Goal: Information Seeking & Learning: Learn about a topic

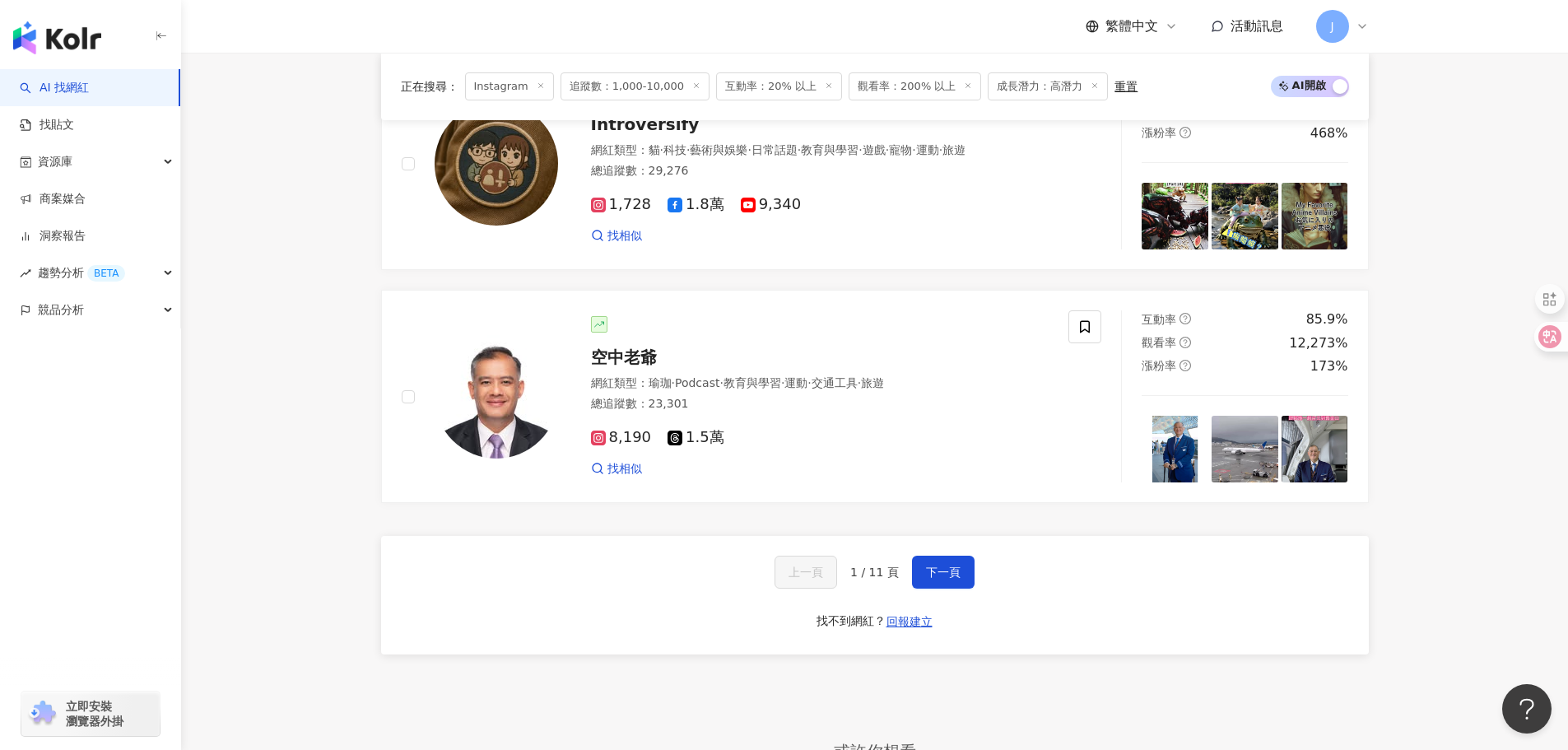
scroll to position [2903, 0]
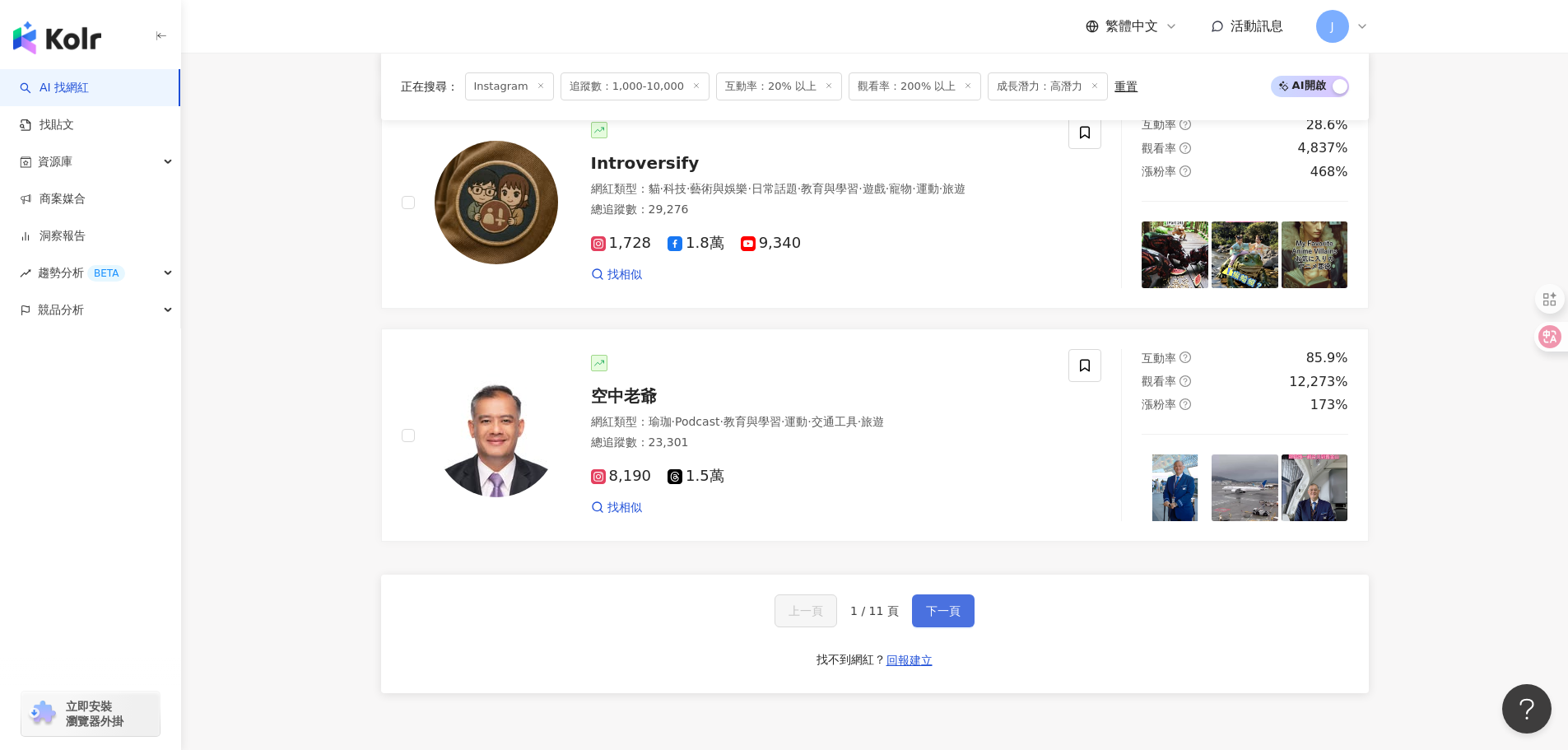
click at [934, 618] on span "下一頁" at bounding box center [943, 611] width 35 height 13
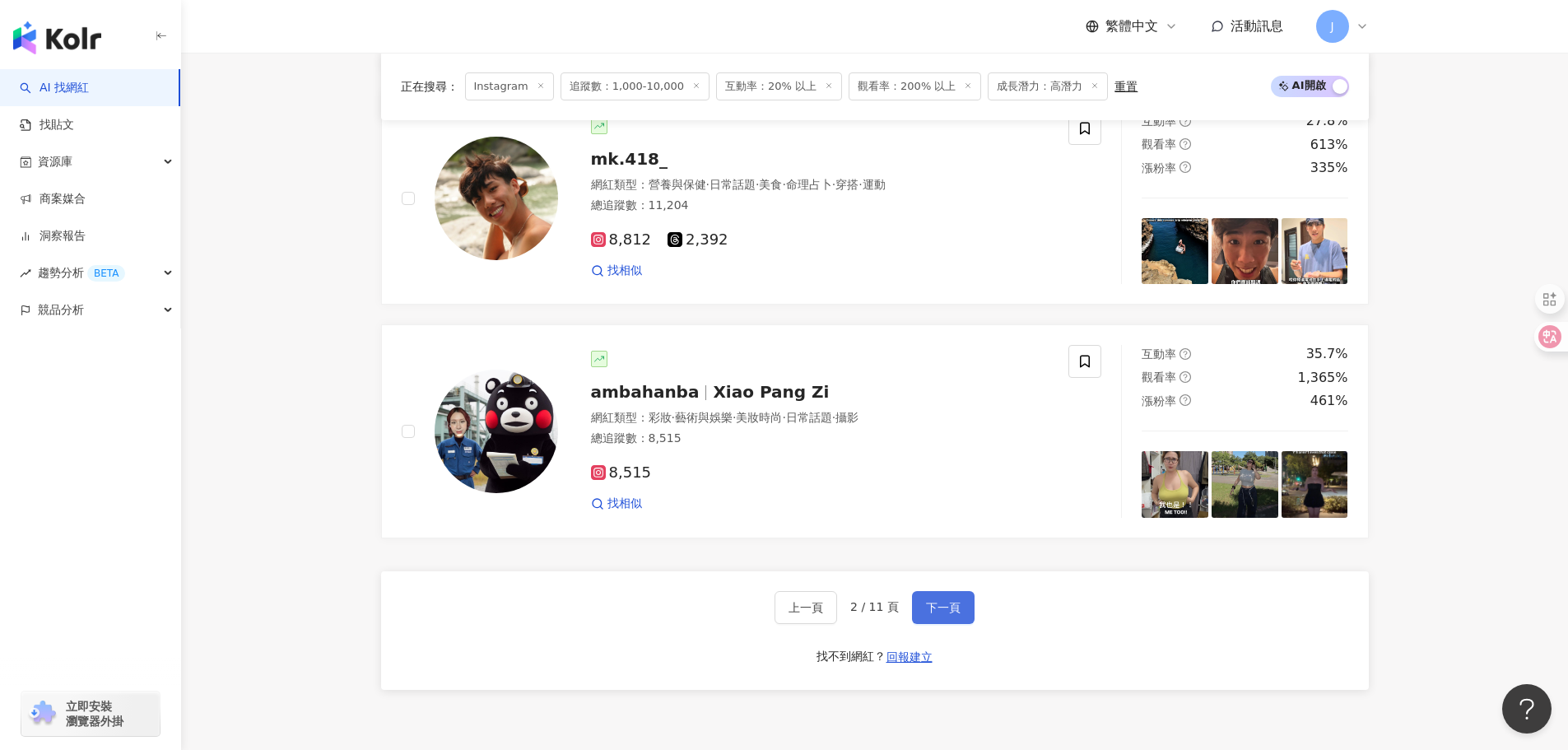
click at [937, 624] on button "下一頁" at bounding box center [943, 607] width 62 height 33
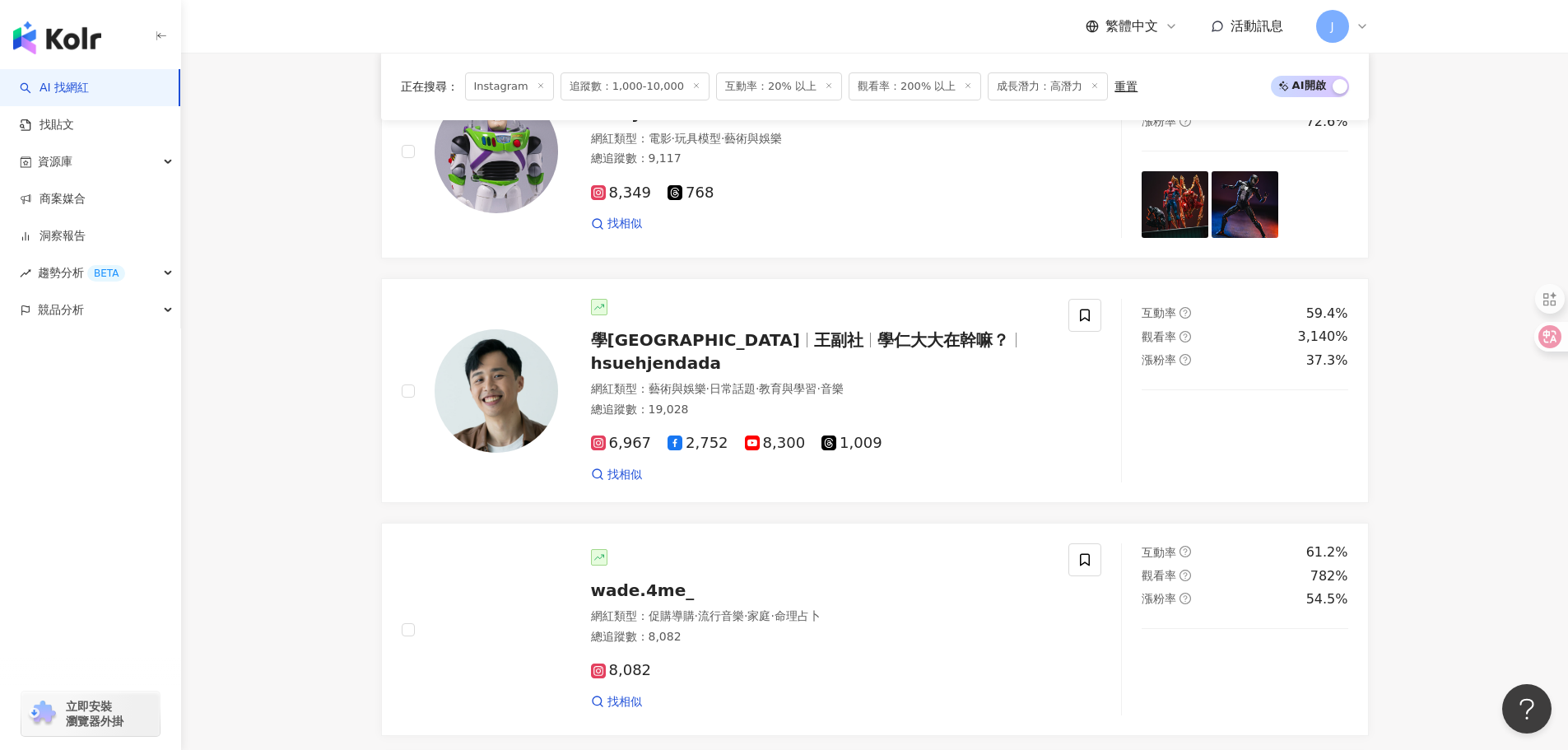
scroll to position [2903, 0]
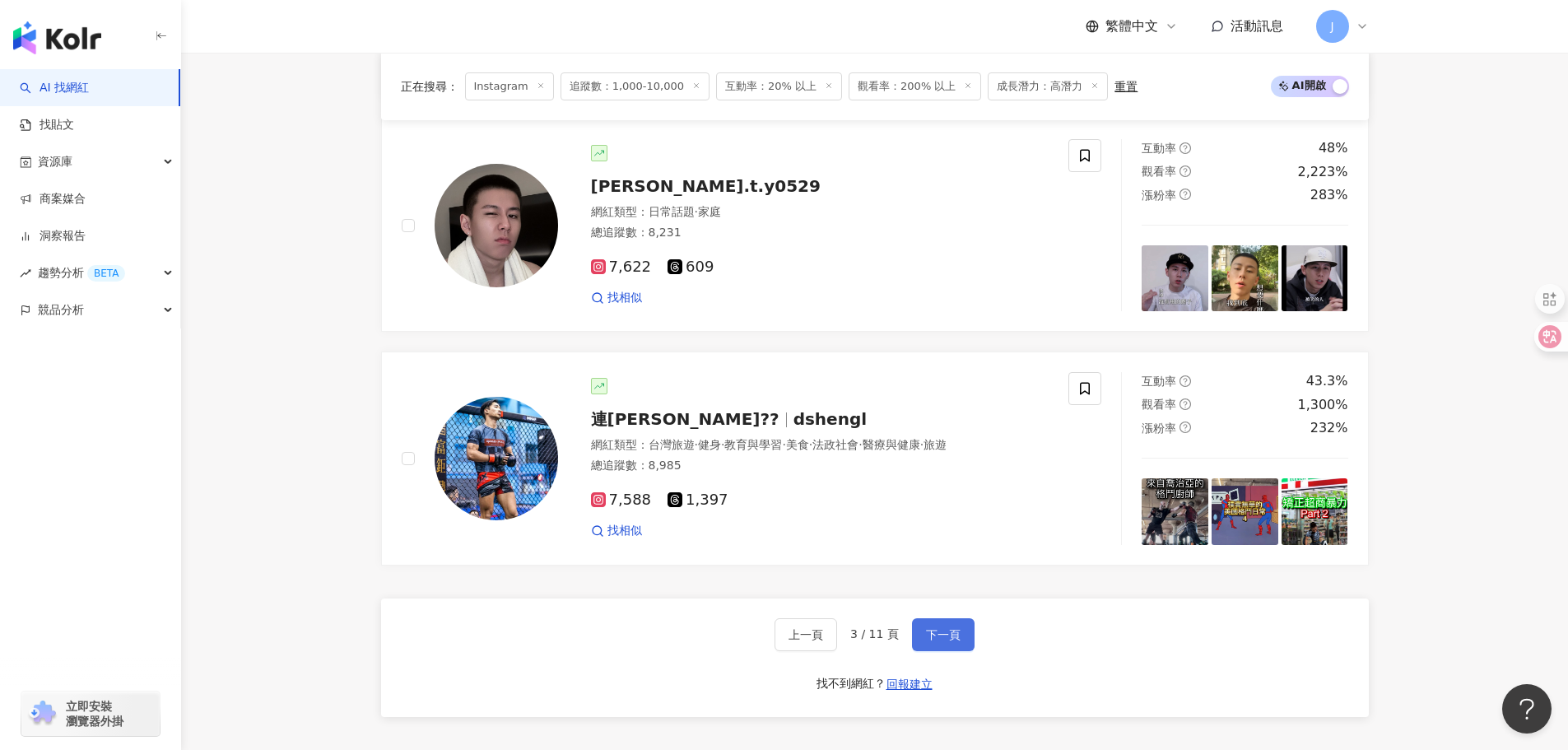
click at [936, 635] on button "下一頁" at bounding box center [943, 634] width 62 height 33
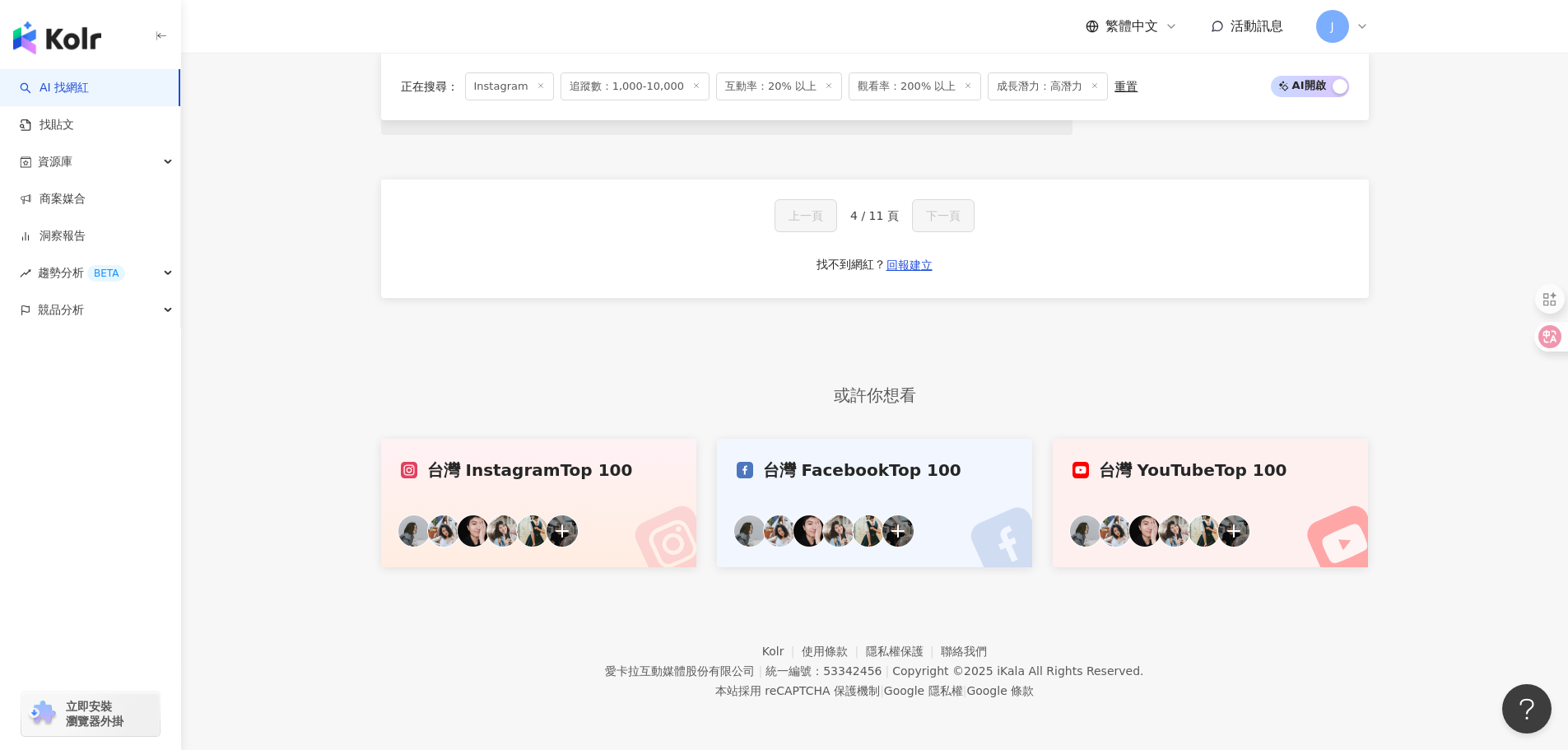
scroll to position [1101, 0]
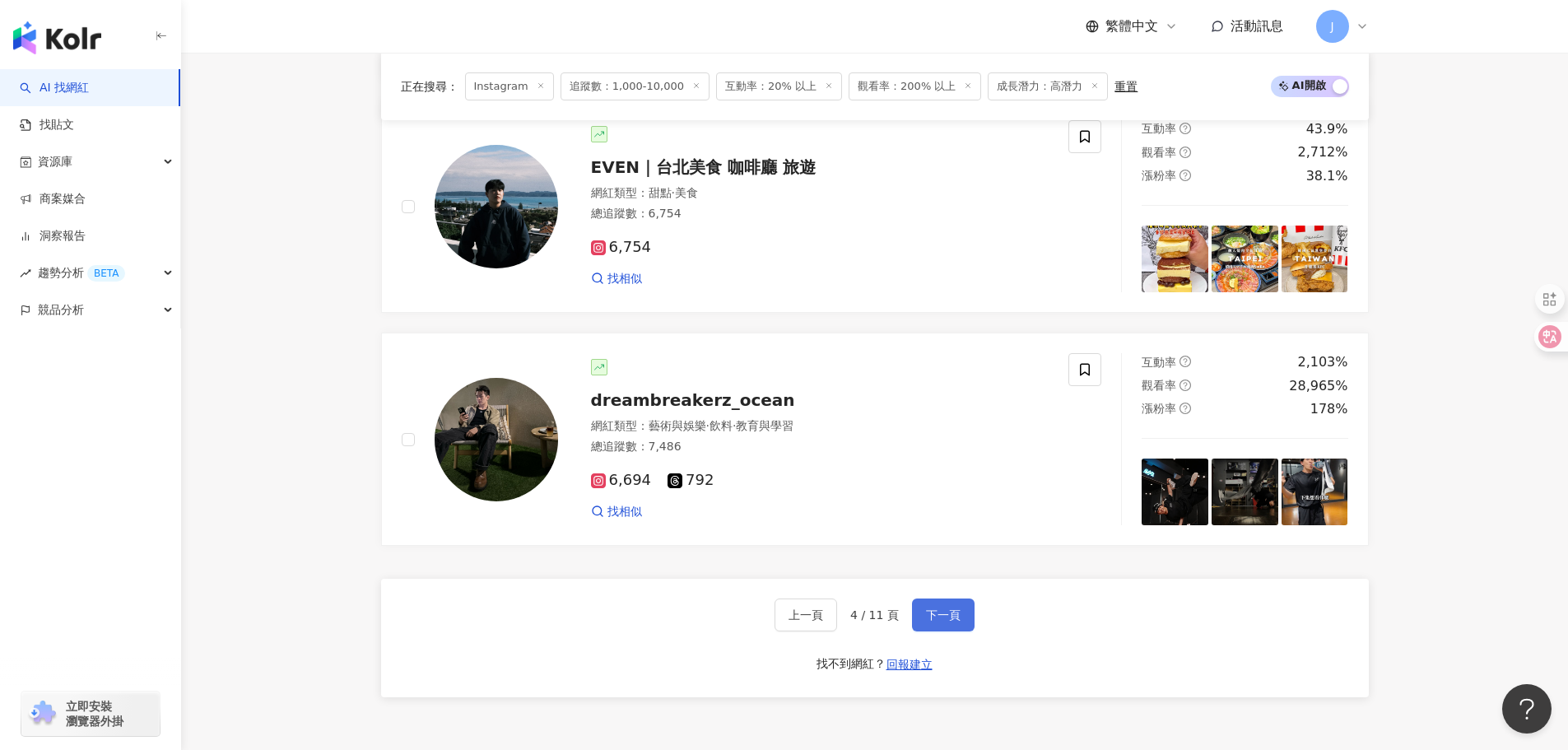
click at [935, 621] on span "下一頁" at bounding box center [943, 615] width 35 height 13
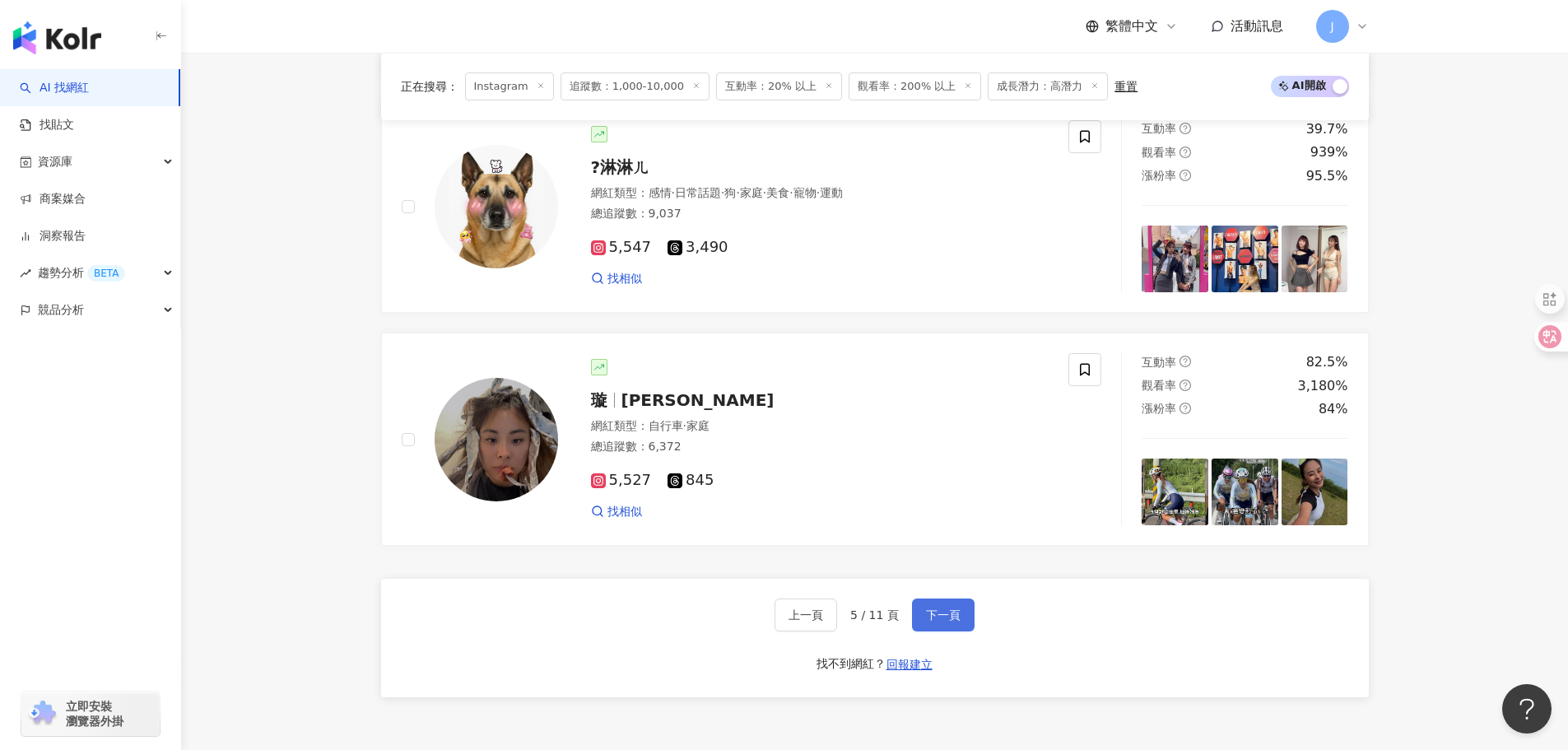
click at [930, 621] on span "下一頁" at bounding box center [943, 615] width 35 height 13
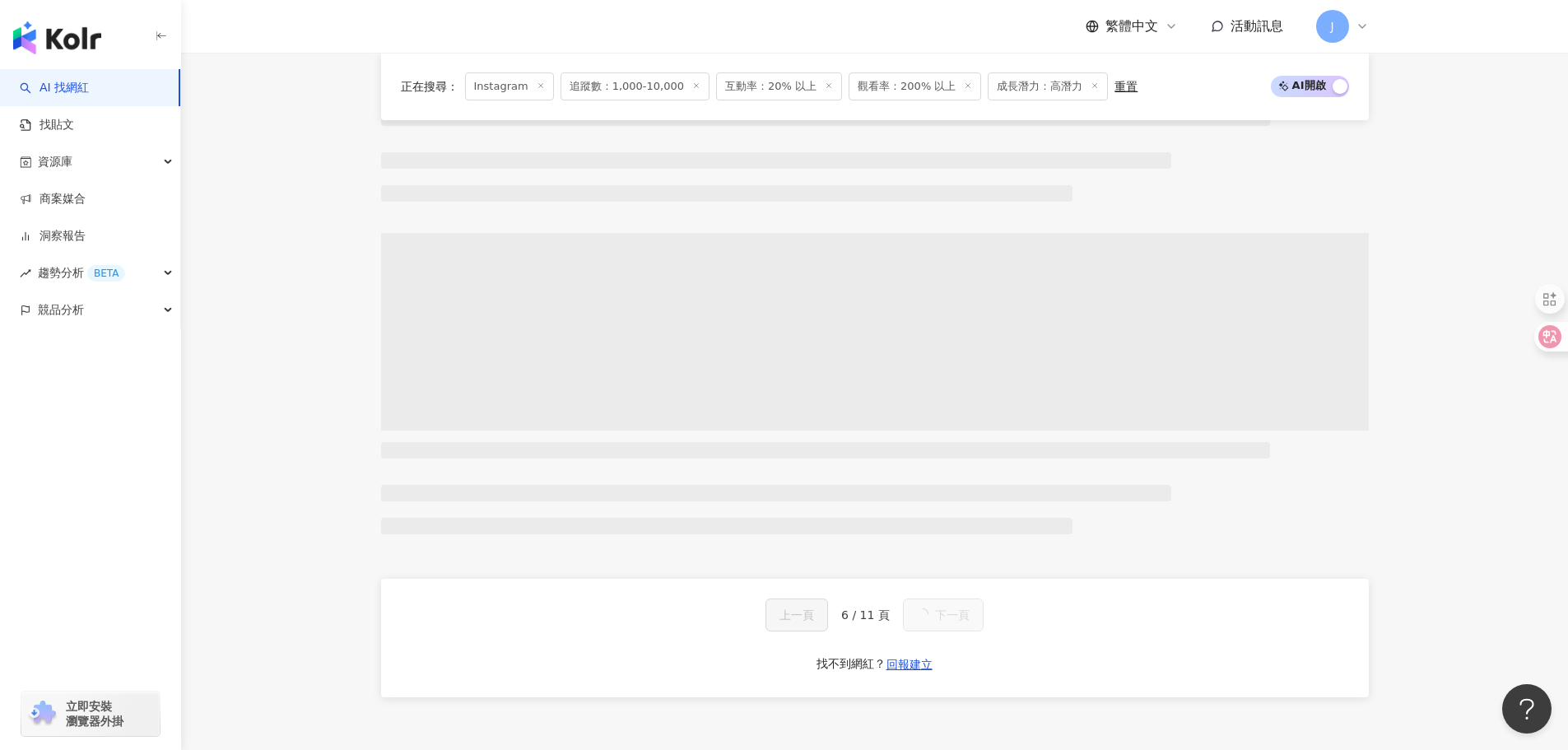
scroll to position [2899, 0]
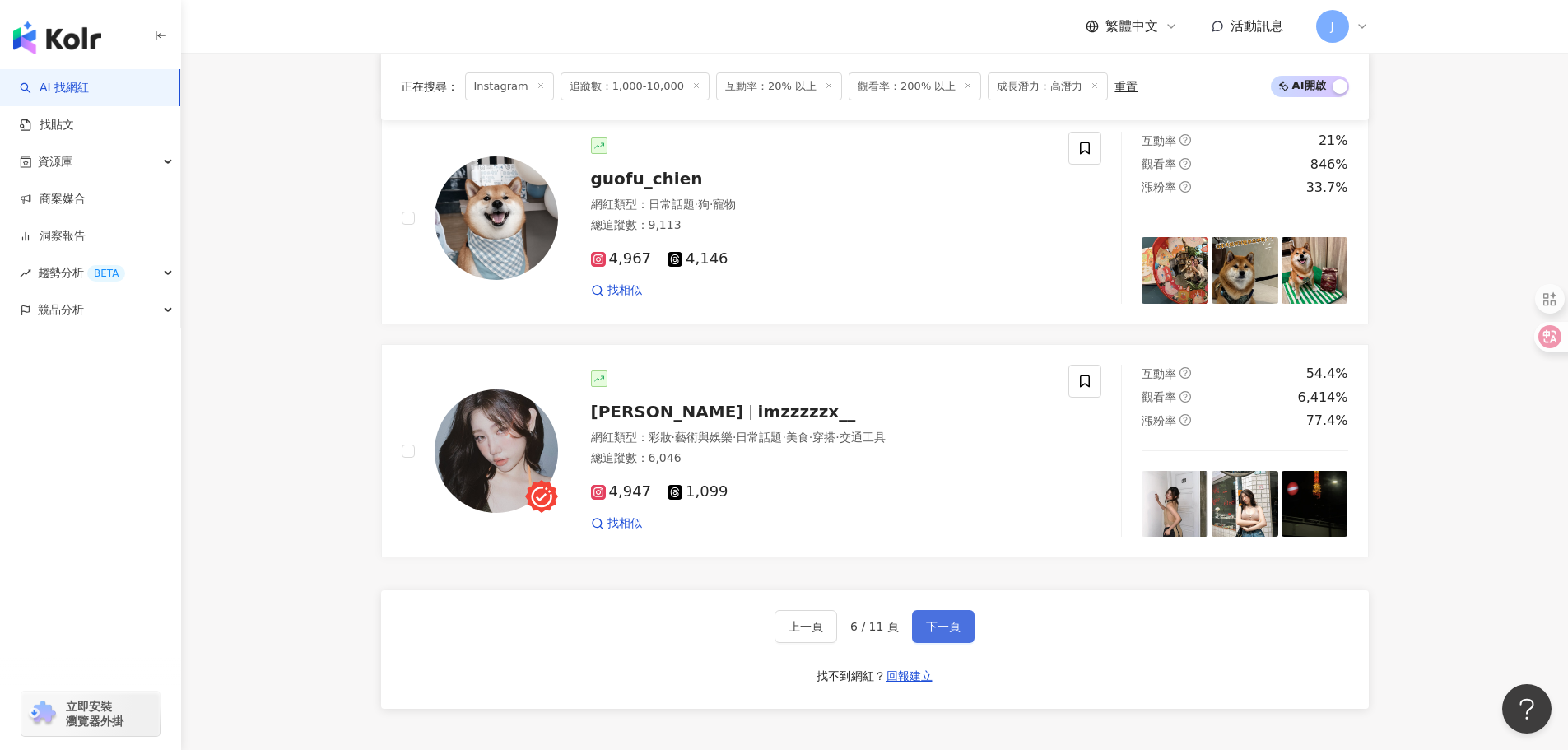
click at [930, 630] on span "下一頁" at bounding box center [943, 627] width 35 height 13
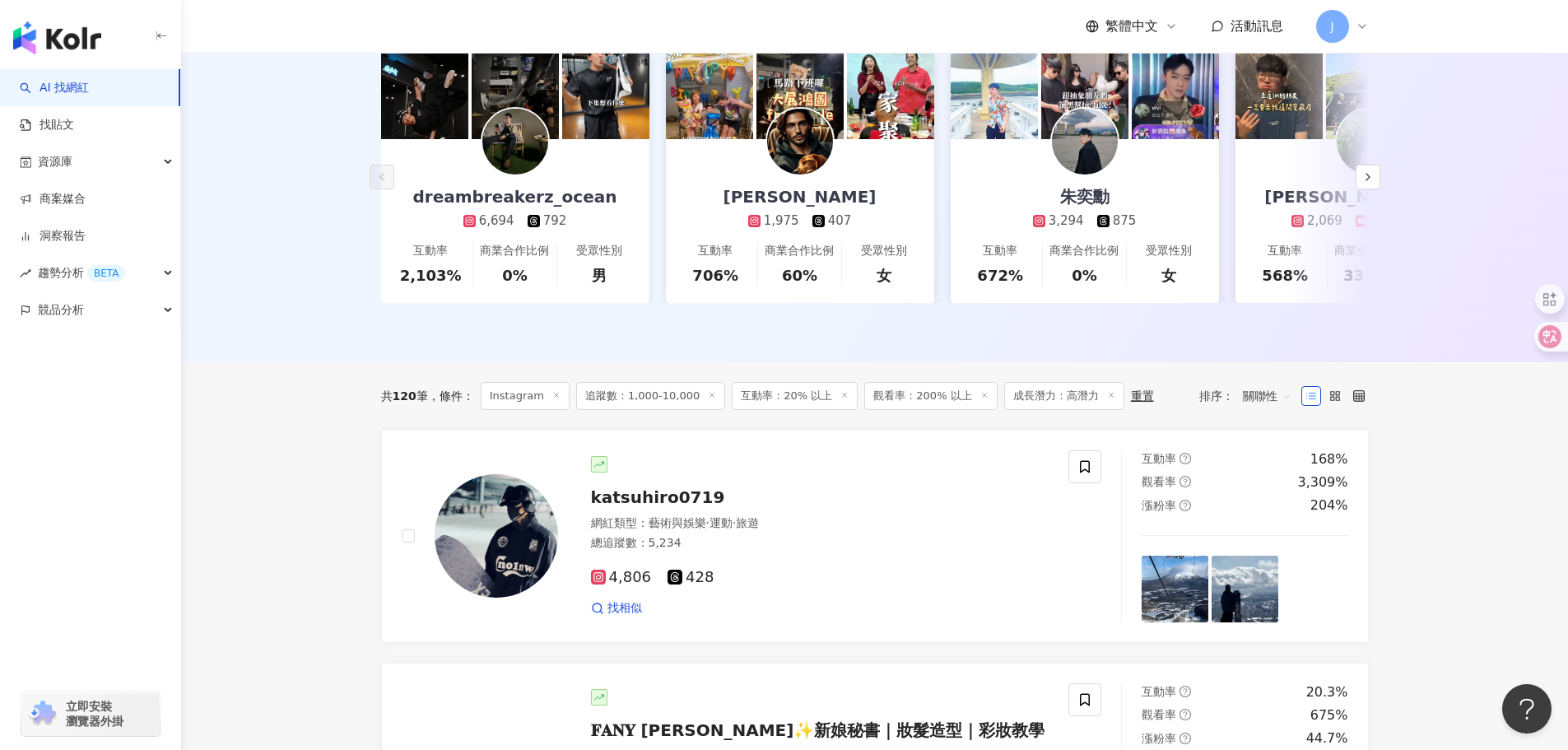
scroll to position [247, 0]
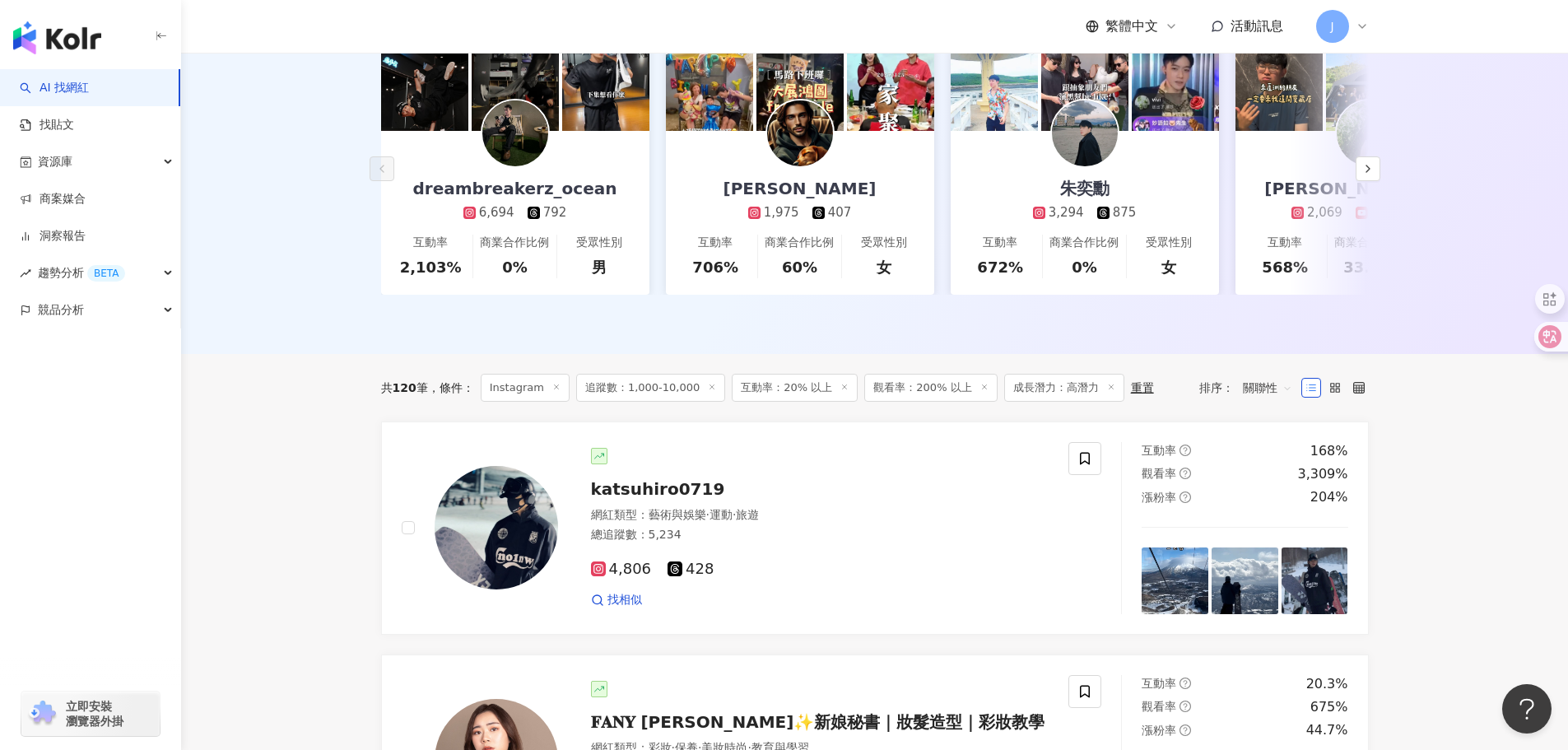
click at [605, 398] on span "追蹤數：1,000-10,000" at bounding box center [651, 388] width 149 height 28
click at [1280, 398] on span "關聯性" at bounding box center [1268, 388] width 49 height 26
click at [1260, 467] on div "追蹤數" at bounding box center [1268, 461] width 41 height 18
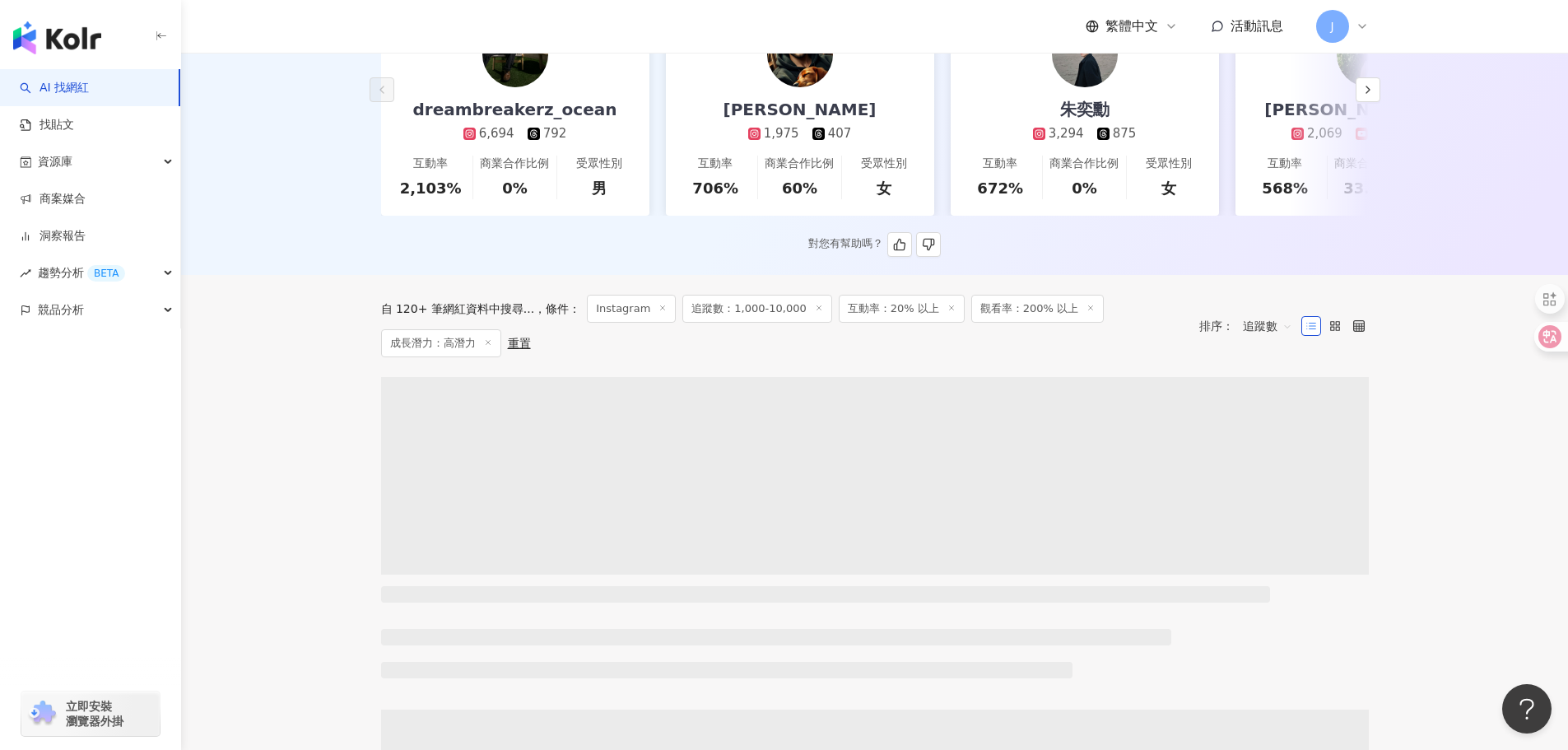
scroll to position [329, 0]
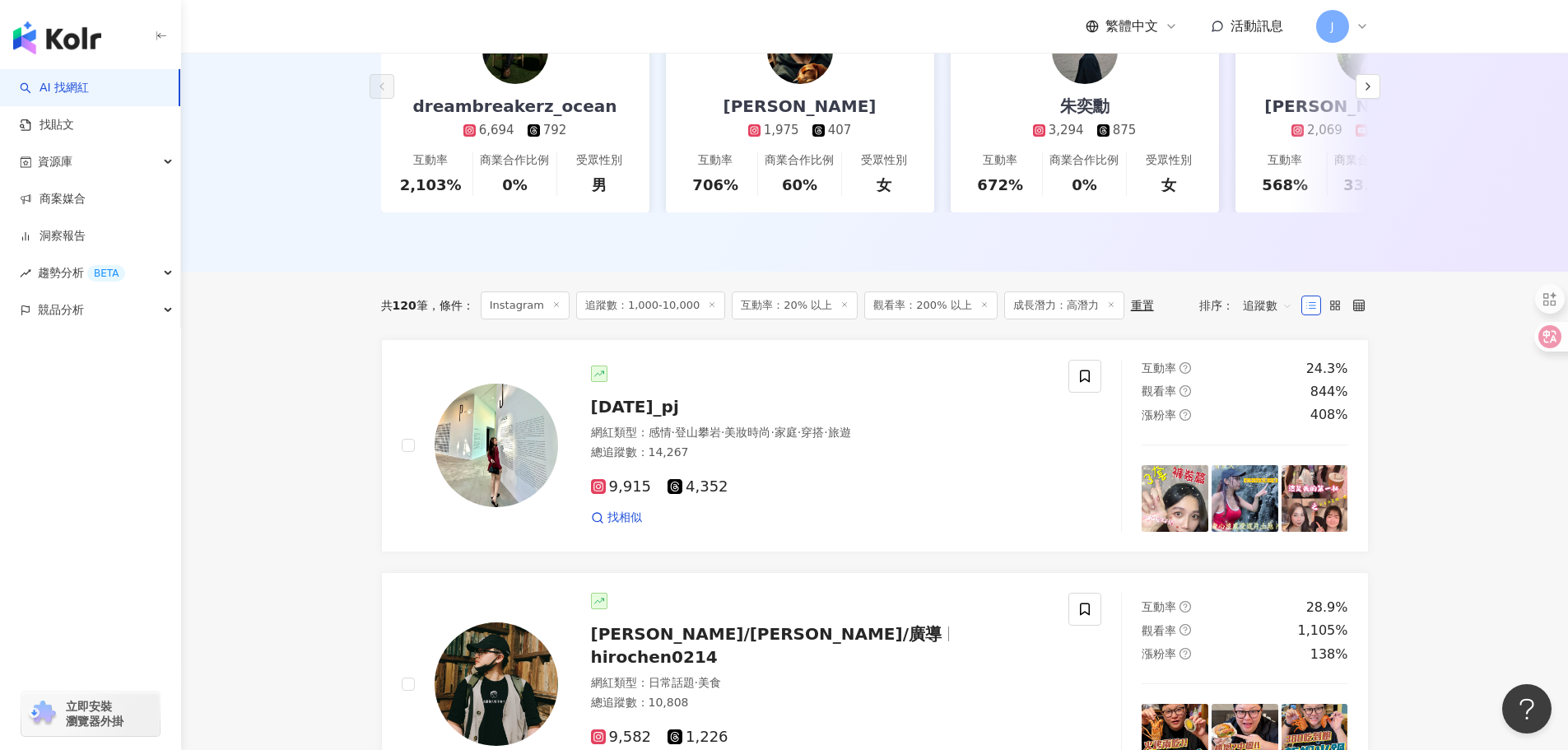
click at [1277, 318] on span "追蹤數" at bounding box center [1268, 305] width 49 height 26
click at [1354, 312] on icon at bounding box center [1359, 305] width 11 height 11
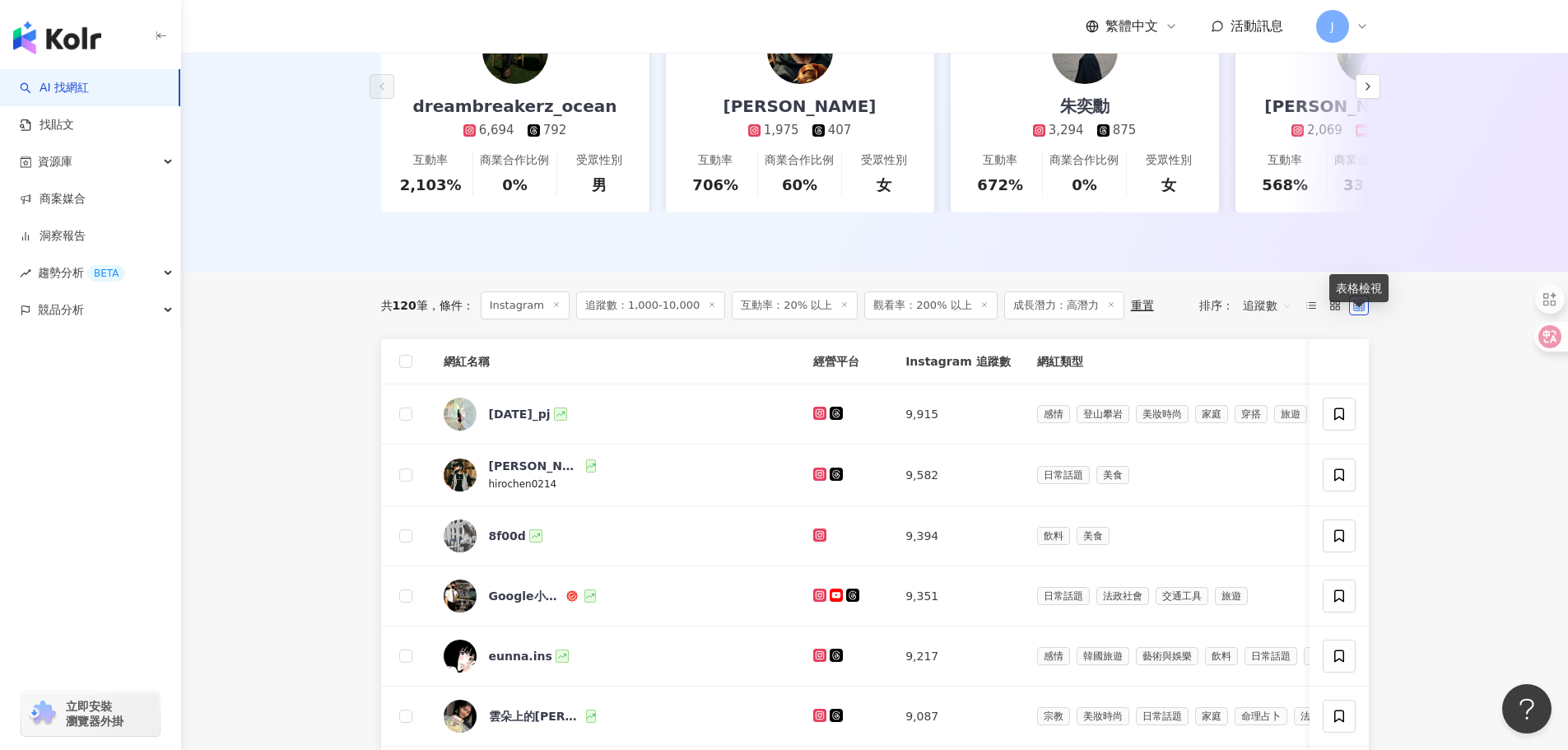
click at [1354, 312] on icon at bounding box center [1359, 305] width 11 height 11
click at [1329, 312] on icon at bounding box center [1335, 305] width 11 height 11
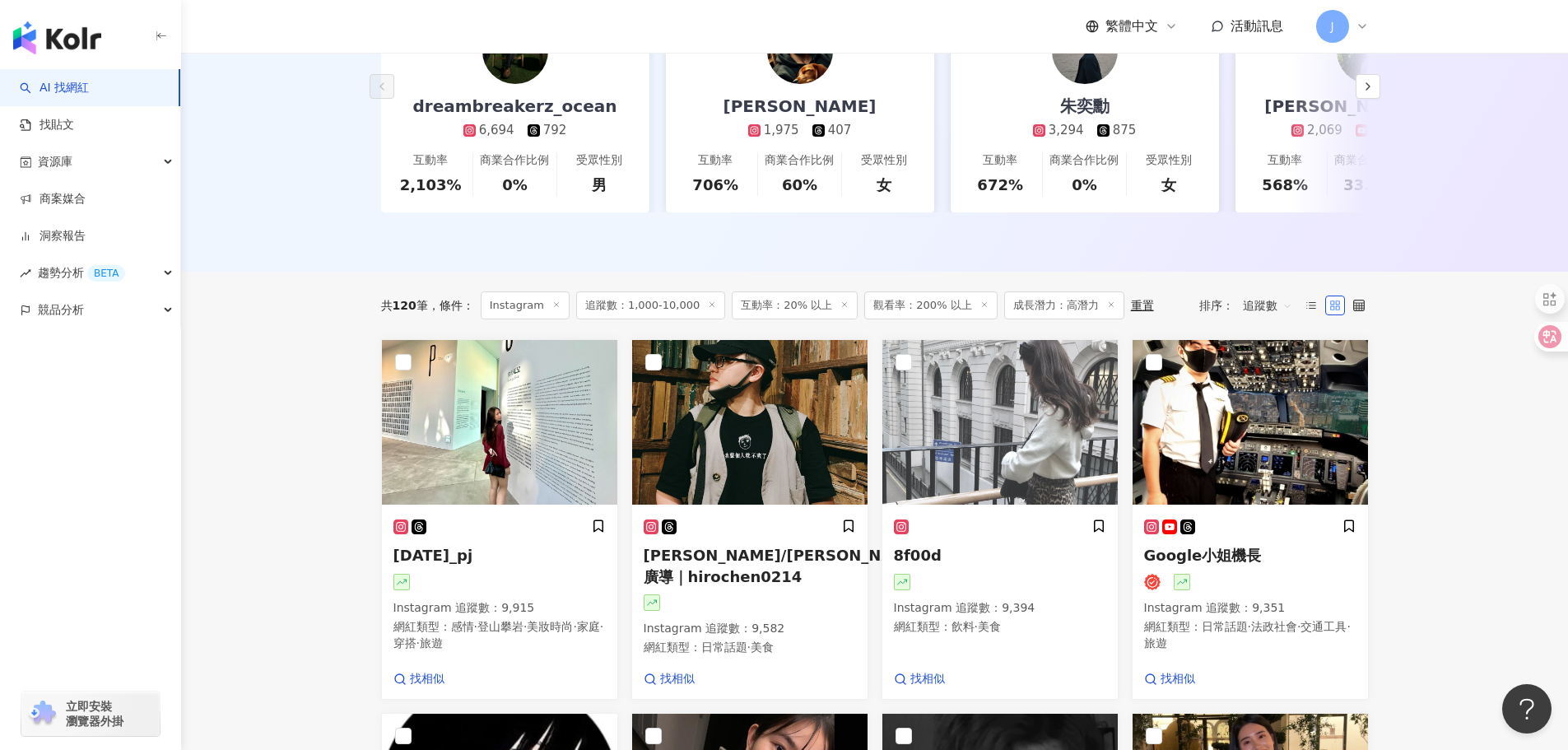
click at [1337, 310] on rect at bounding box center [1338, 308] width 4 height 4
click at [1308, 312] on icon at bounding box center [1311, 305] width 11 height 11
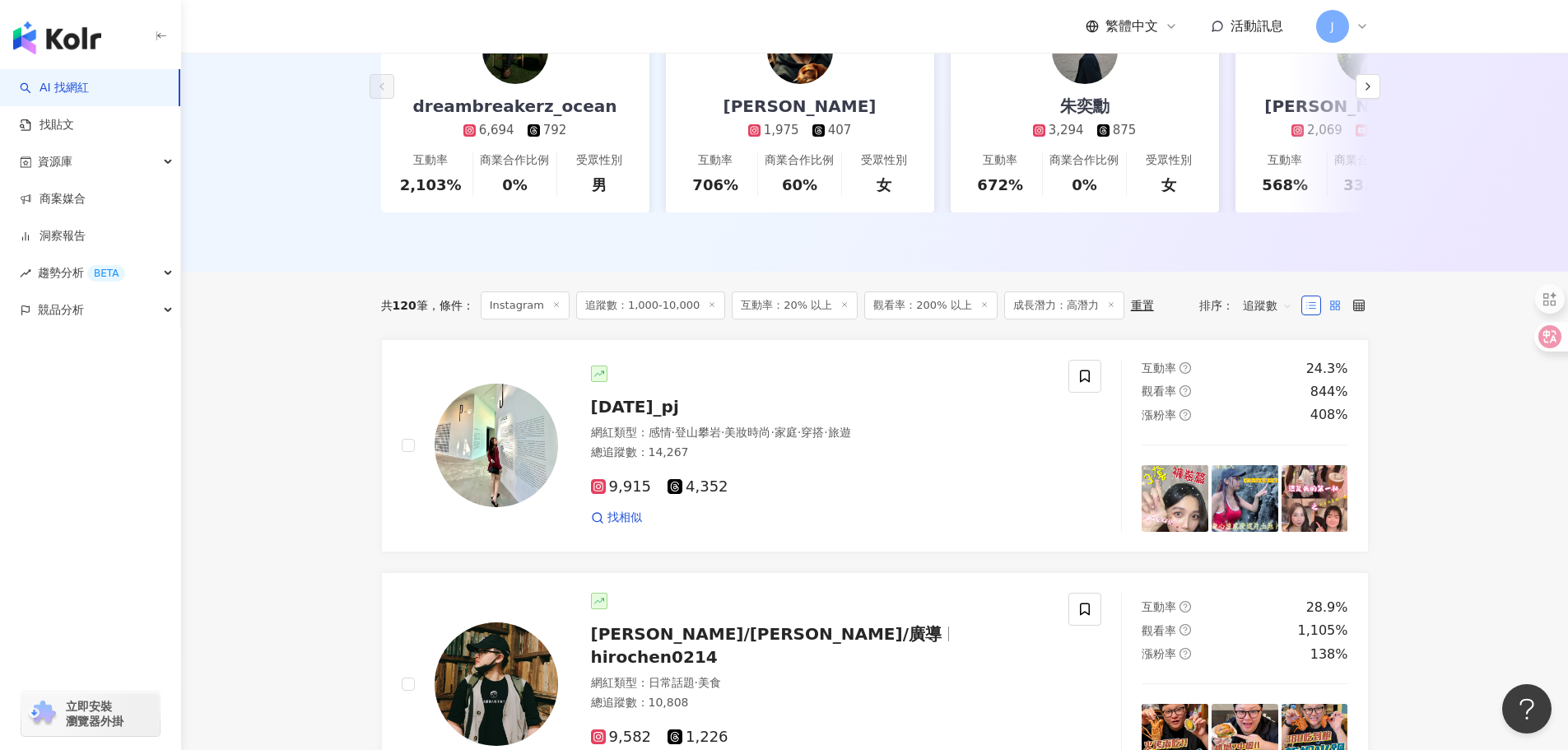
click at [1331, 315] on label at bounding box center [1335, 305] width 20 height 20
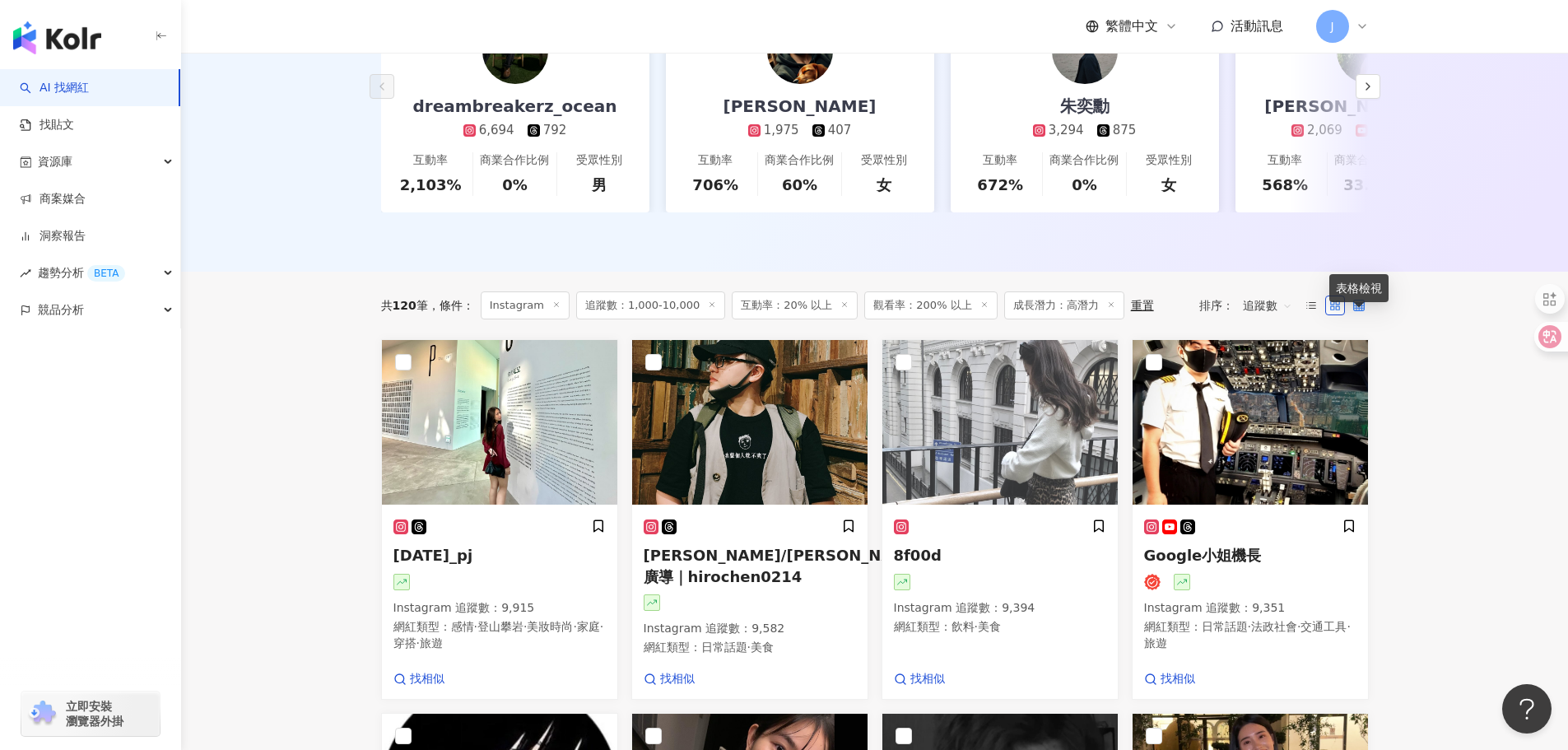
click at [1362, 312] on icon at bounding box center [1359, 305] width 11 height 11
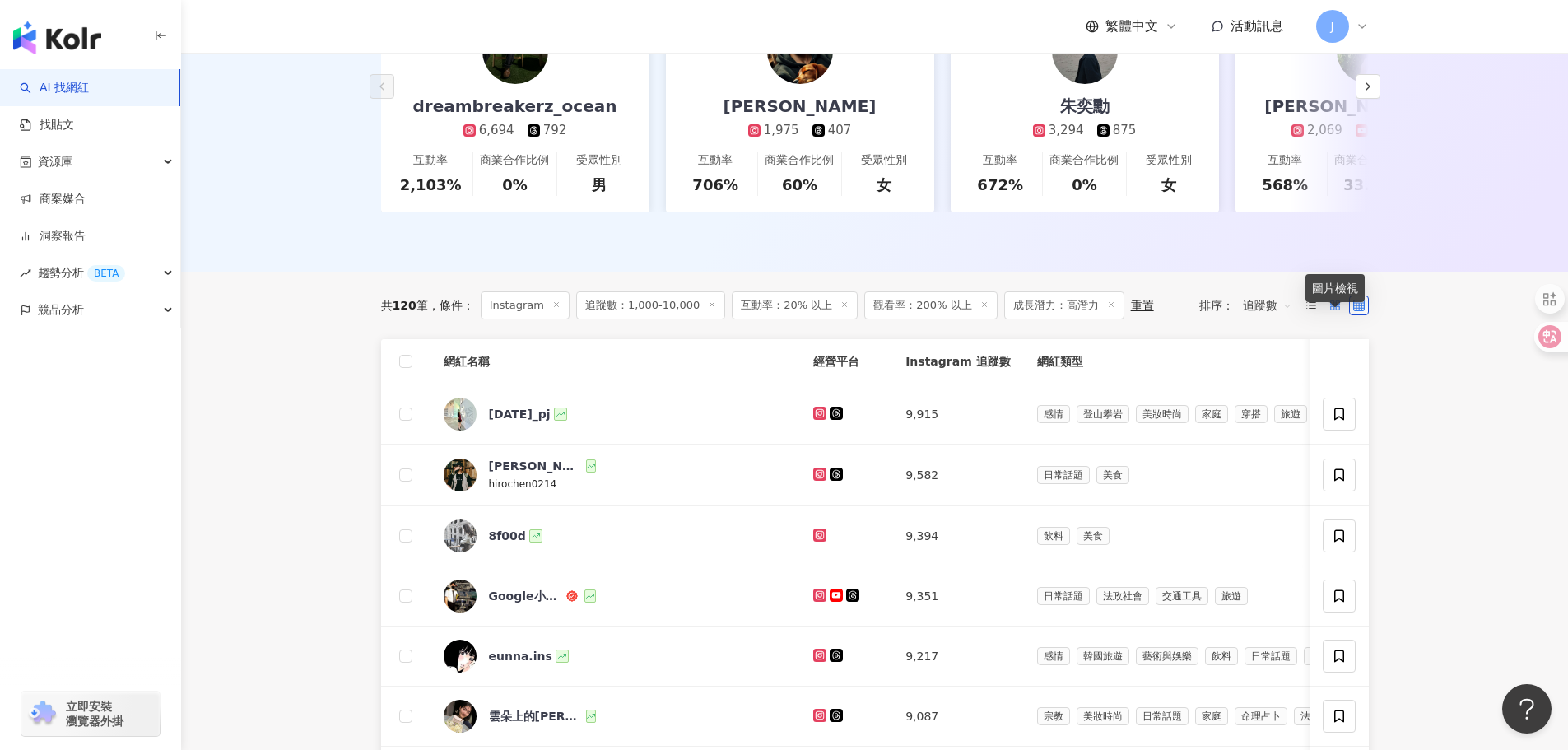
click at [1339, 310] on rect at bounding box center [1338, 308] width 4 height 4
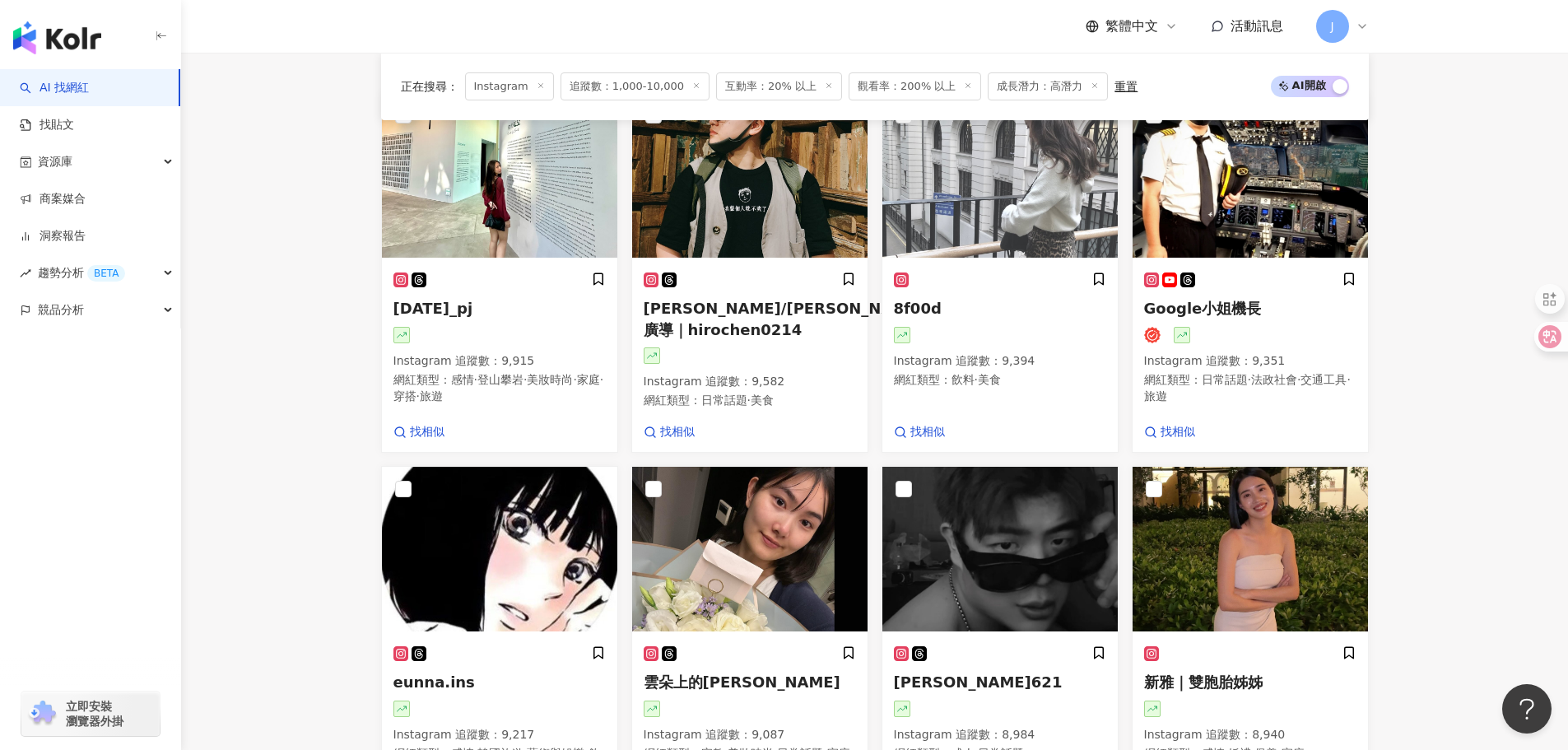
scroll to position [82, 0]
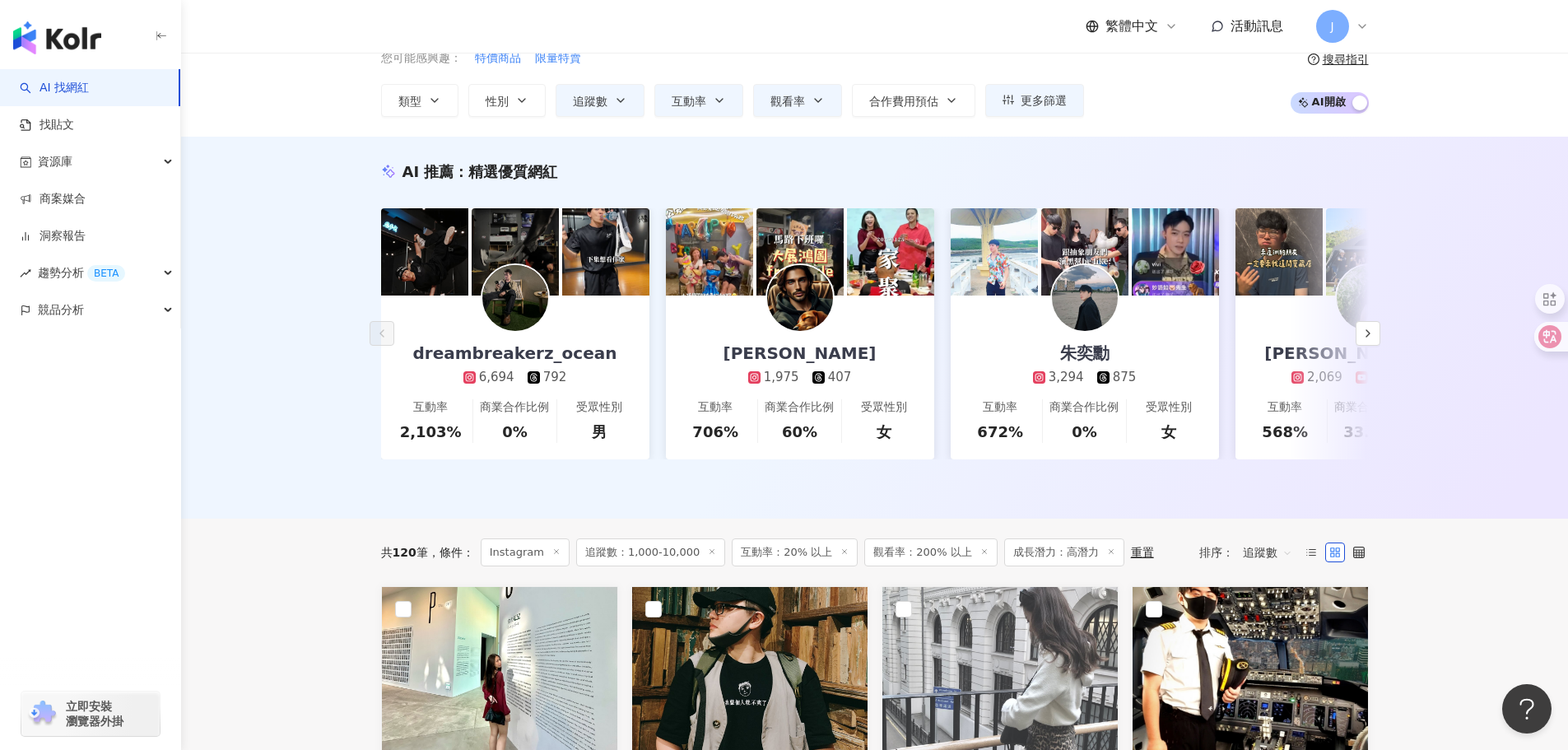
click at [1278, 565] on span "追蹤數" at bounding box center [1268, 552] width 49 height 26
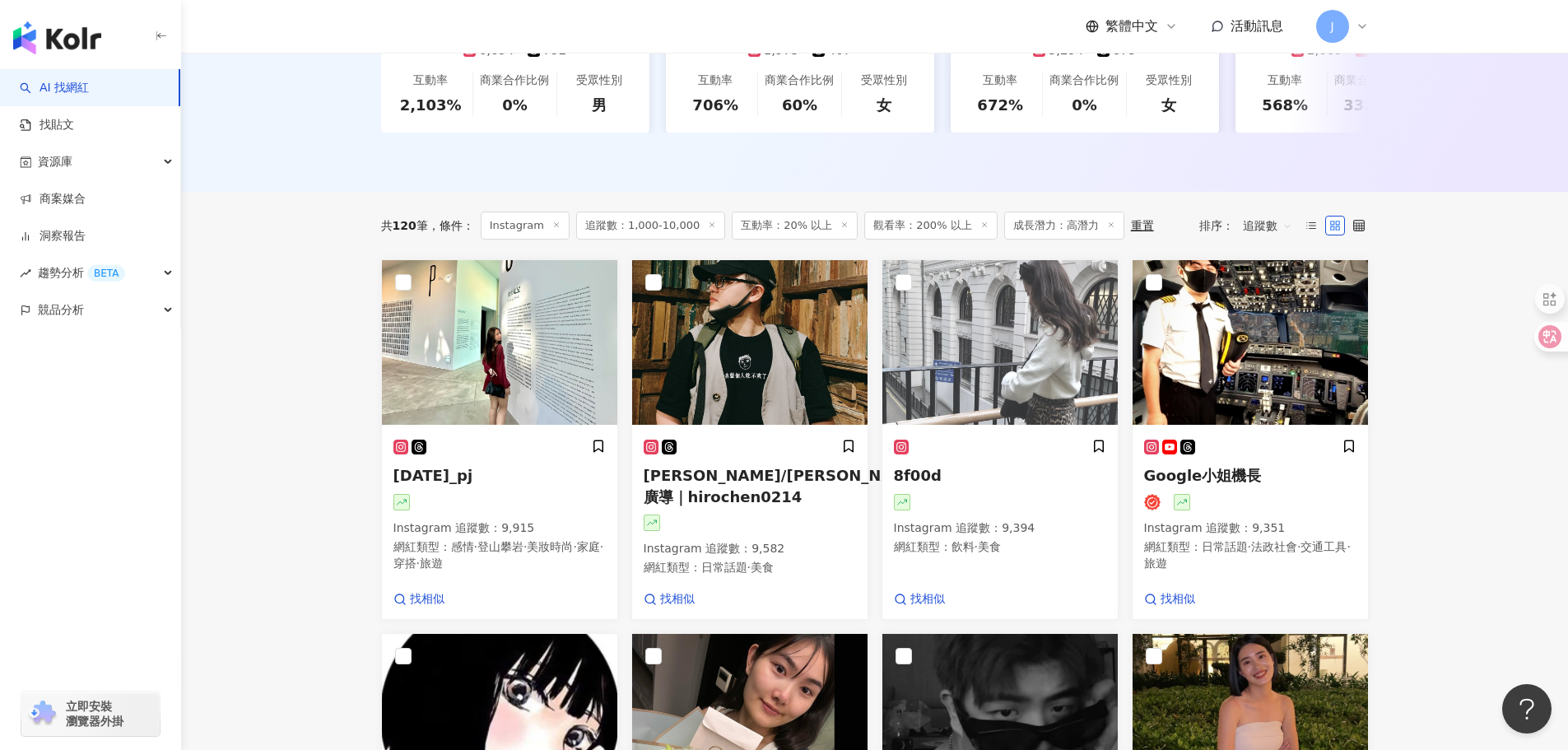
scroll to position [411, 0]
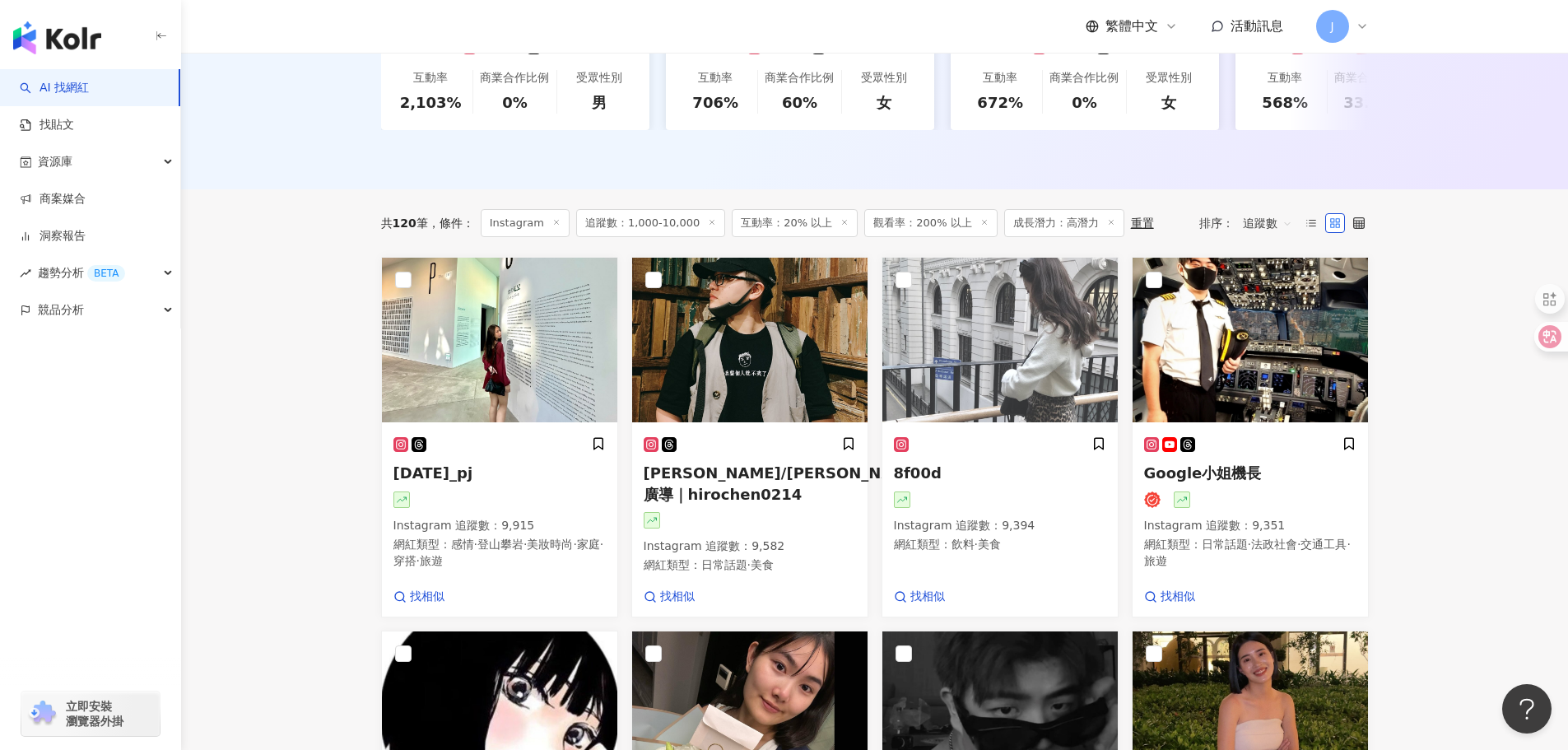
click at [1268, 236] on span "追蹤數" at bounding box center [1268, 223] width 49 height 26
click at [1311, 229] on icon at bounding box center [1311, 223] width 11 height 11
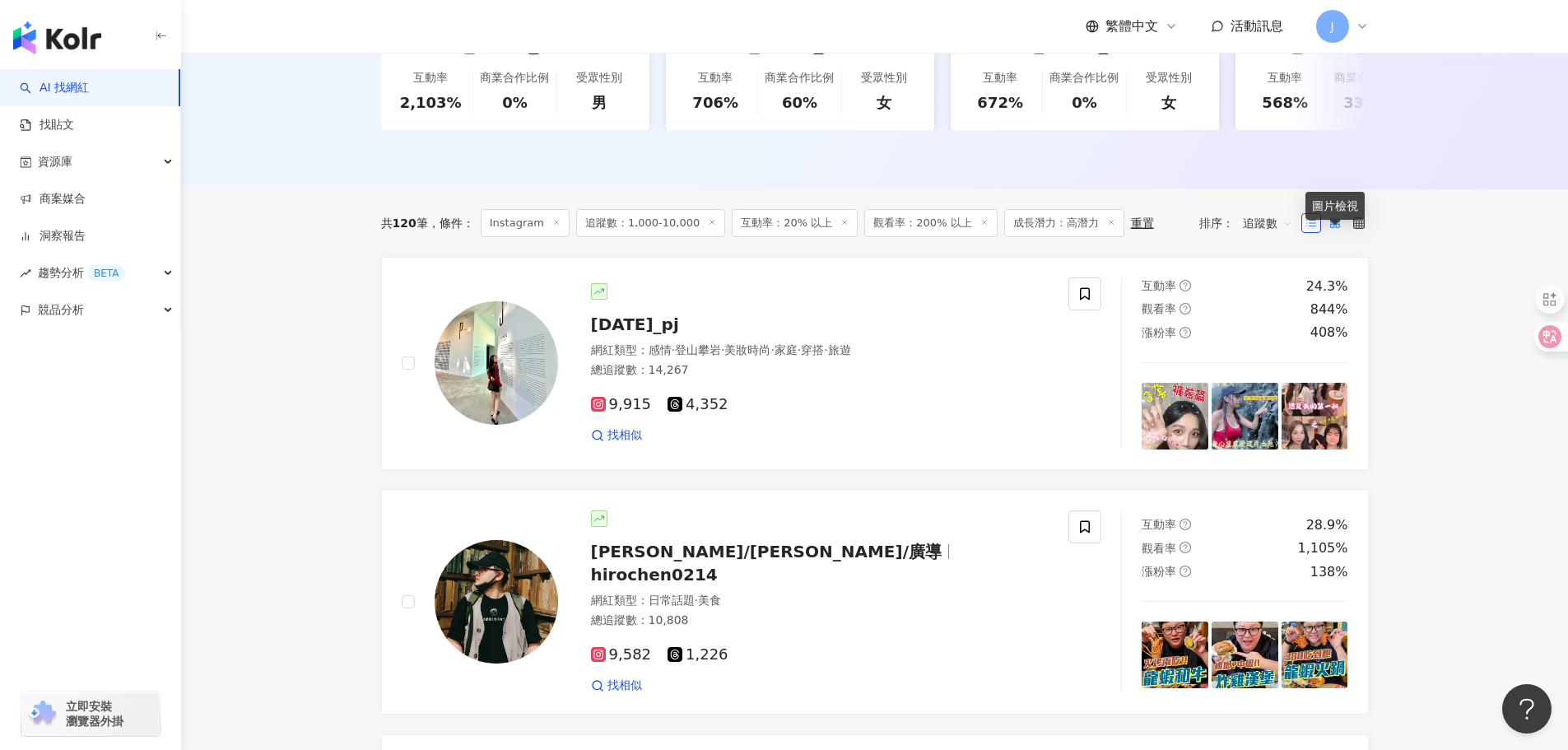
click at [1339, 229] on icon at bounding box center [1335, 223] width 11 height 11
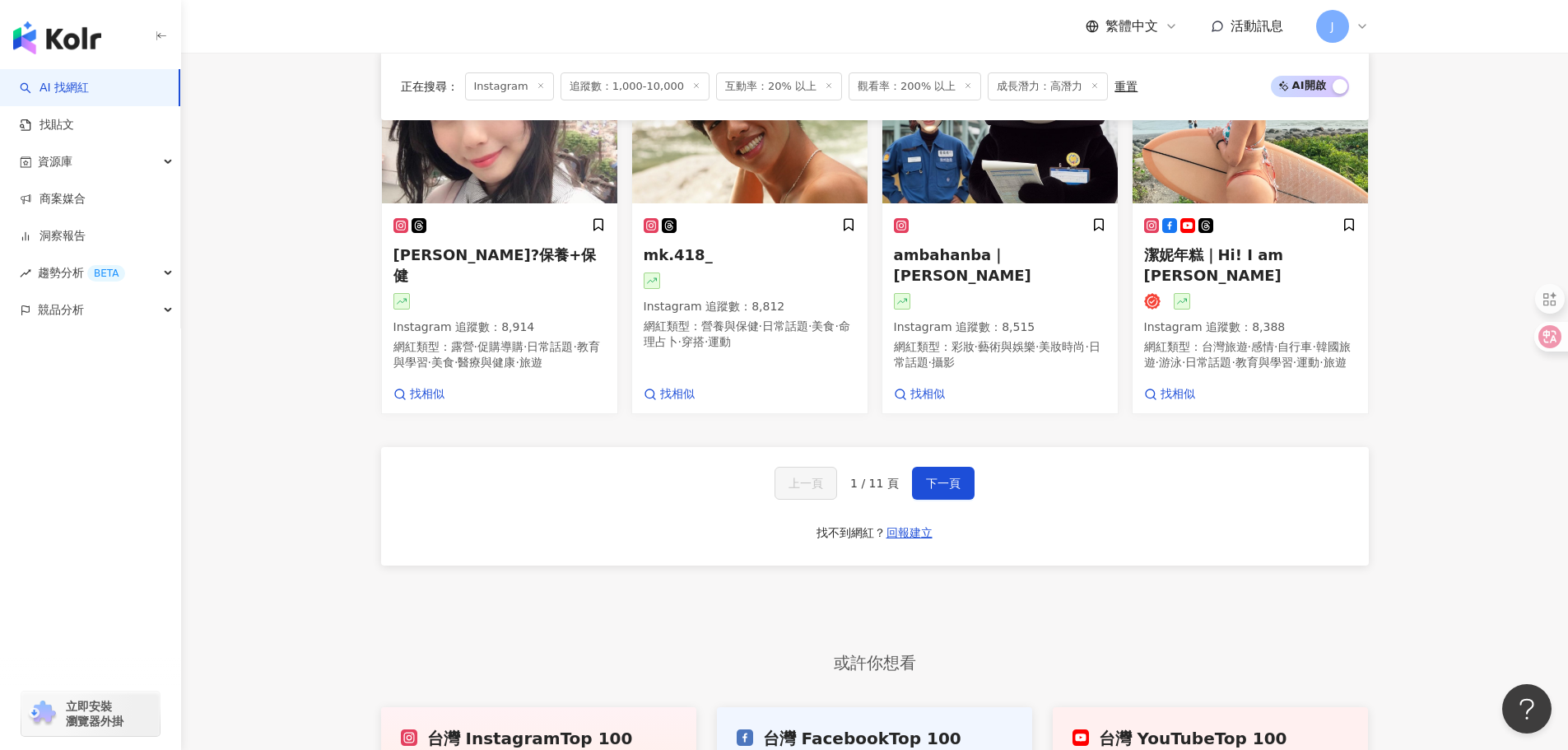
scroll to position [1399, 0]
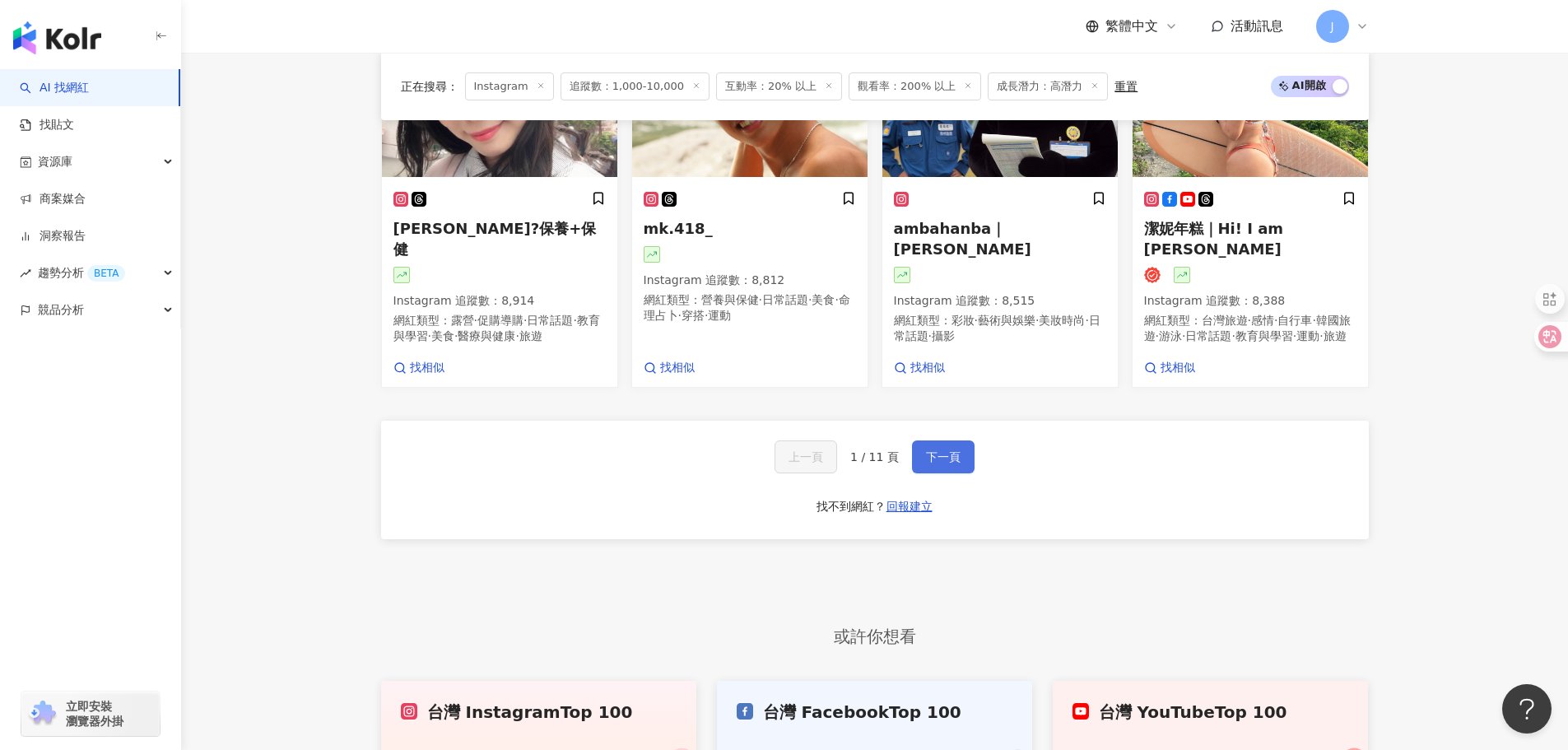
click at [945, 464] on span "下一頁" at bounding box center [943, 457] width 35 height 13
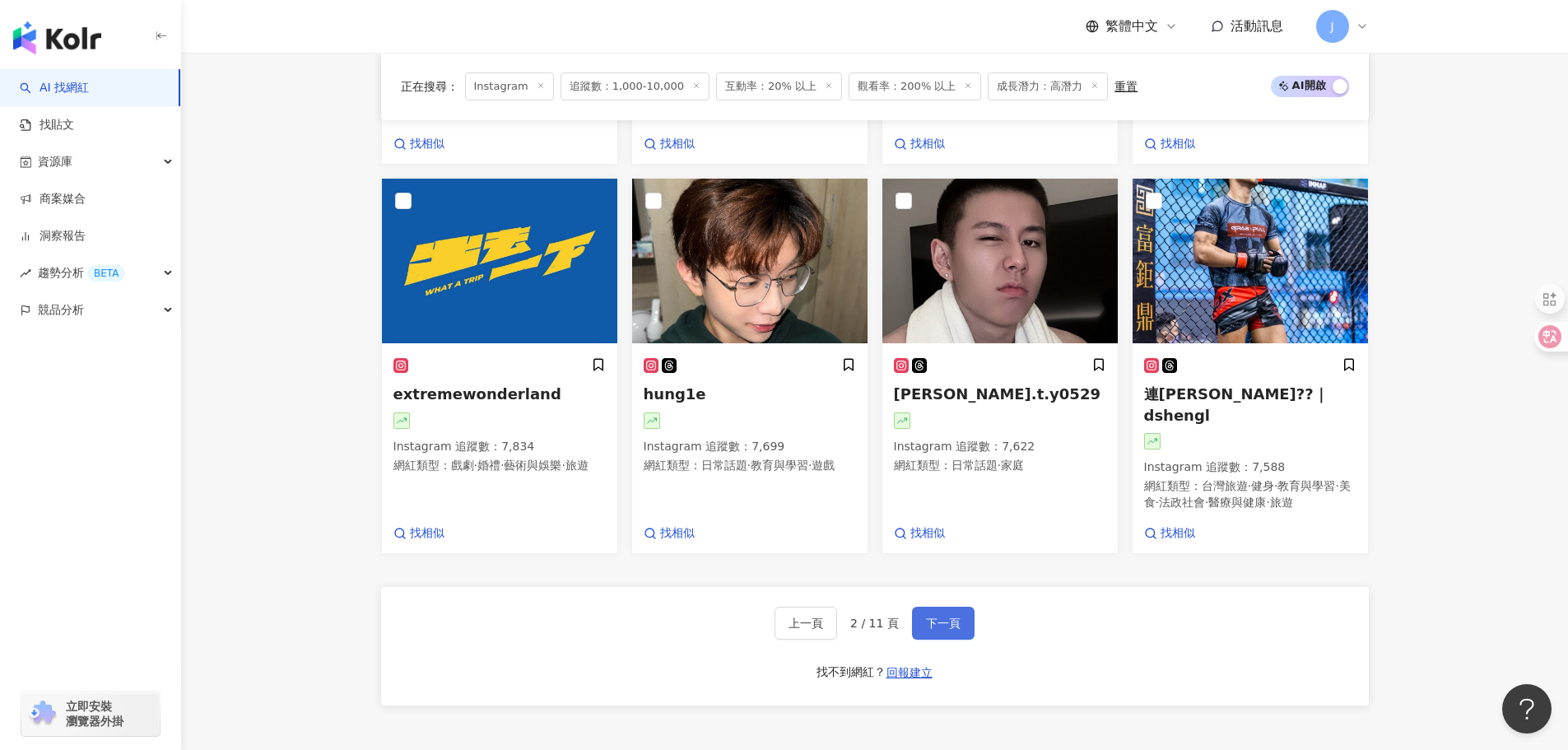
scroll to position [1421, 0]
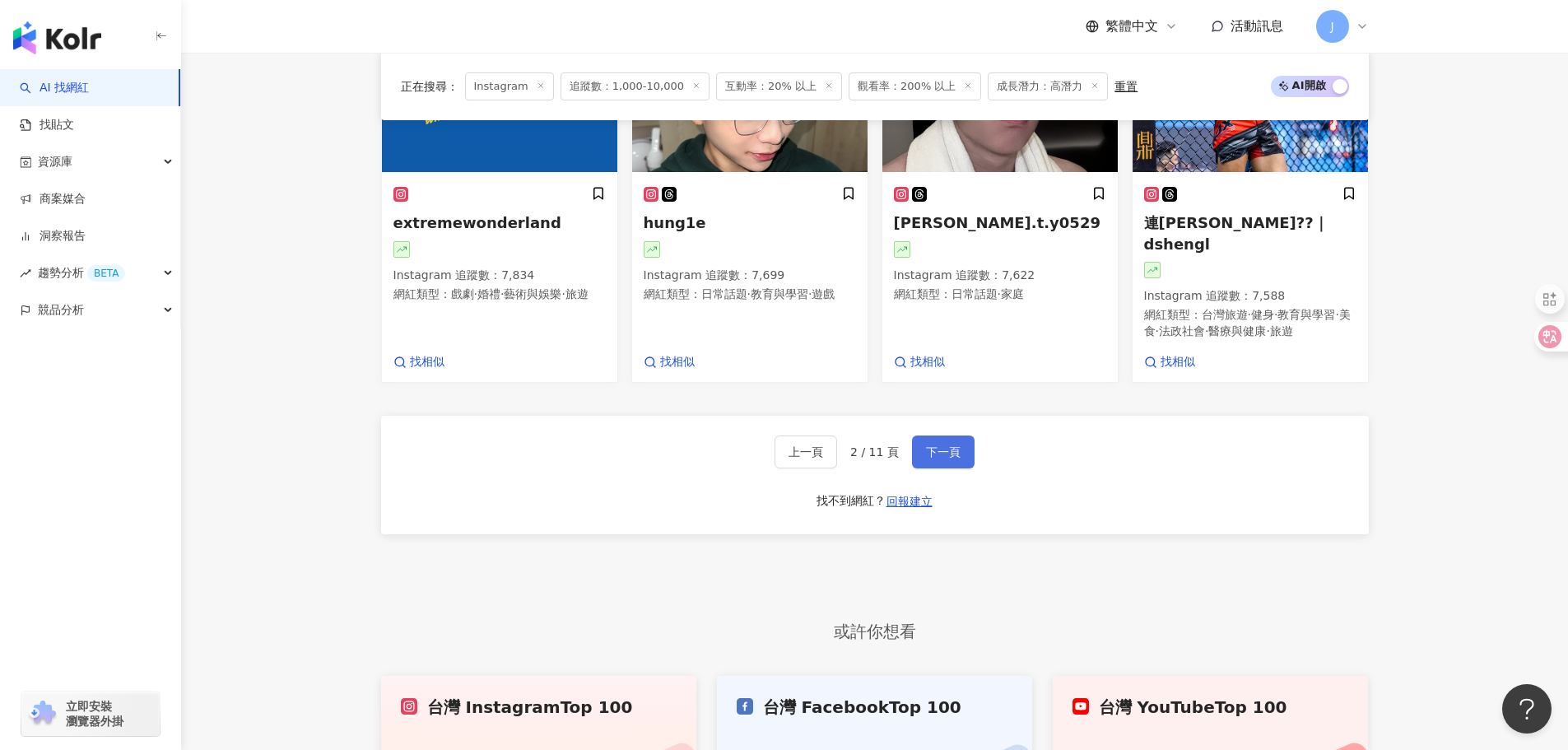
click at [944, 459] on span "下一頁" at bounding box center [943, 451] width 35 height 13
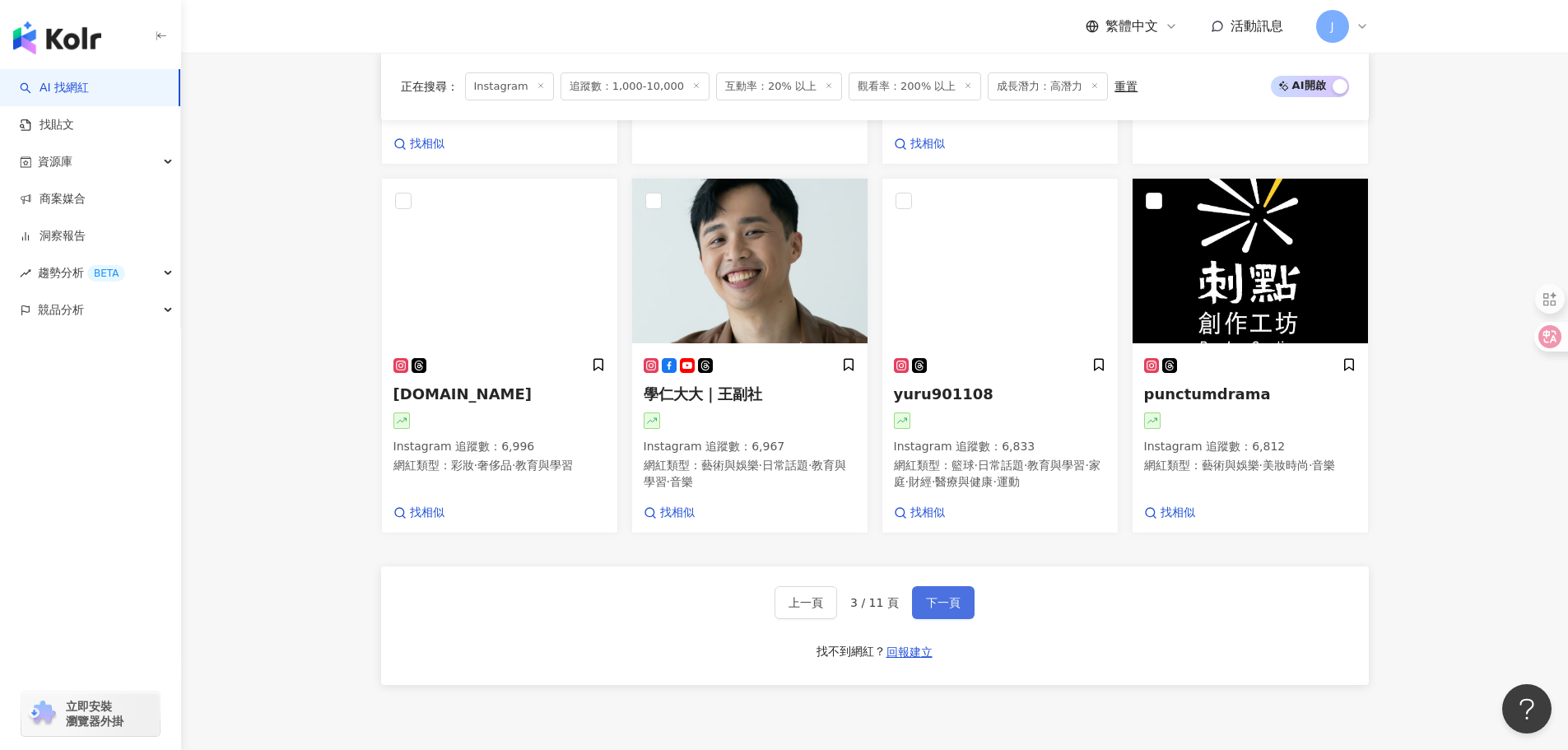
scroll to position [1379, 0]
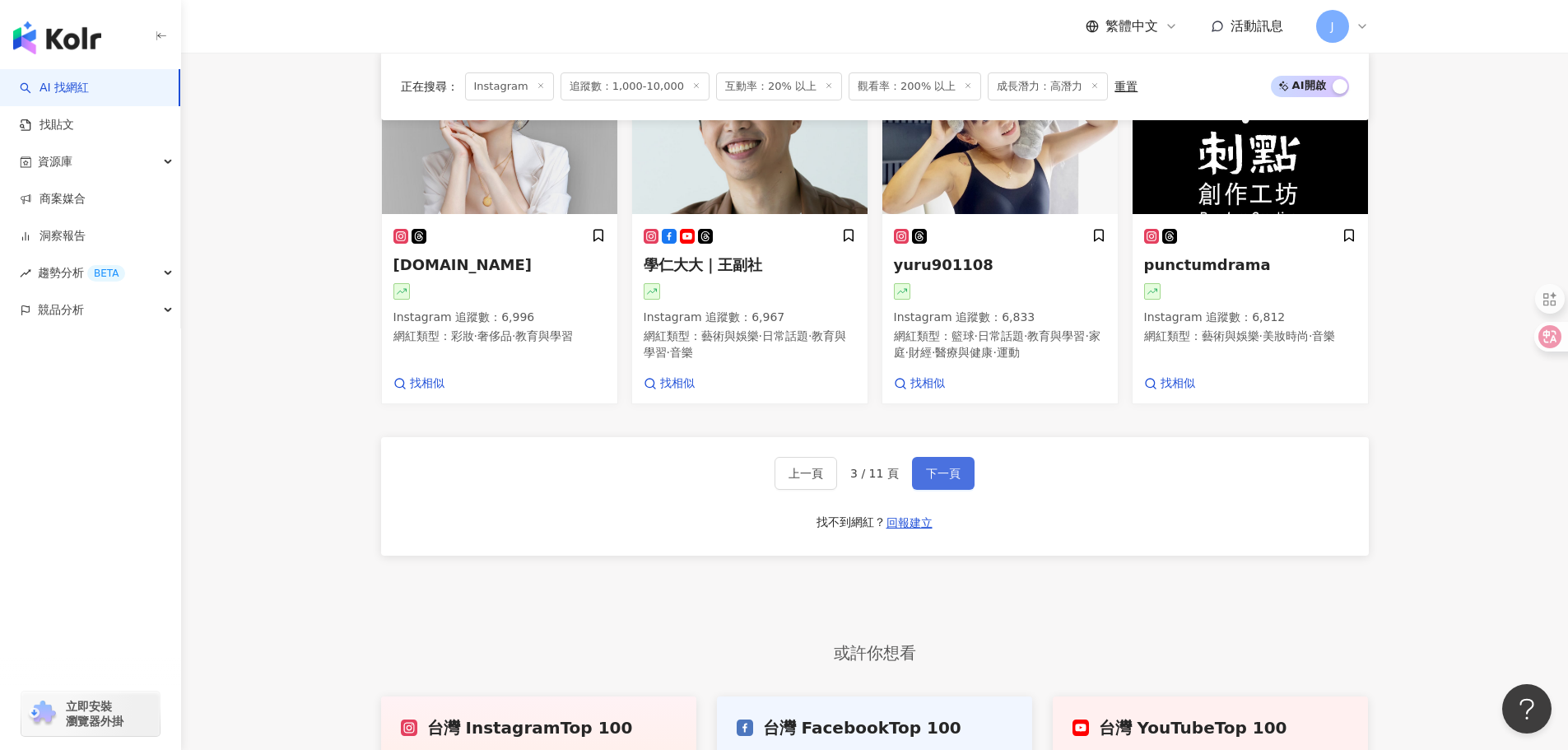
click at [943, 480] on span "下一頁" at bounding box center [943, 473] width 35 height 13
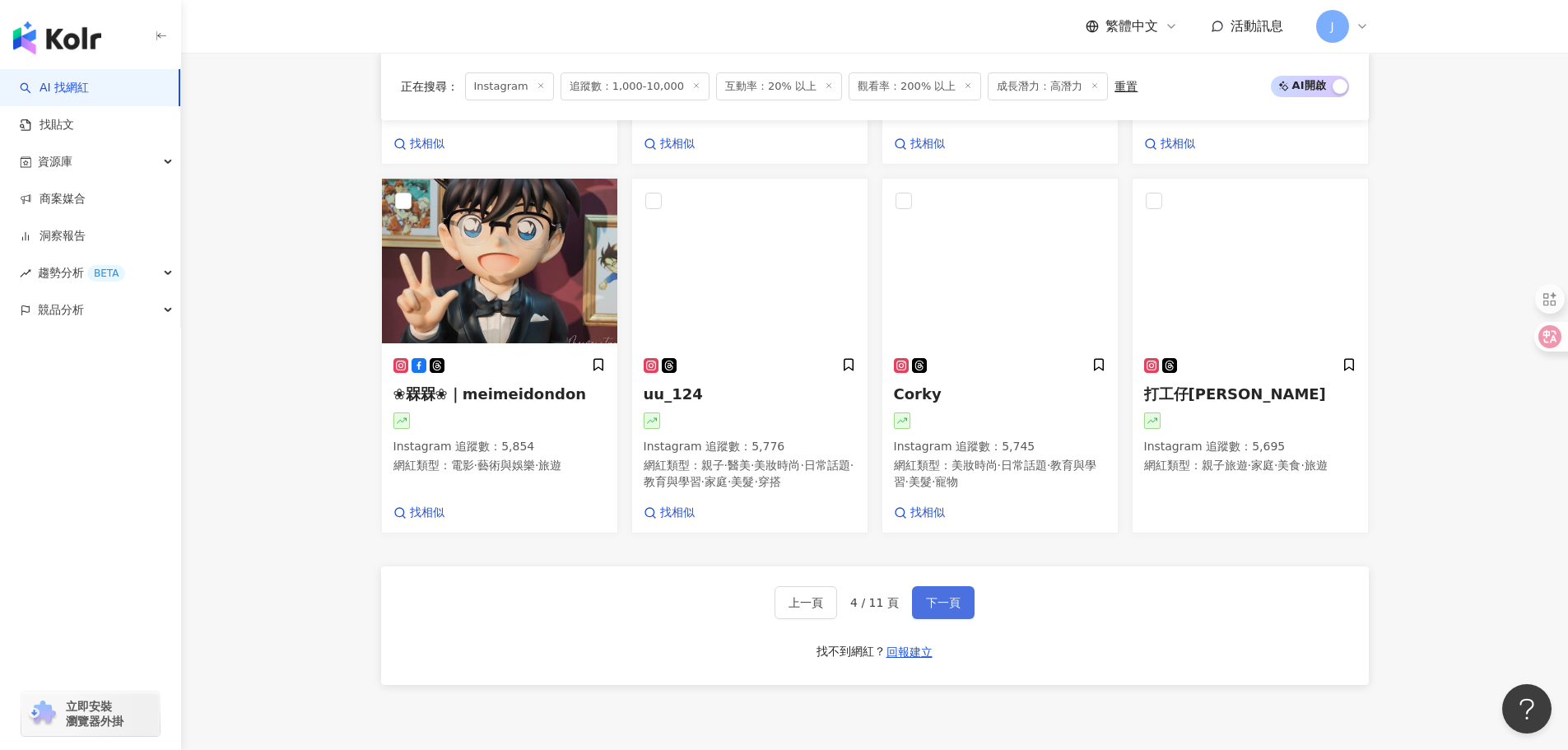
scroll to position [1399, 0]
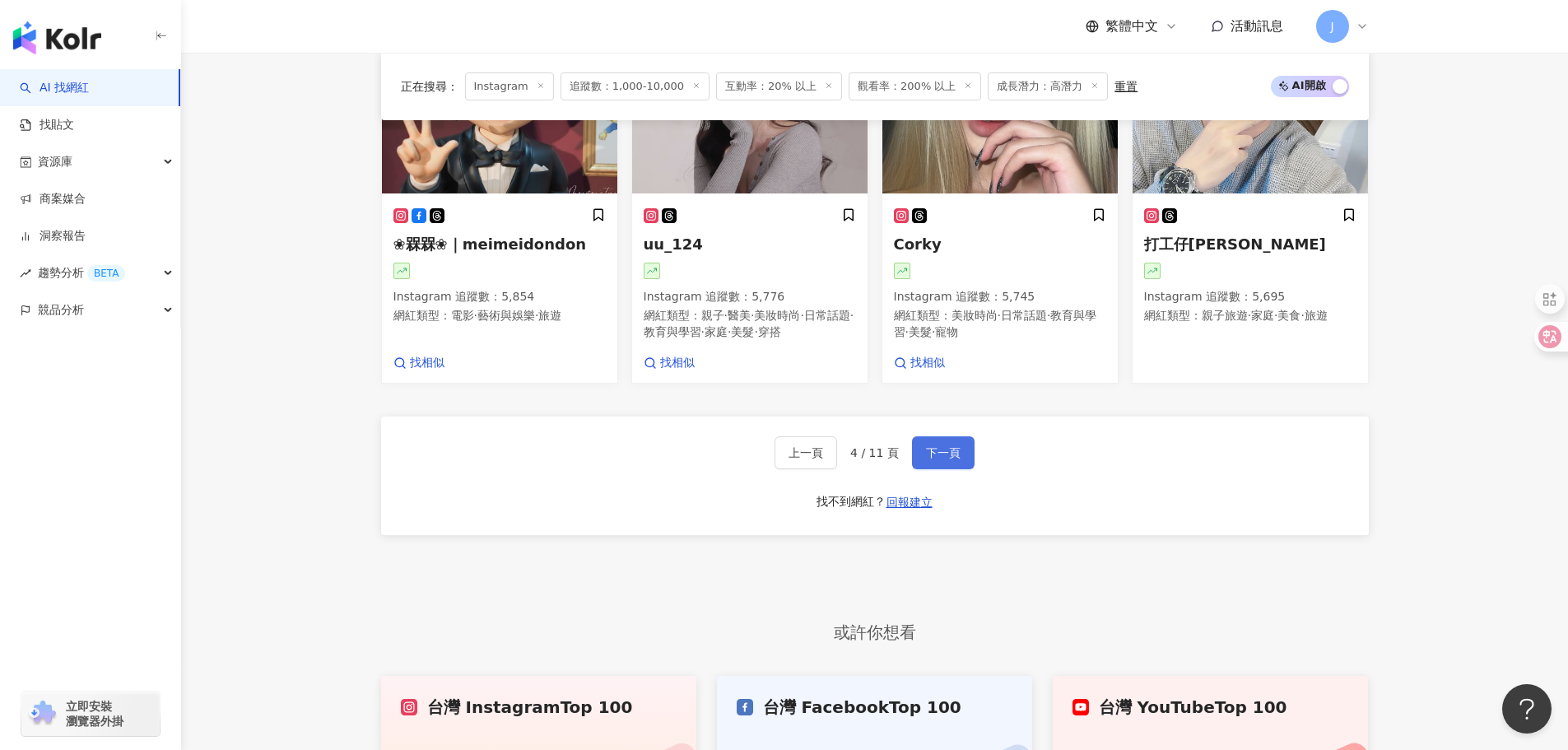
click at [943, 459] on span "下一頁" at bounding box center [943, 452] width 35 height 13
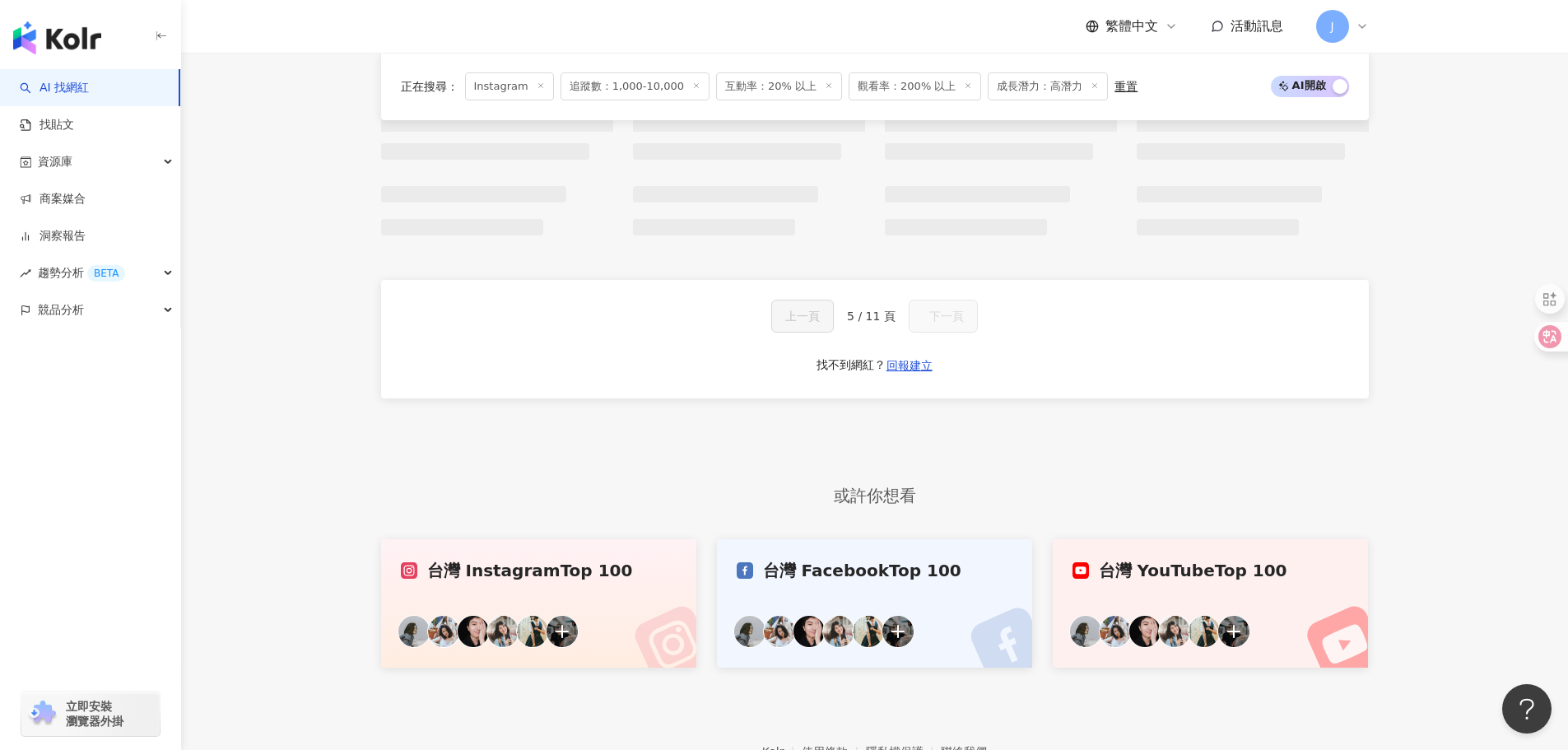
scroll to position [1250, 0]
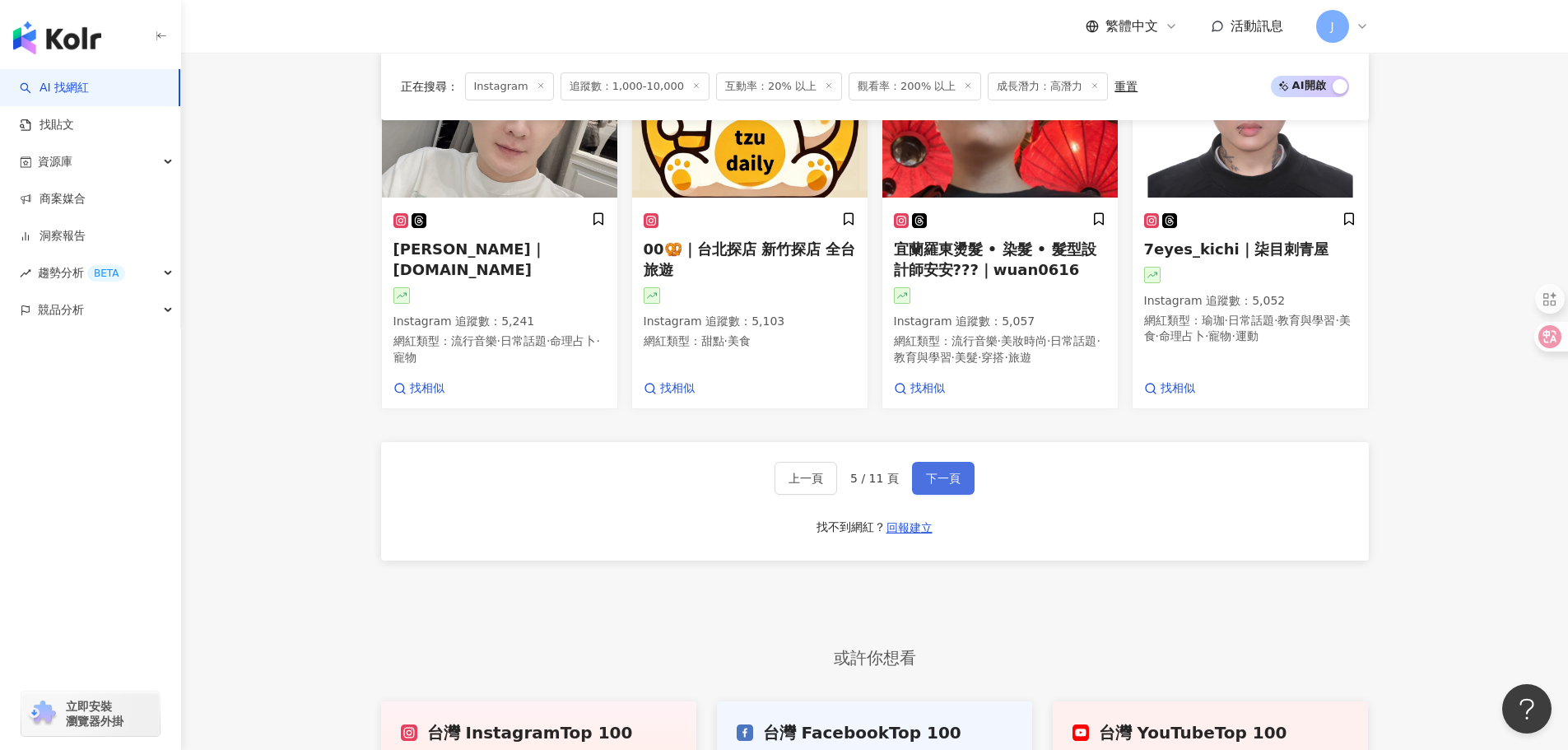
click at [943, 480] on span "下一頁" at bounding box center [943, 479] width 35 height 13
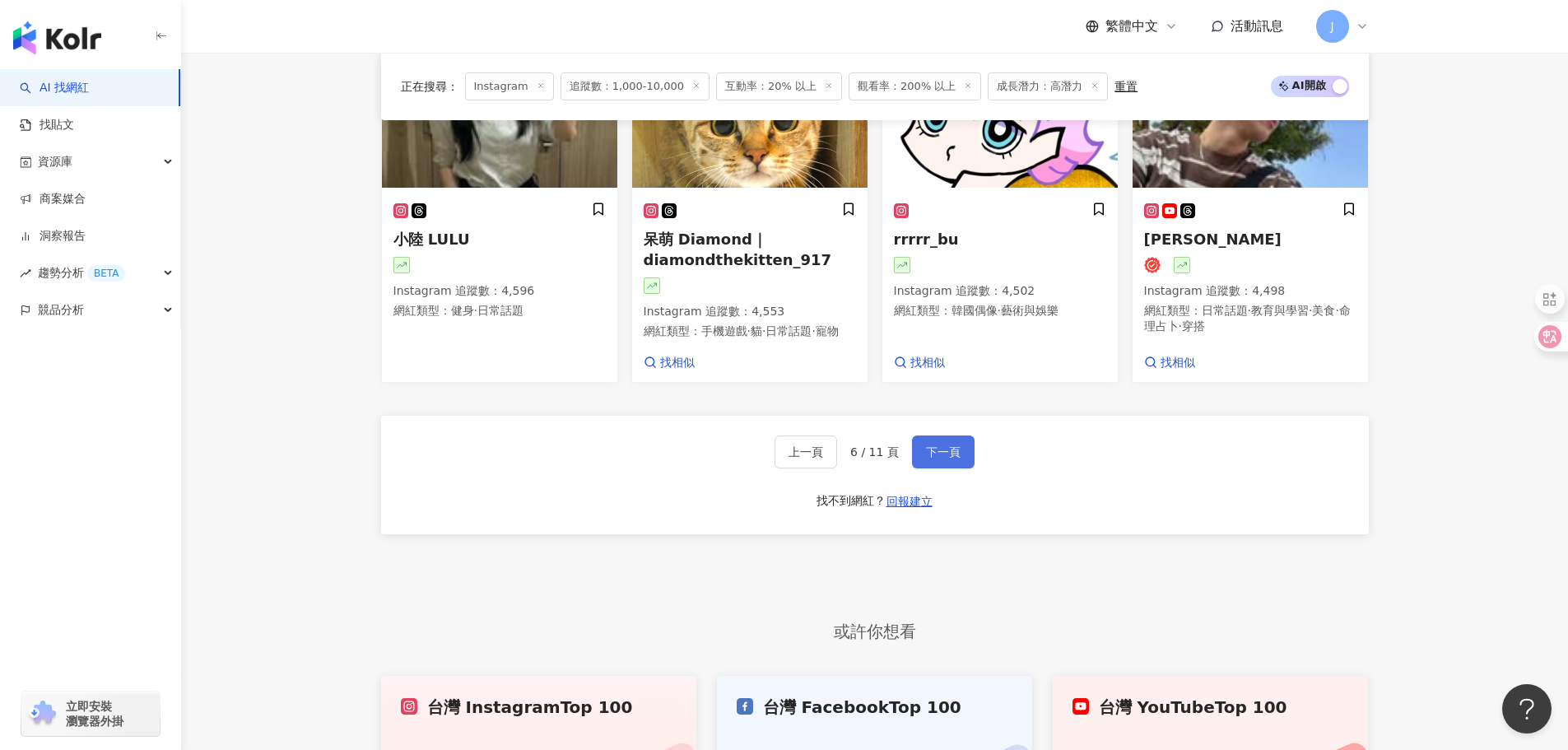
click at [942, 459] on span "下一頁" at bounding box center [943, 451] width 35 height 13
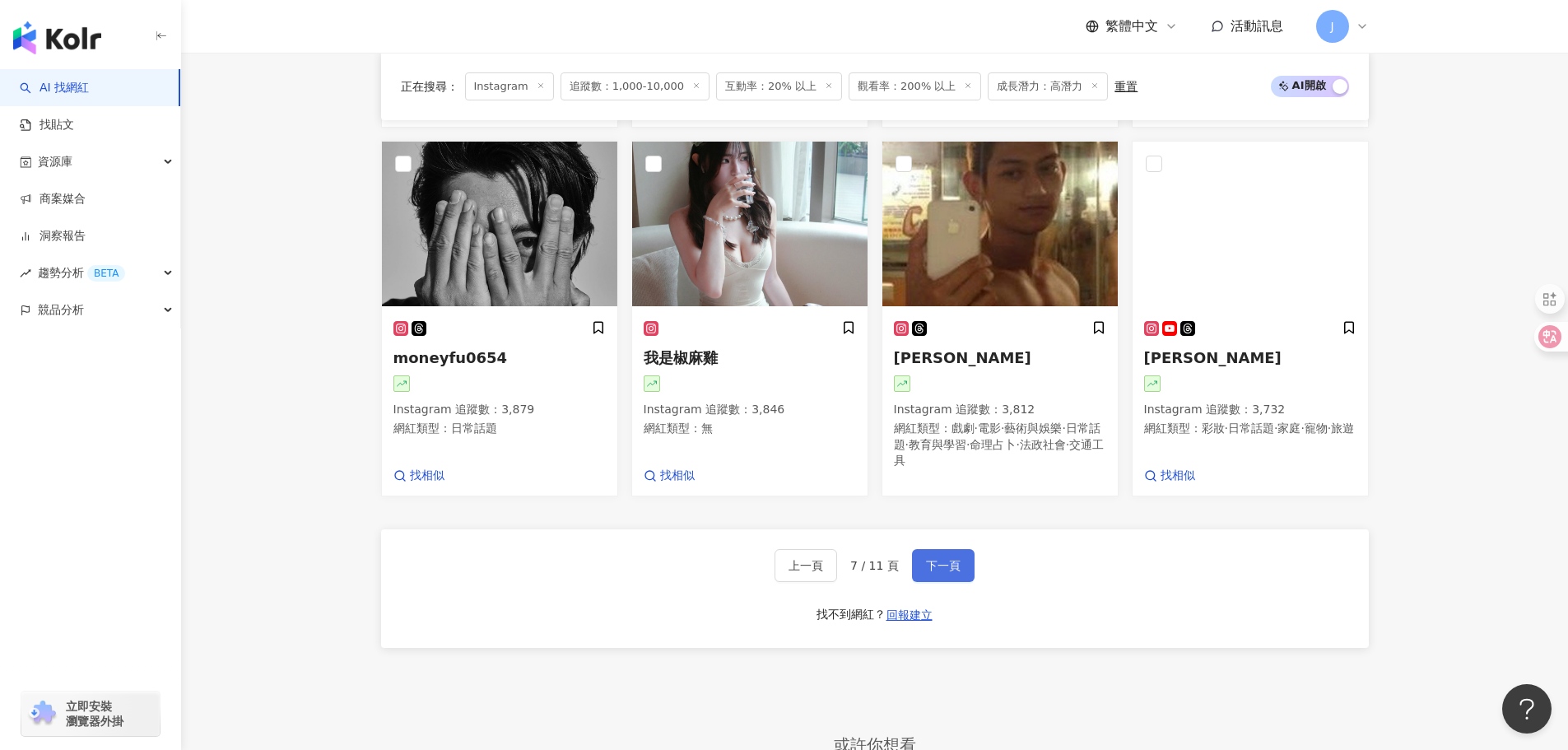
scroll to position [1347, 0]
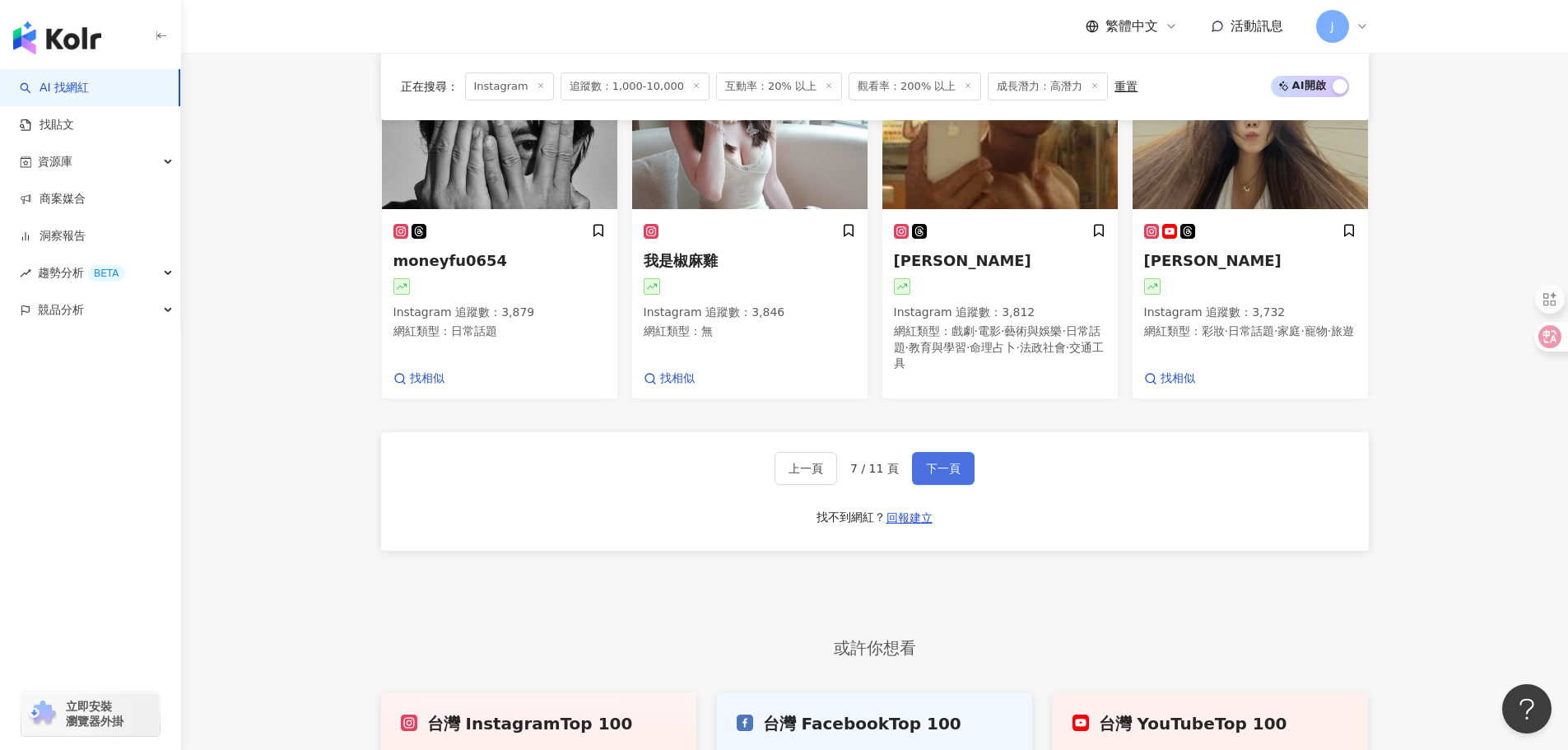
click at [942, 475] on span "下一頁" at bounding box center [943, 468] width 35 height 13
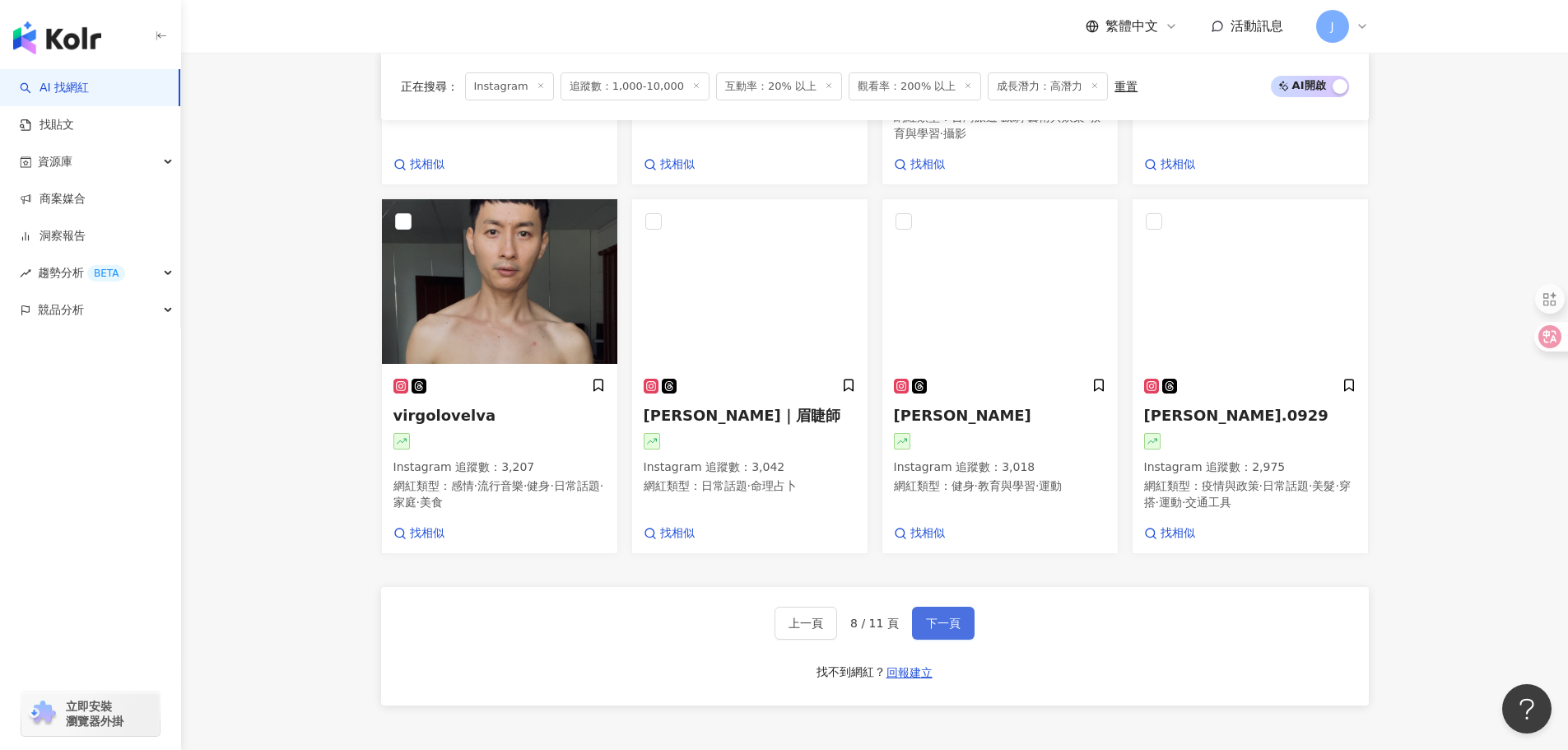
scroll to position [1396, 0]
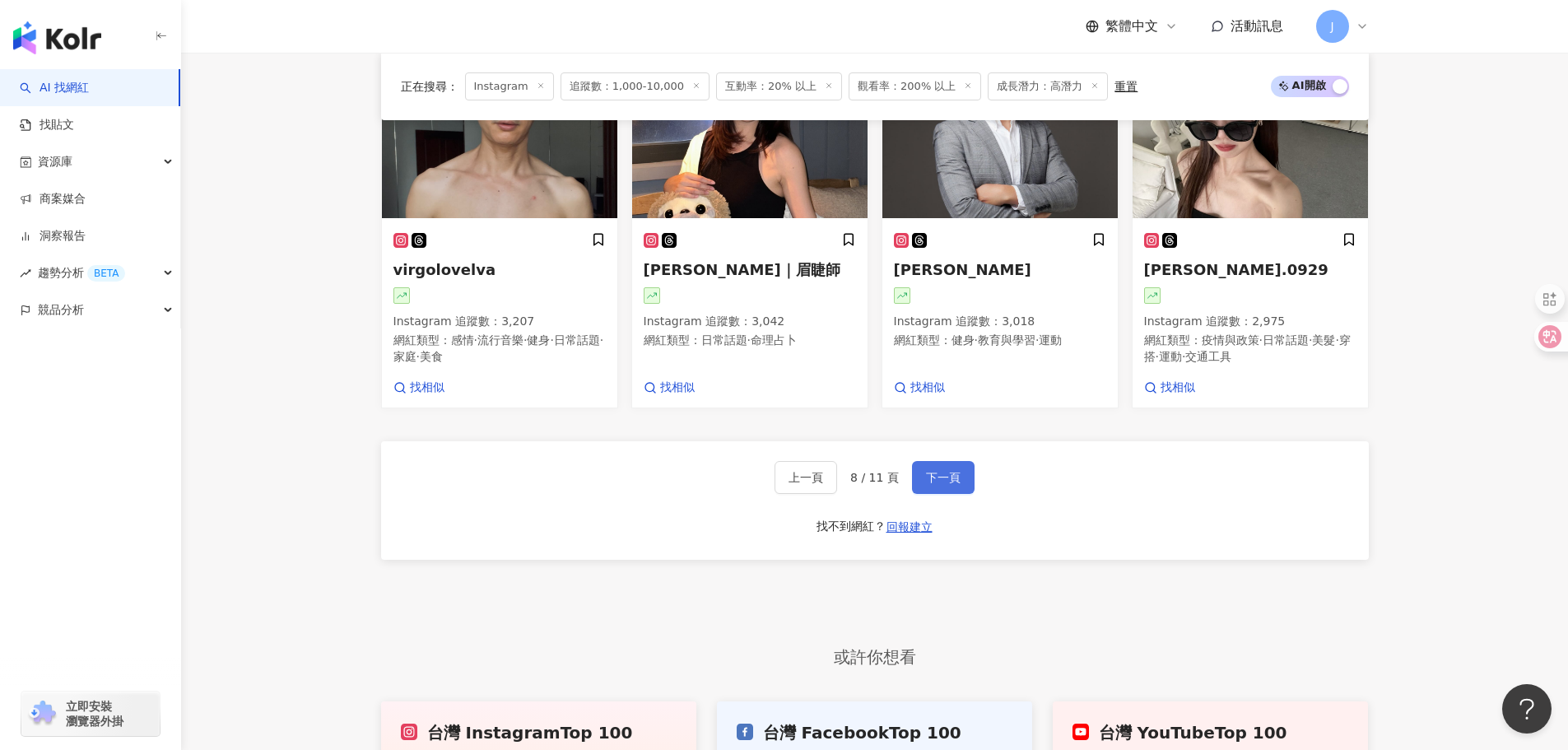
click at [942, 480] on span "下一頁" at bounding box center [943, 478] width 35 height 13
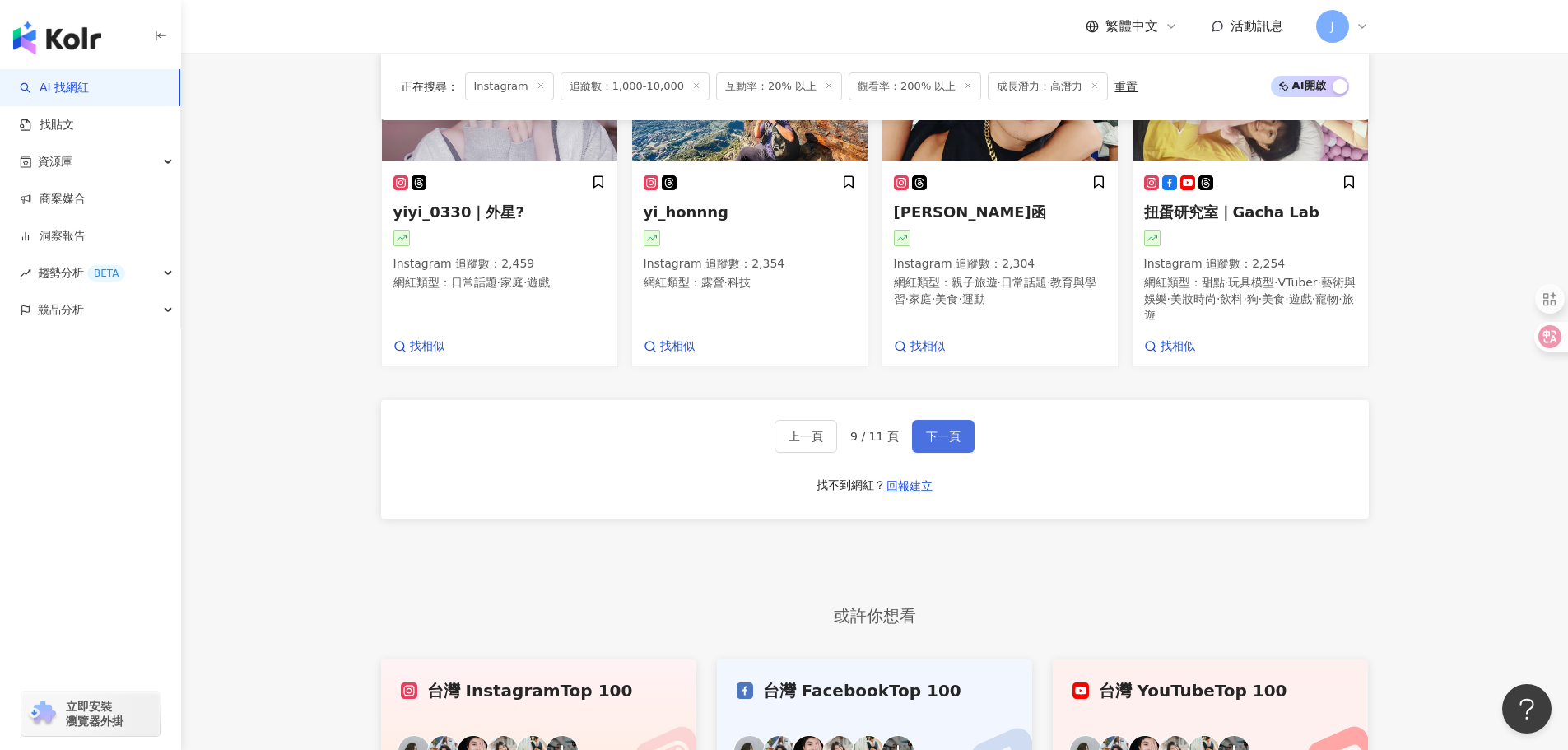
click at [942, 443] on span "下一頁" at bounding box center [943, 437] width 35 height 13
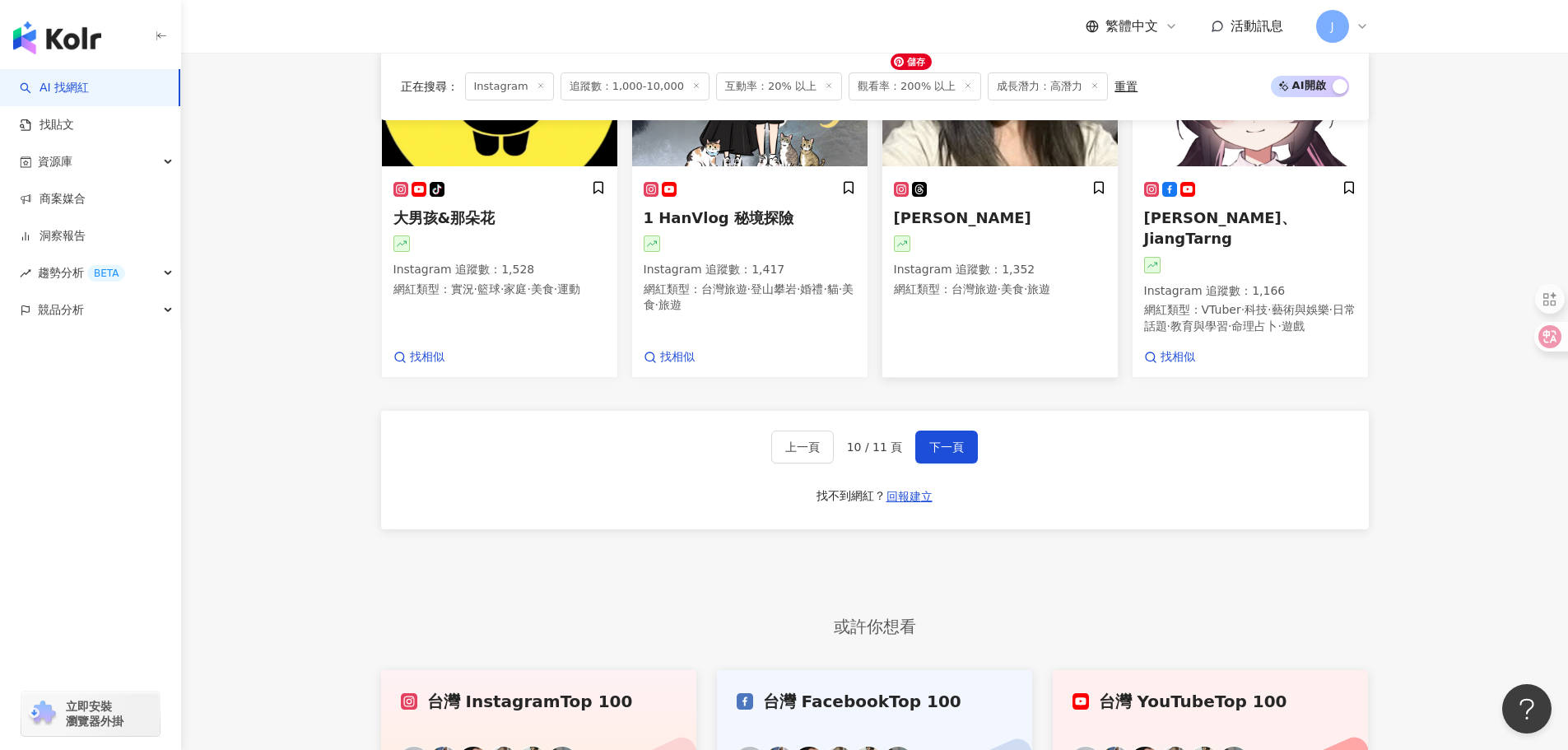
scroll to position [1411, 0]
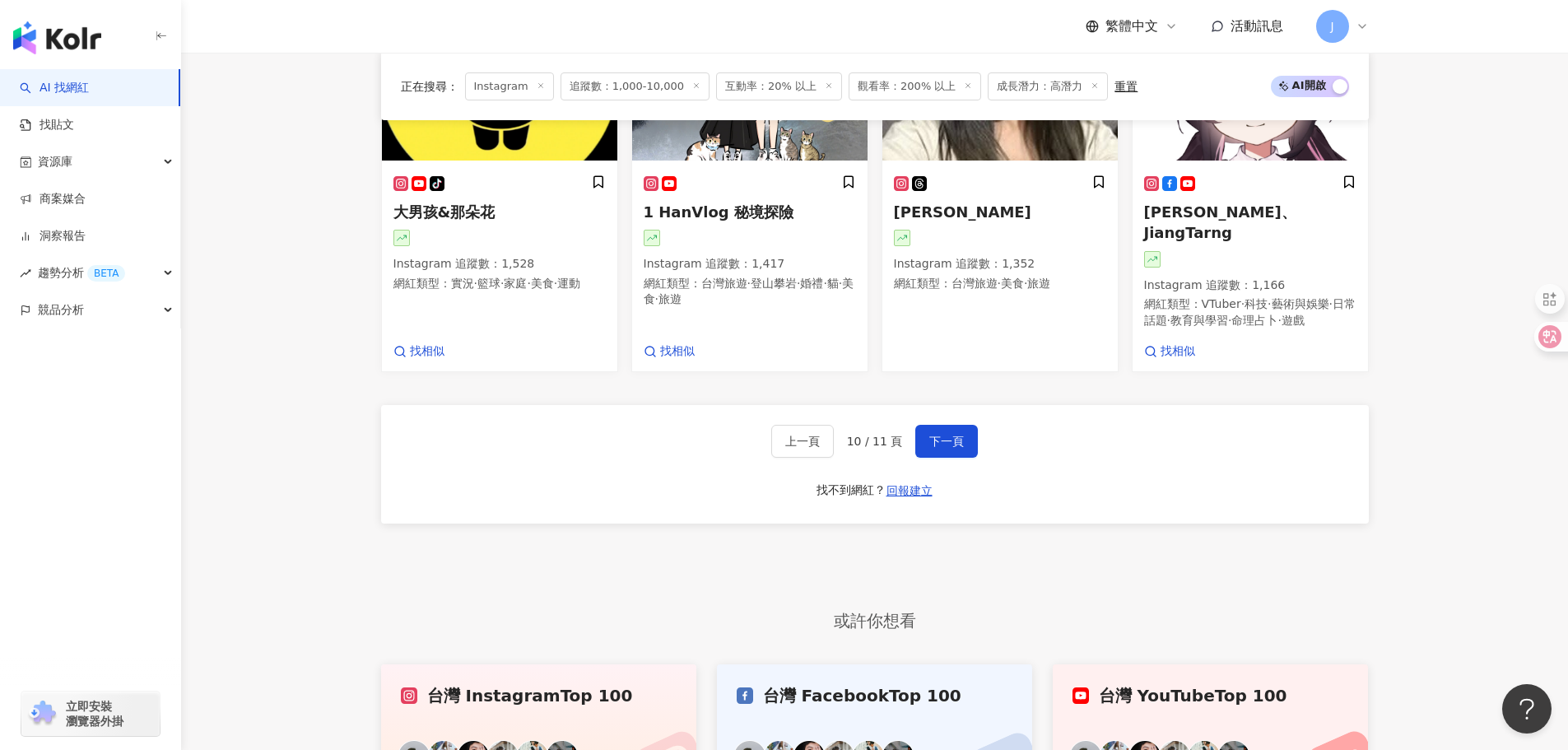
drag, startPoint x: 947, startPoint y: 479, endPoint x: 1089, endPoint y: 497, distance: 143.1
click at [947, 448] on span "下一頁" at bounding box center [946, 441] width 35 height 13
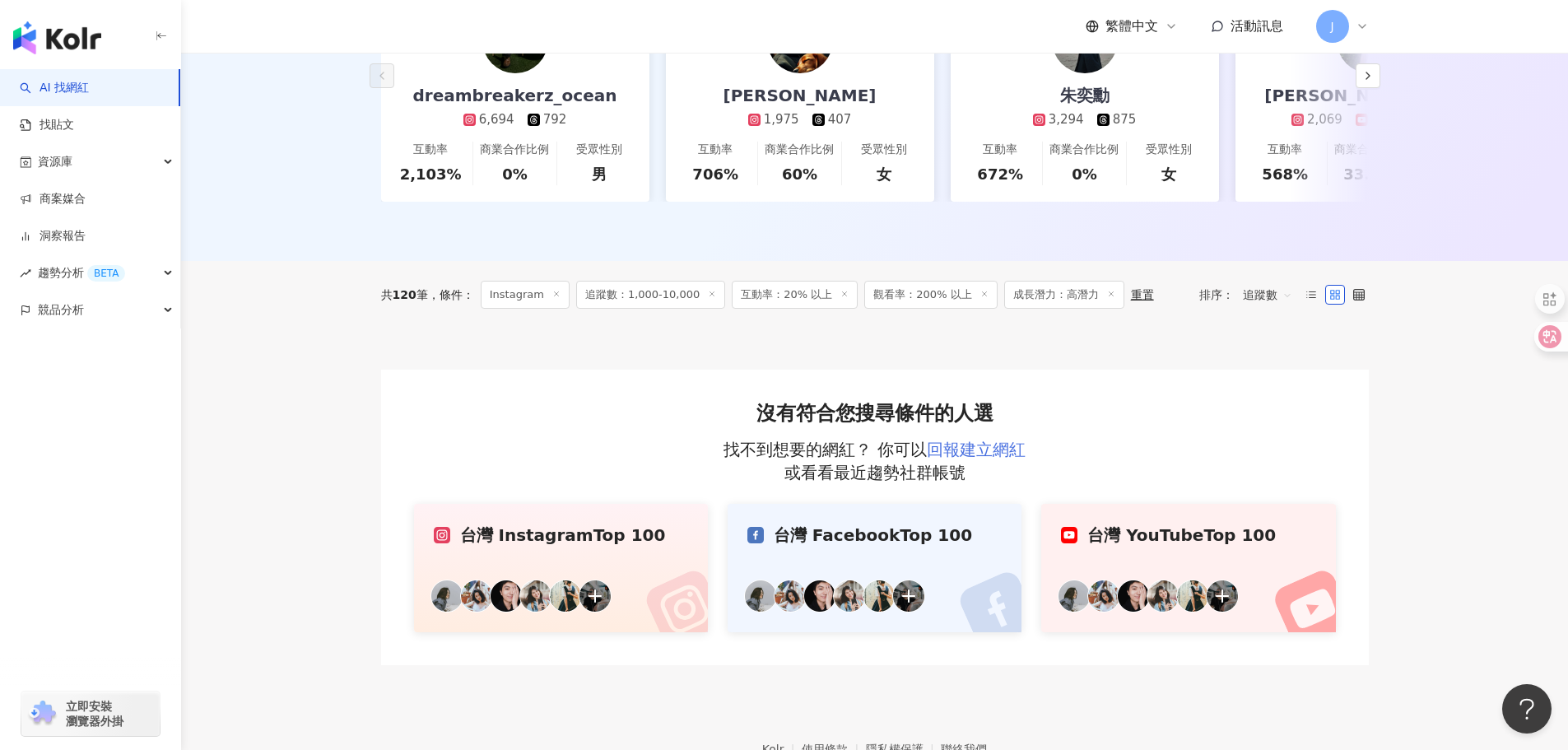
scroll to position [285, 0]
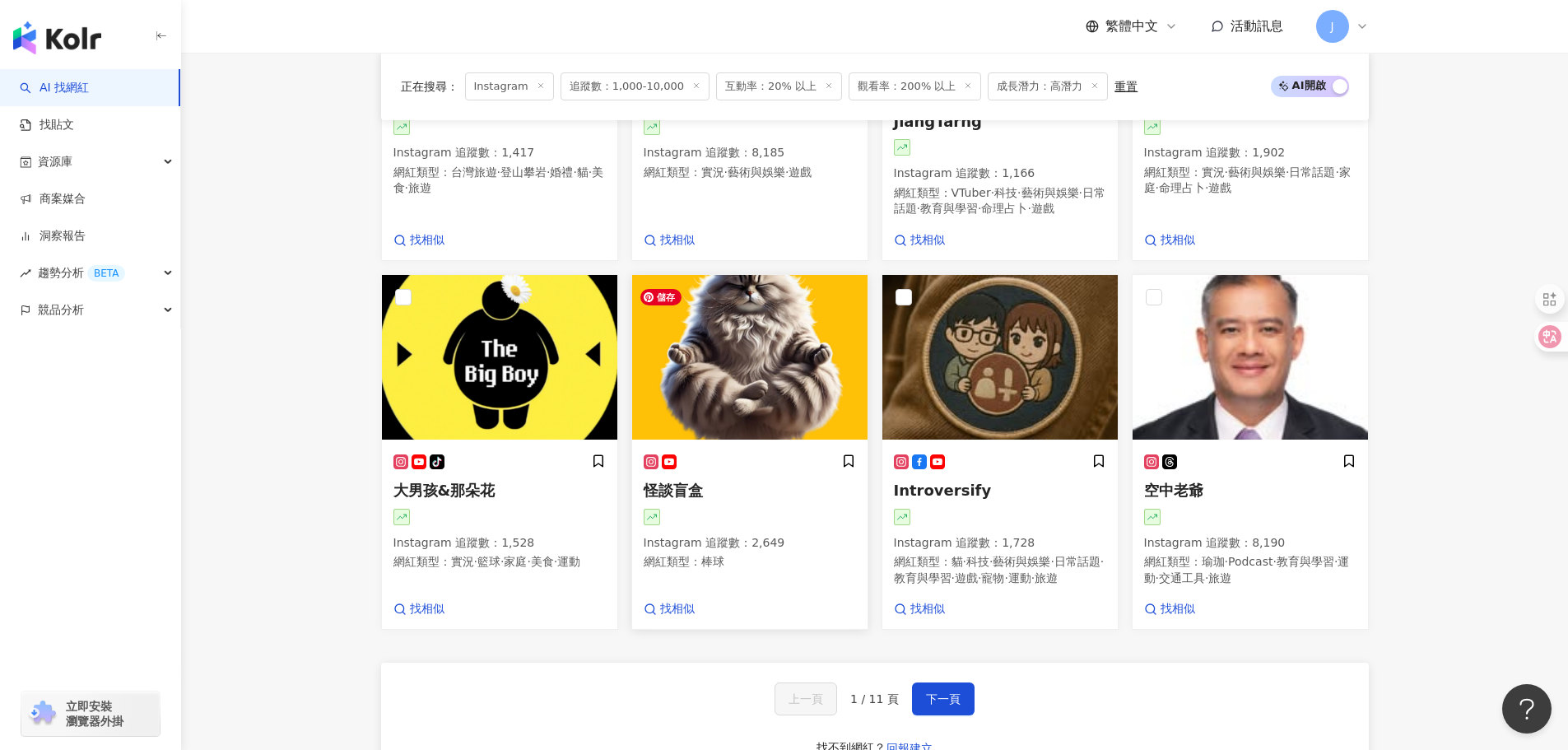
scroll to position [1164, 0]
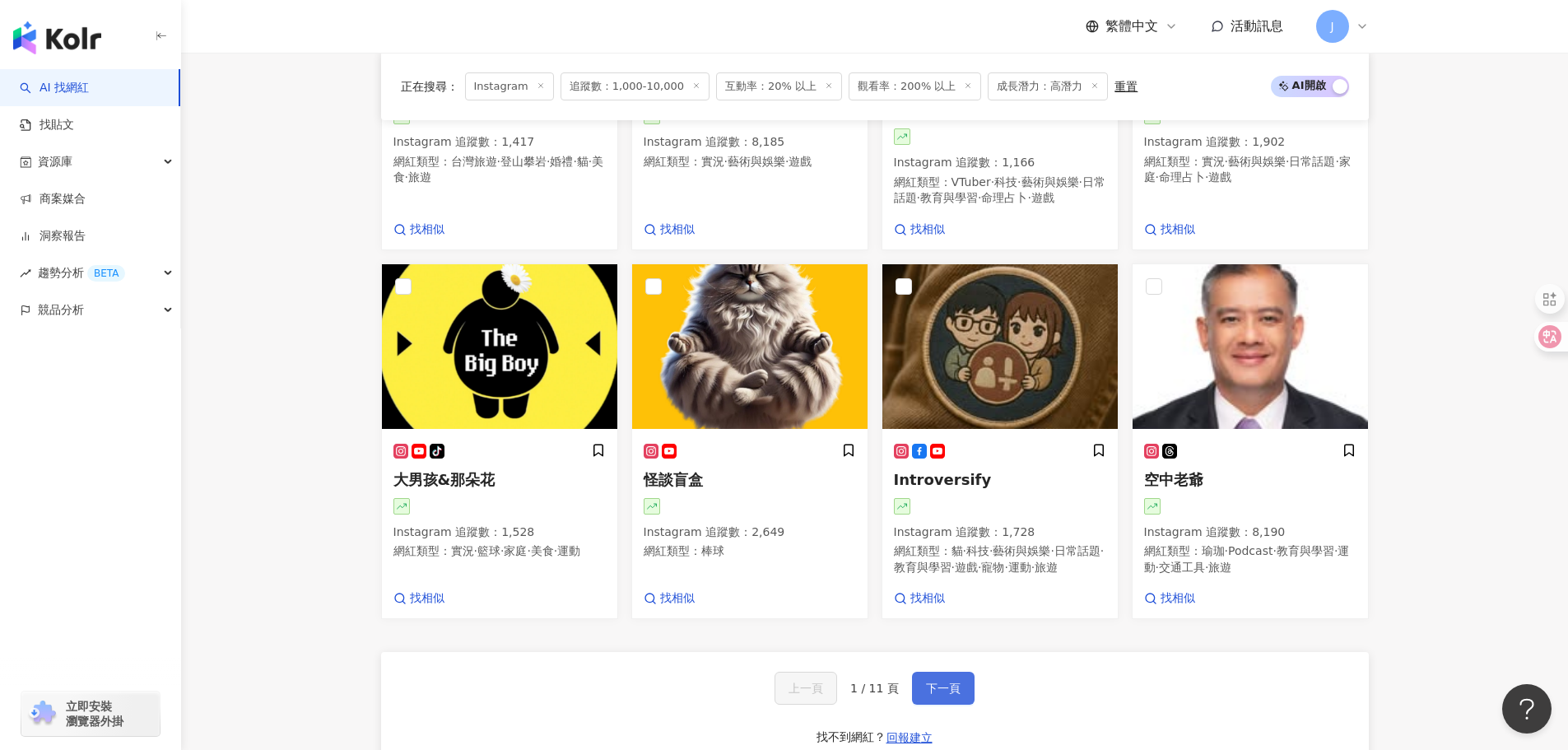
click at [926, 695] on span "下一頁" at bounding box center [943, 688] width 35 height 13
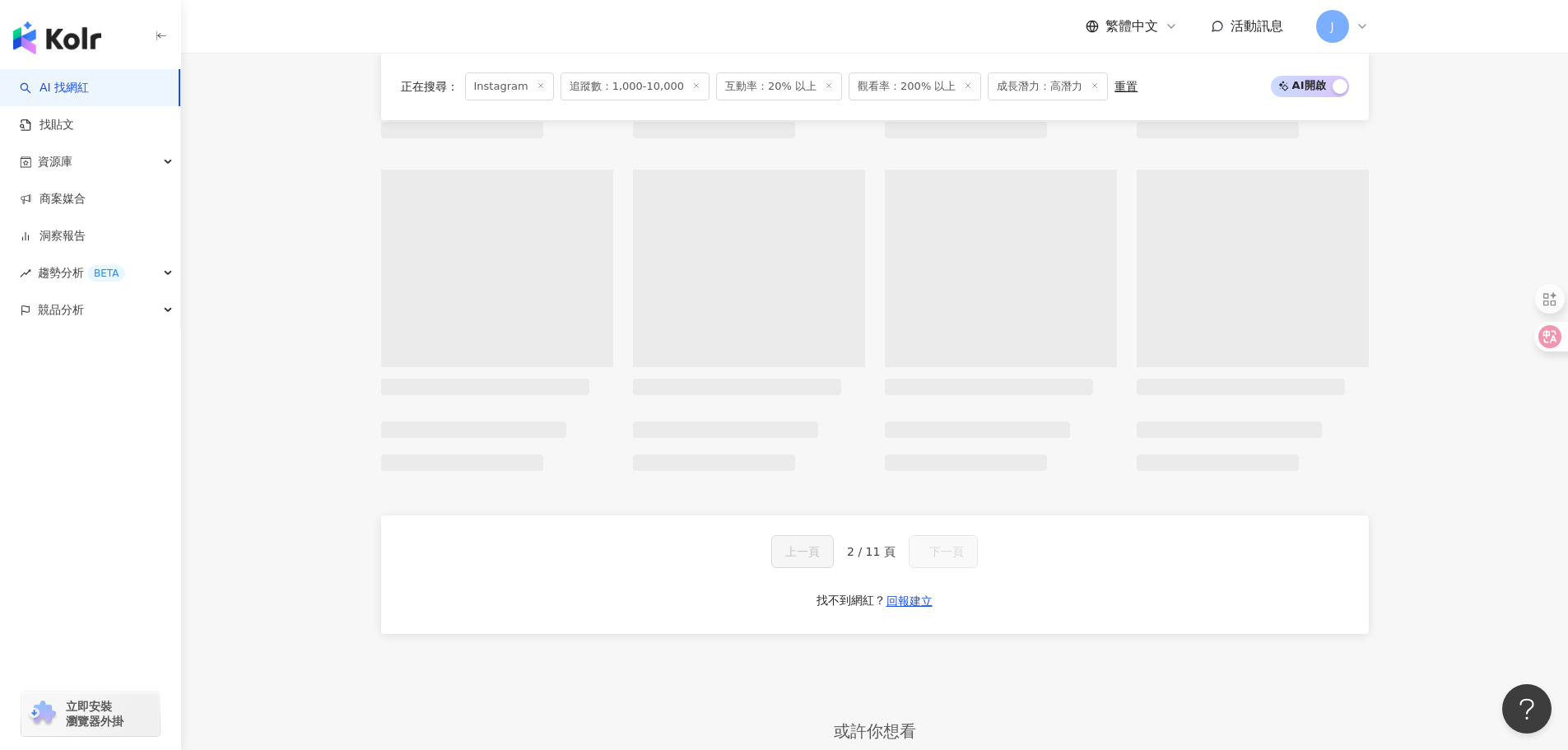
scroll to position [1019, 0]
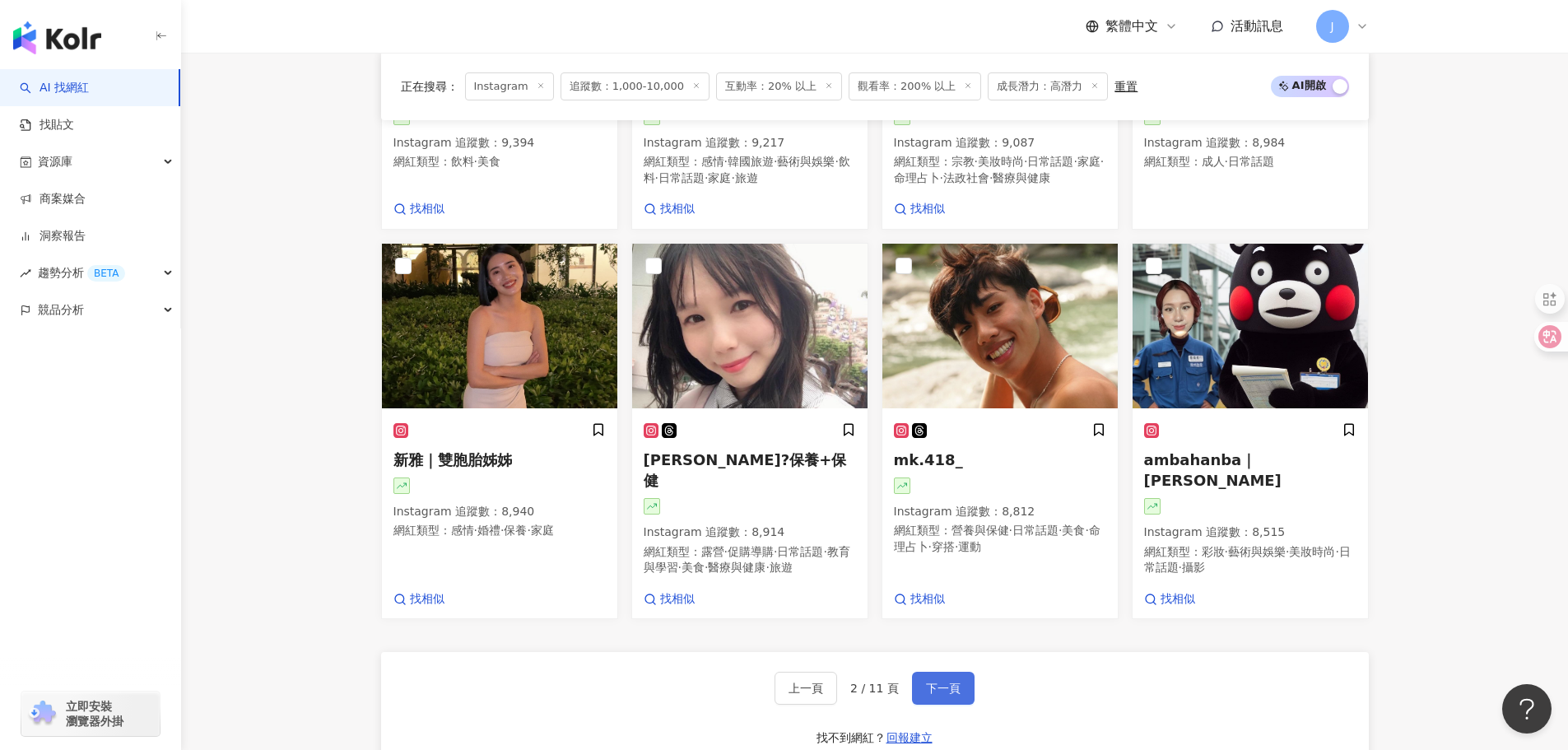
click at [926, 695] on span "下一頁" at bounding box center [943, 688] width 35 height 13
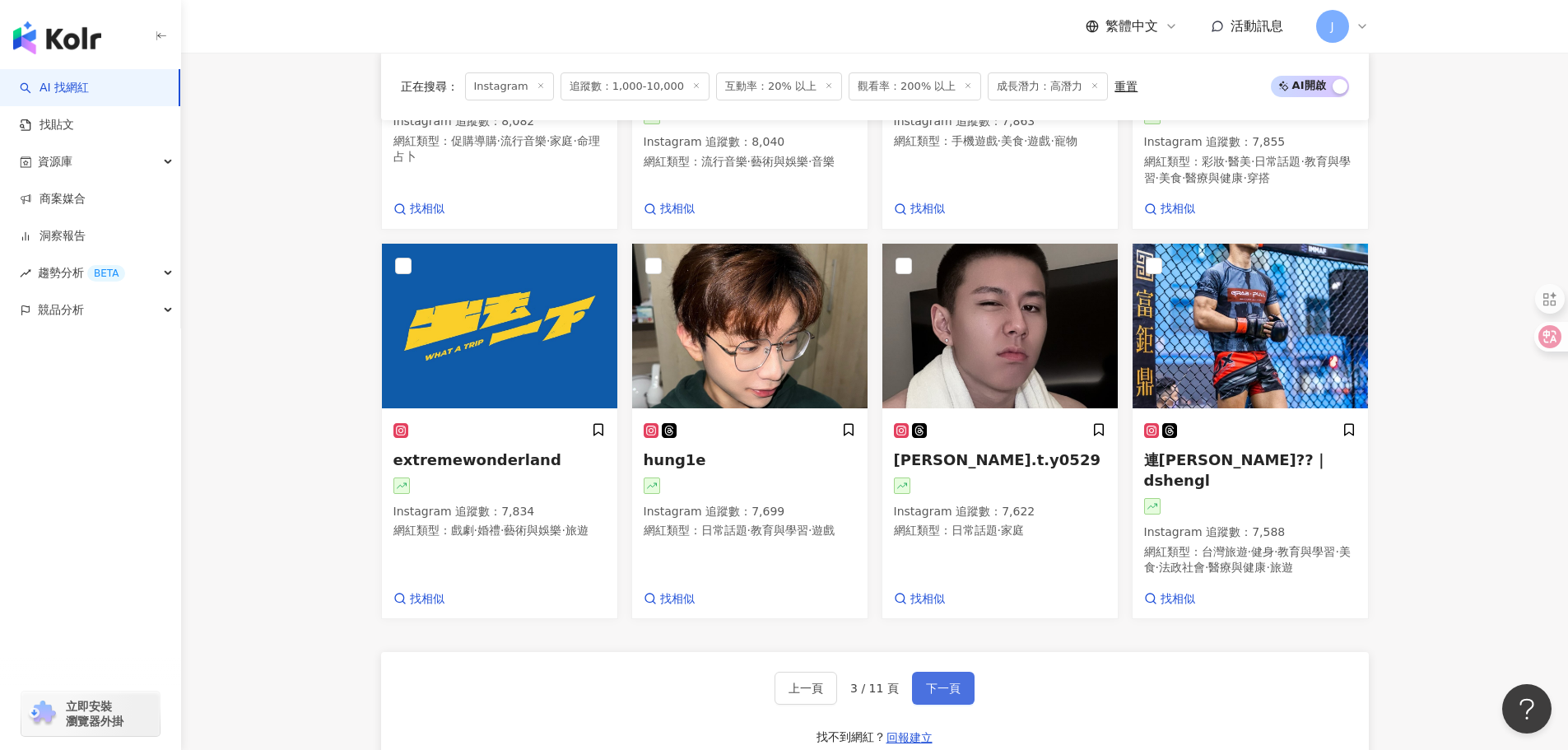
click at [926, 695] on span "下一頁" at bounding box center [943, 688] width 35 height 13
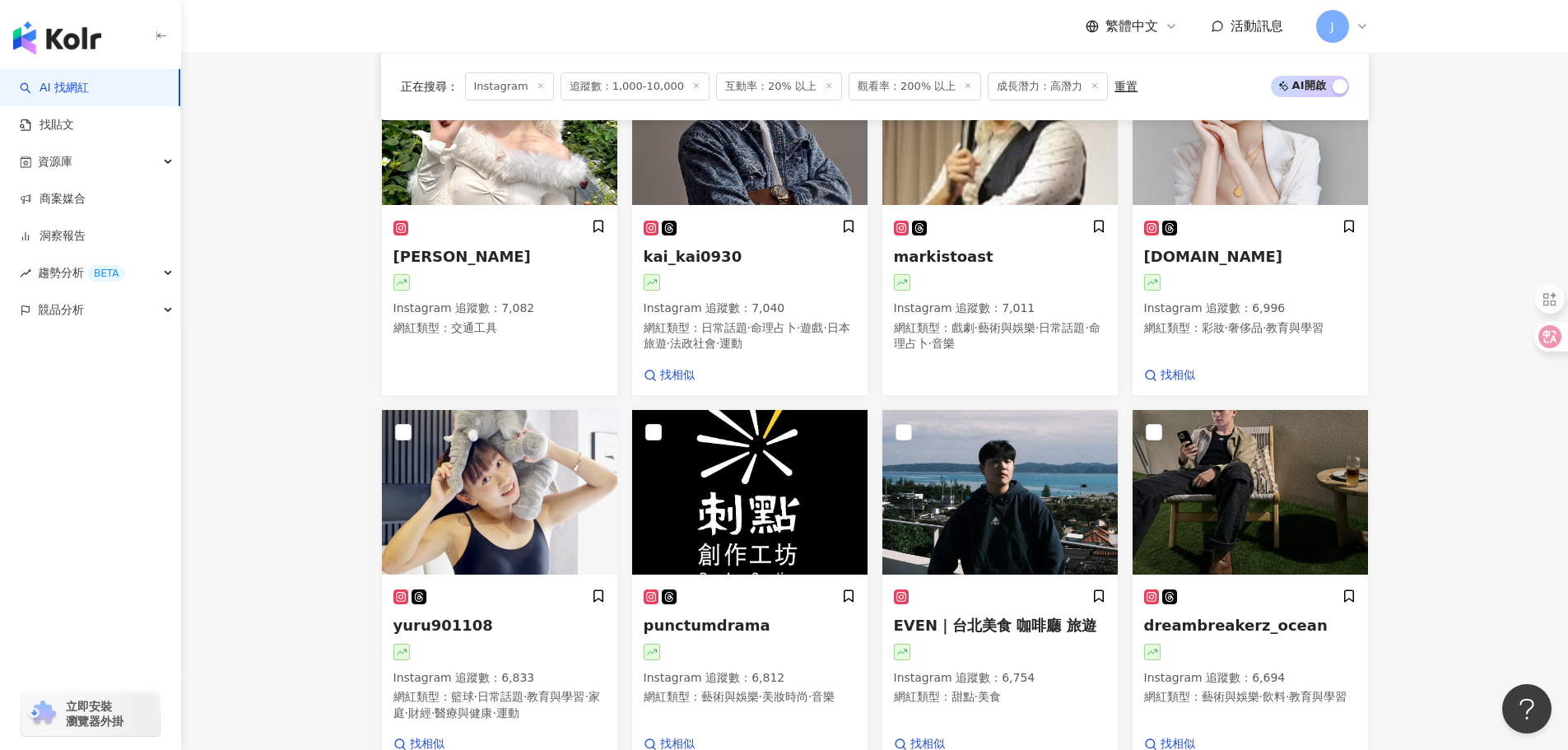
scroll to position [1132, 0]
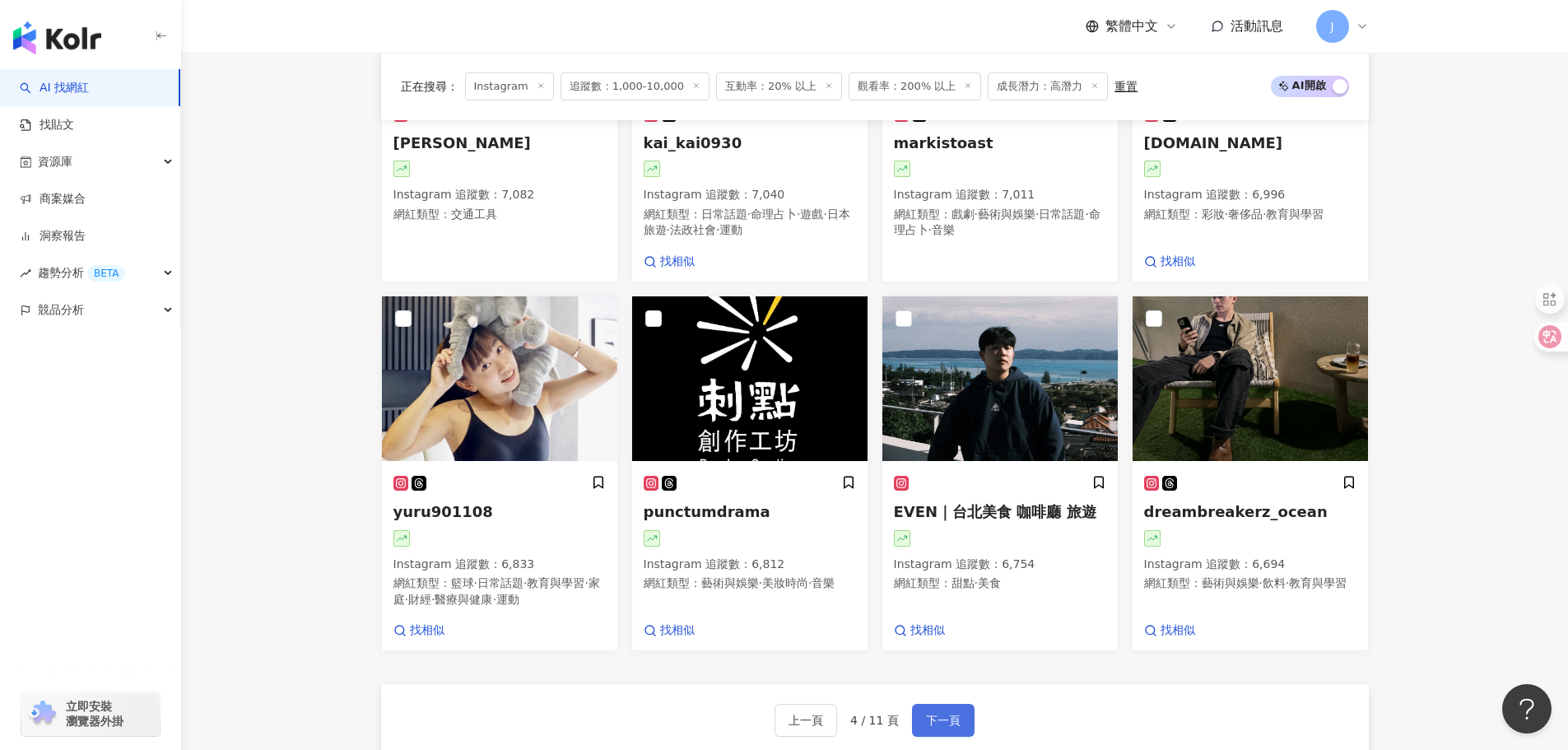
click at [938, 714] on span "下一頁" at bounding box center [943, 720] width 35 height 13
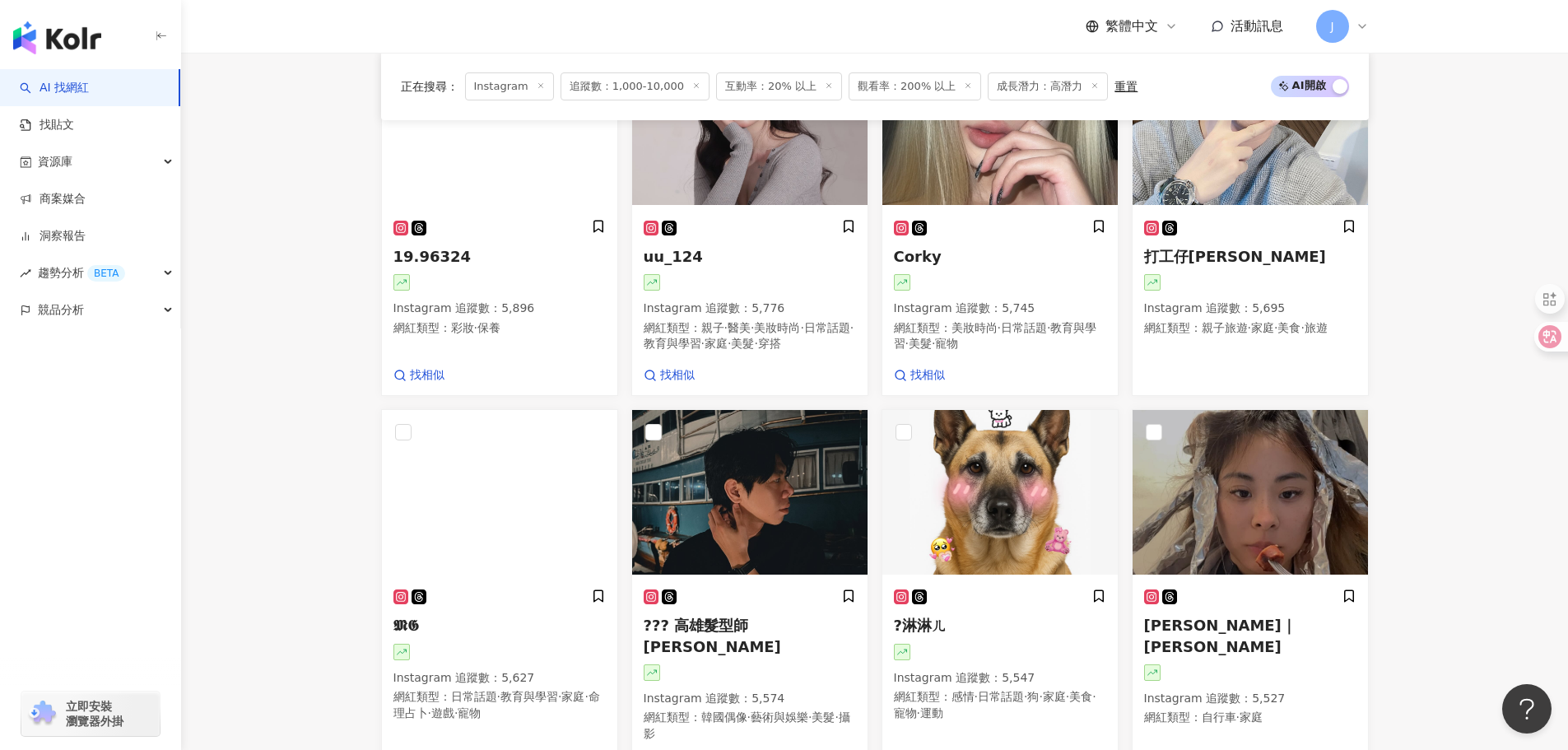
scroll to position [1168, 0]
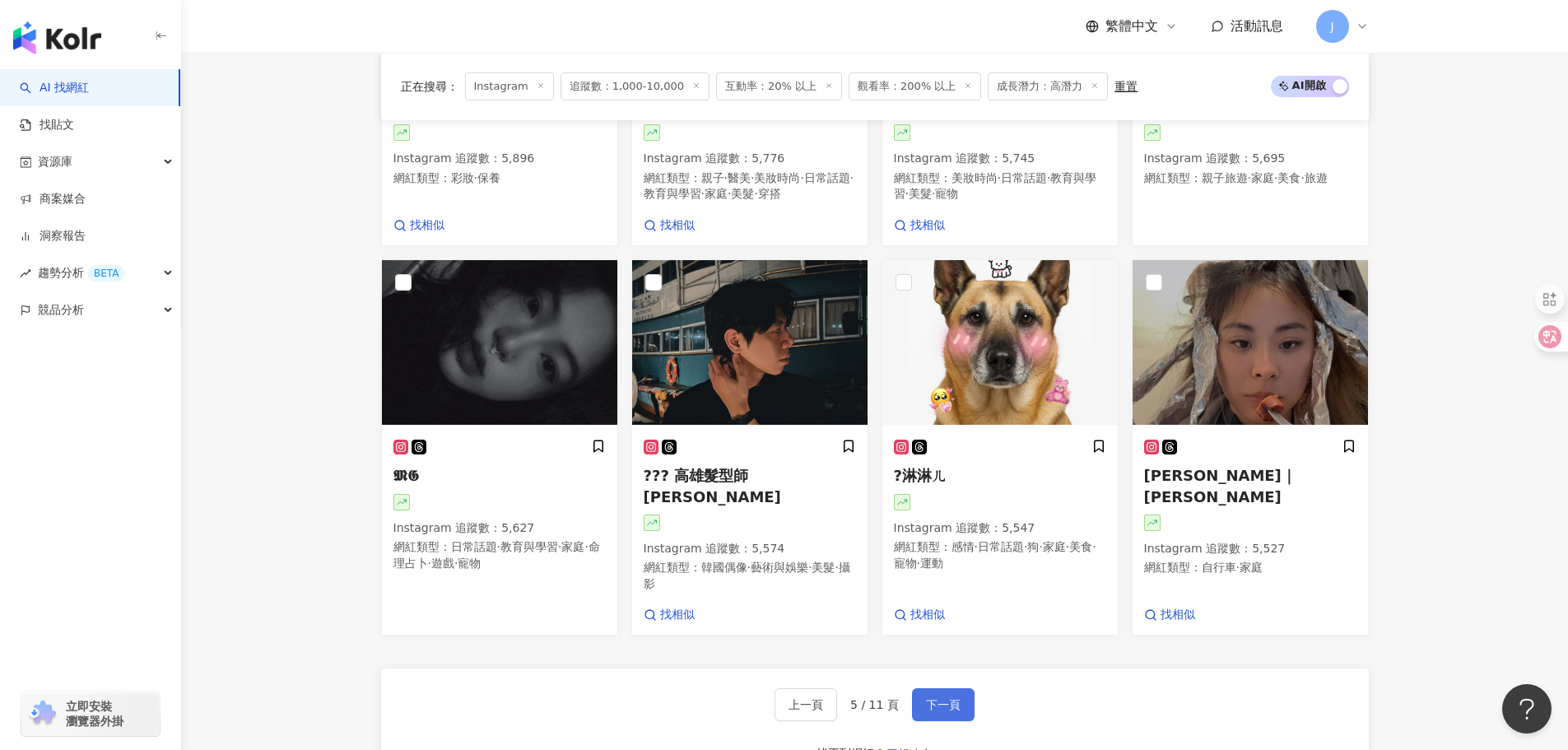
click at [927, 712] on span "下一頁" at bounding box center [943, 704] width 35 height 13
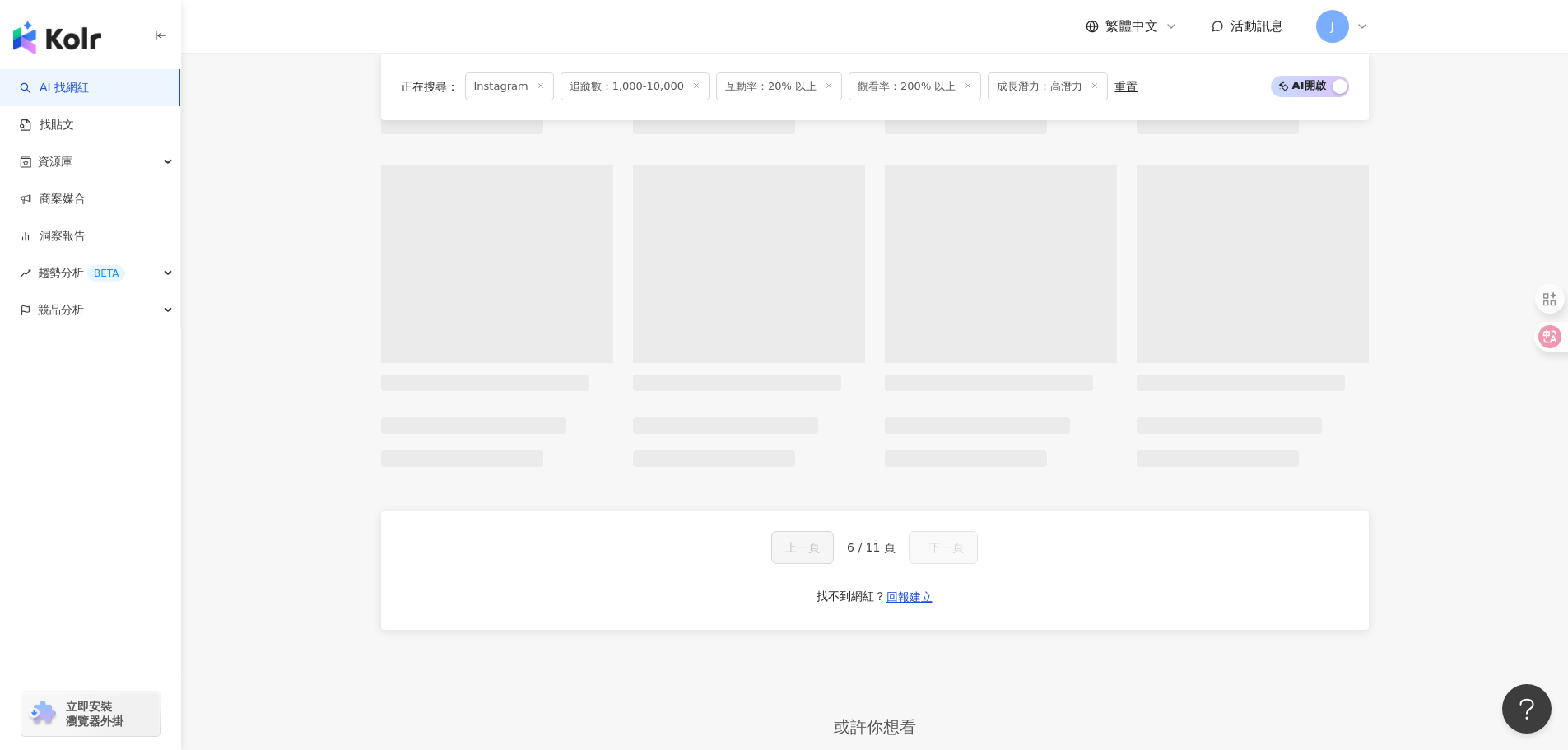
scroll to position [1019, 0]
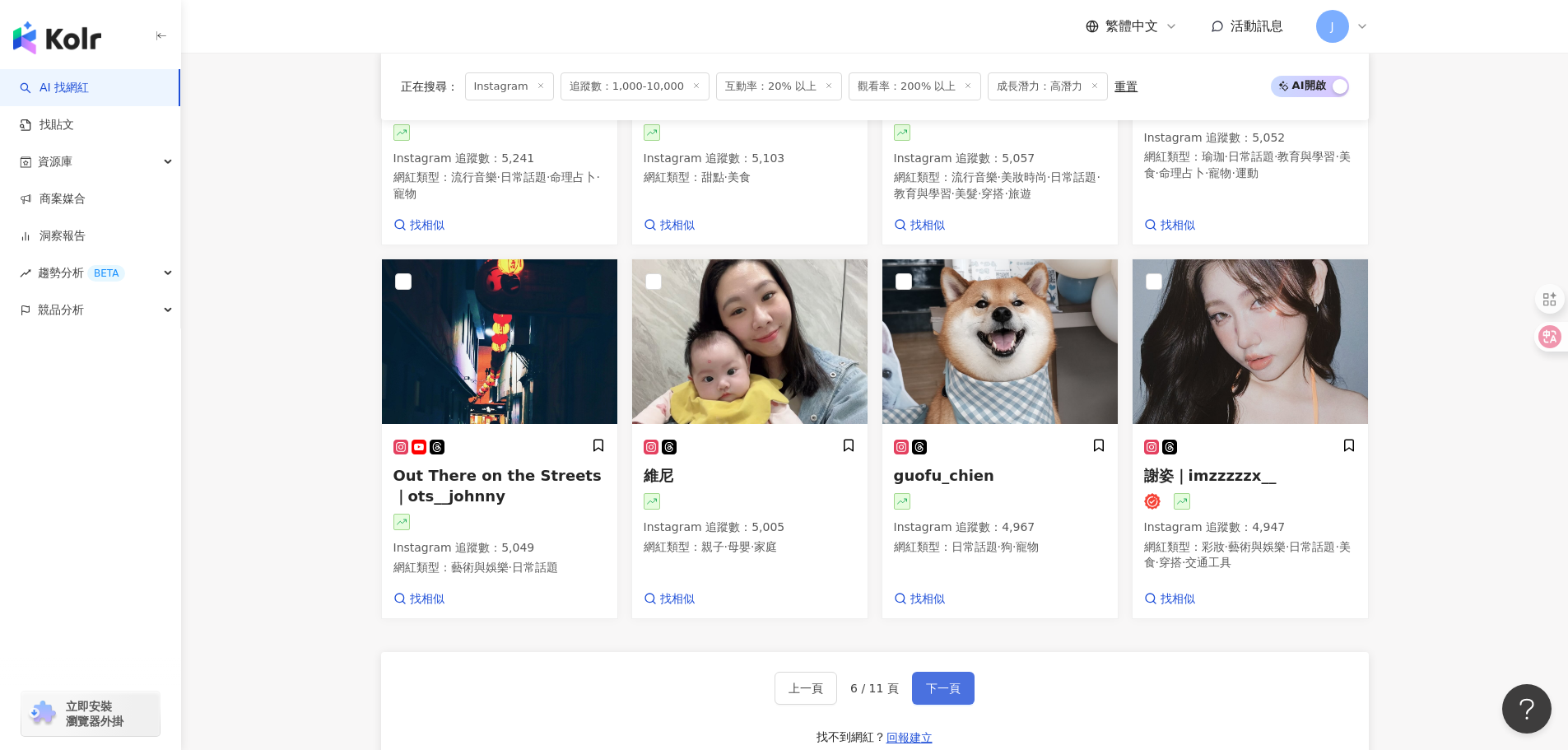
click at [939, 695] on span "下一頁" at bounding box center [943, 688] width 35 height 13
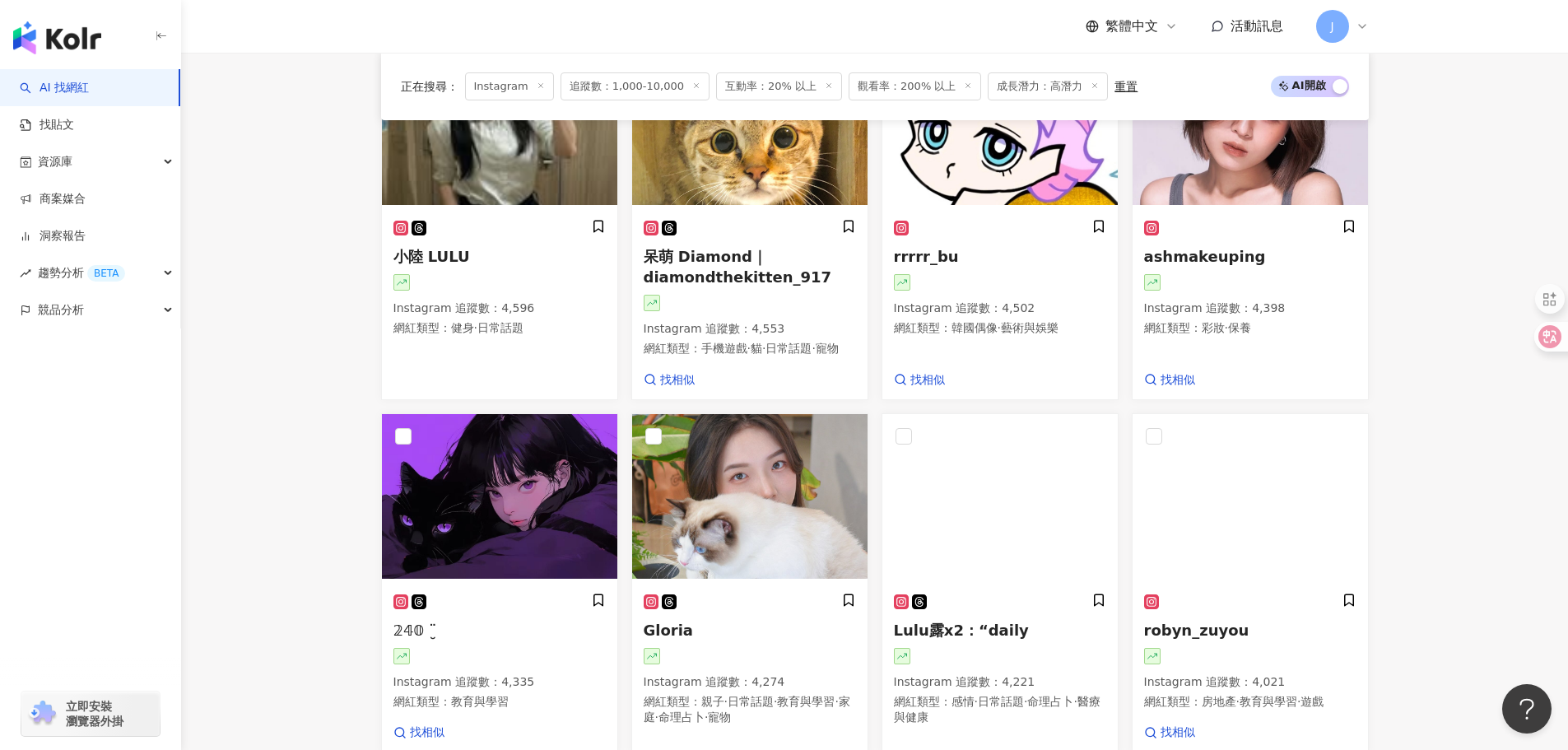
scroll to position [1157, 0]
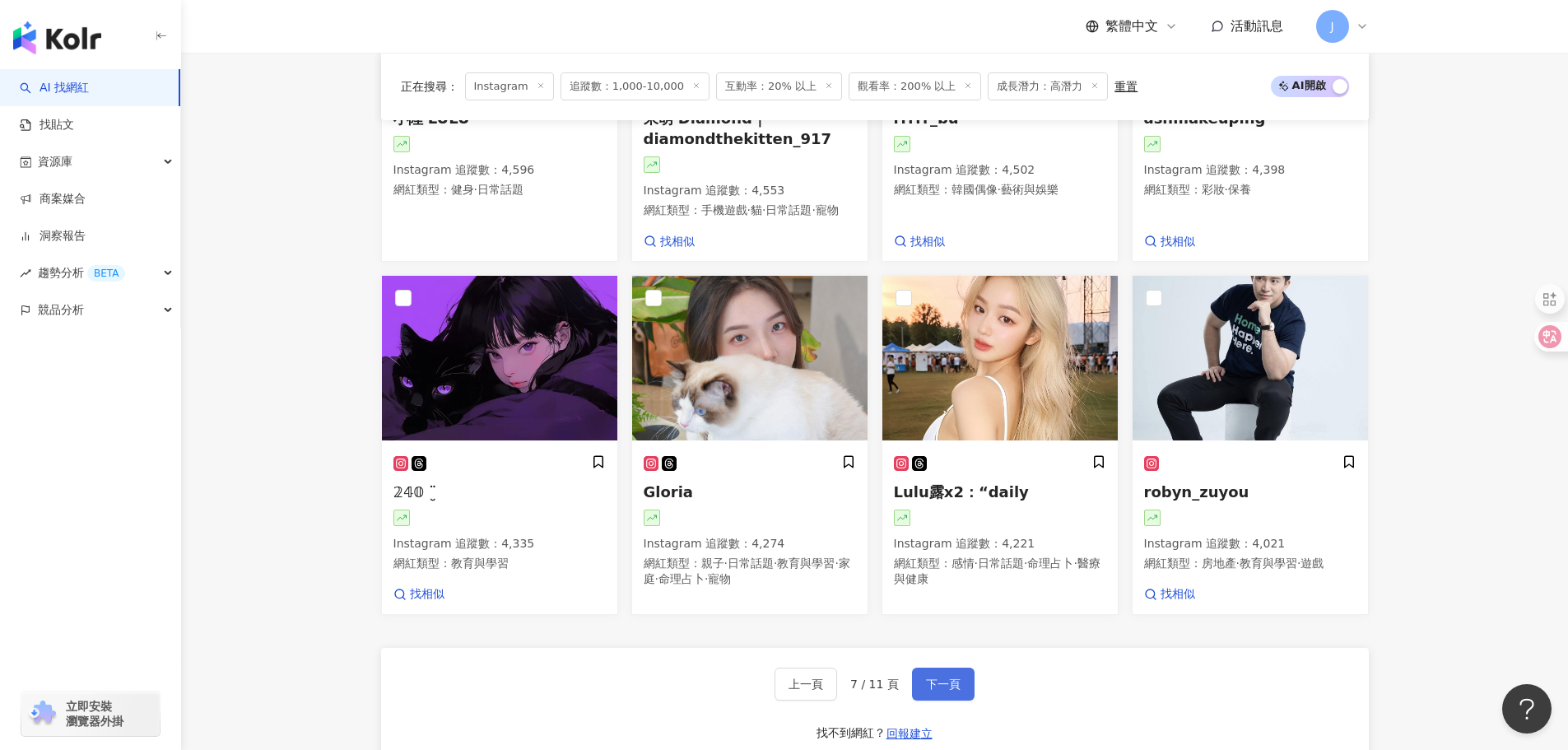
click at [939, 690] on span "下一頁" at bounding box center [943, 684] width 35 height 13
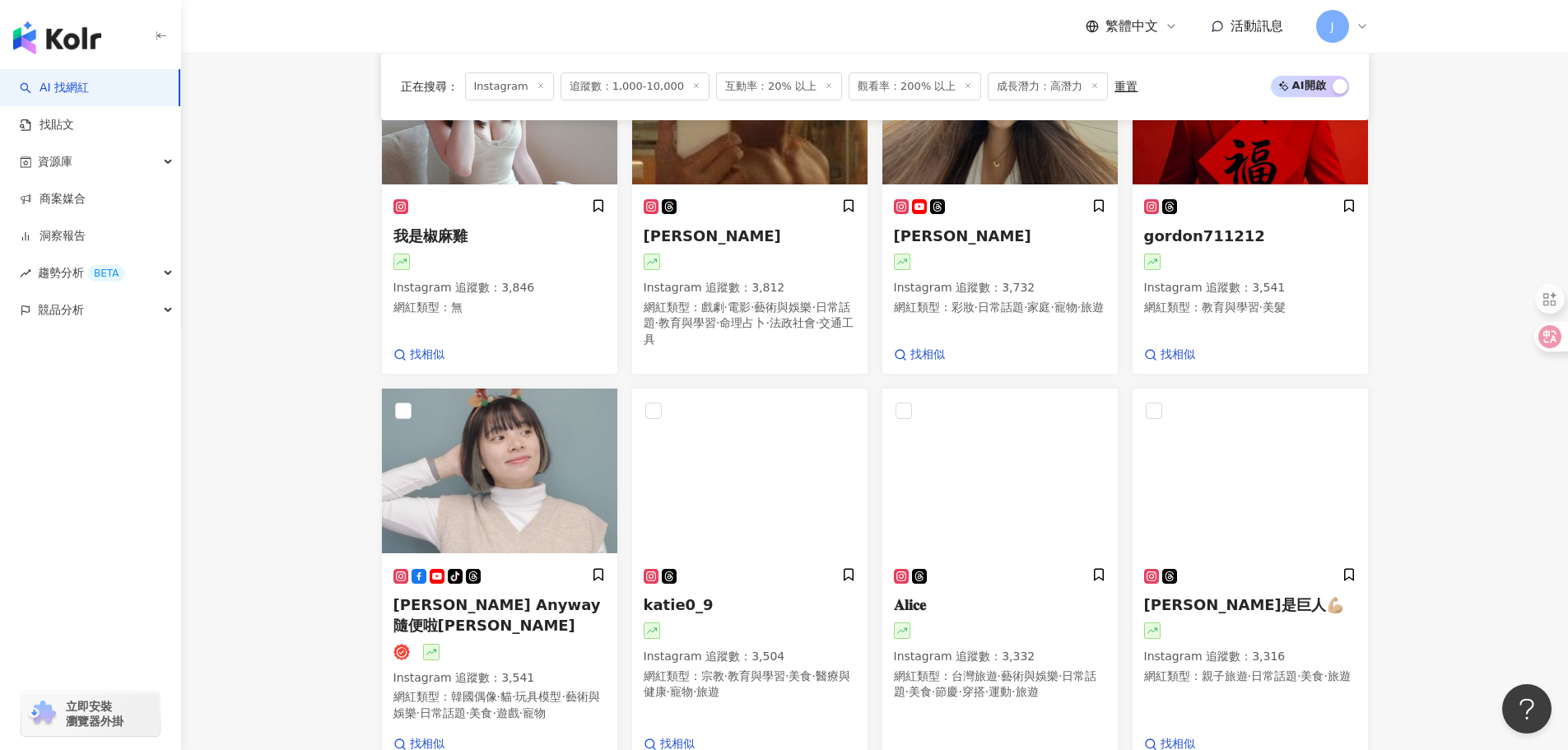
scroll to position [1147, 0]
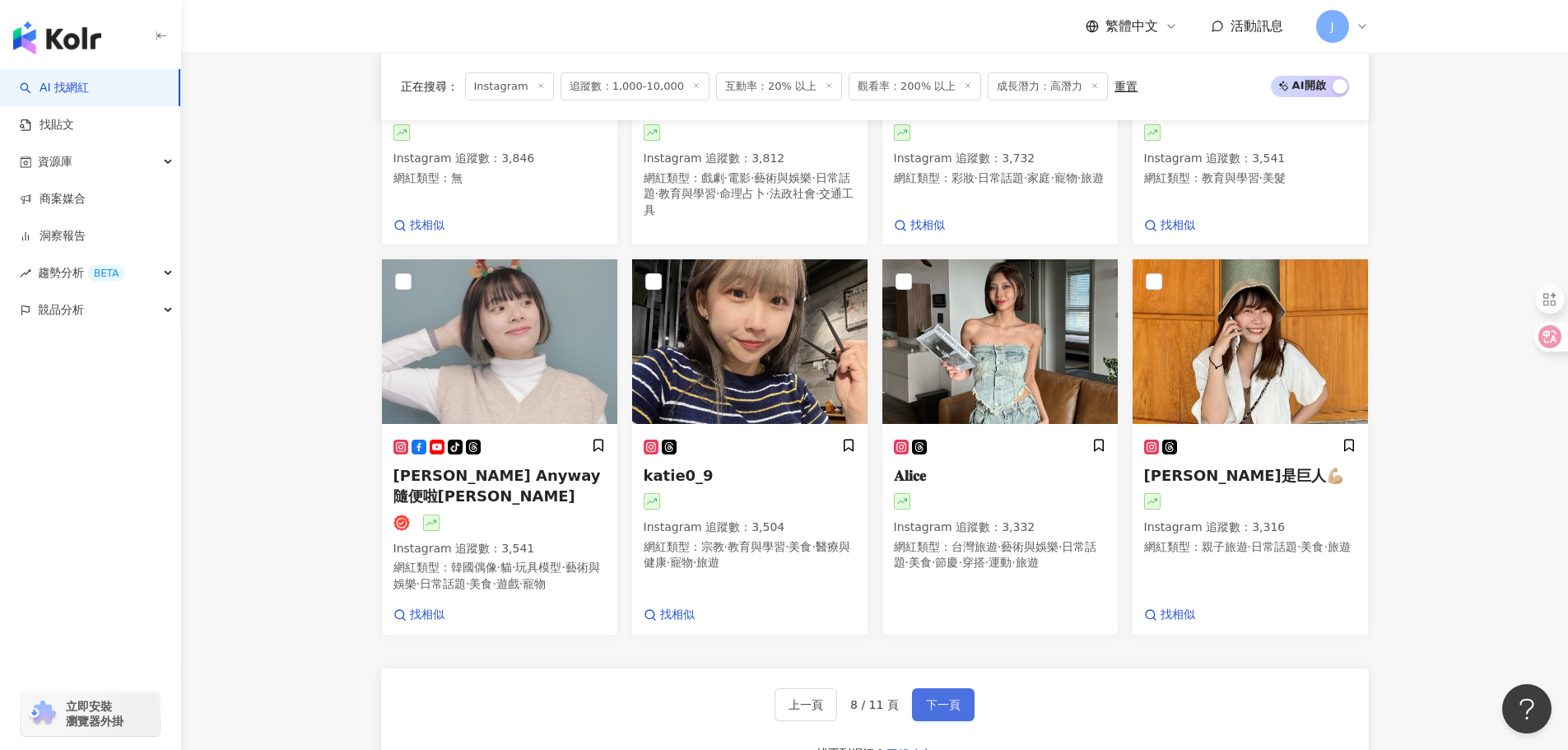
click at [939, 707] on span "下一頁" at bounding box center [943, 704] width 35 height 13
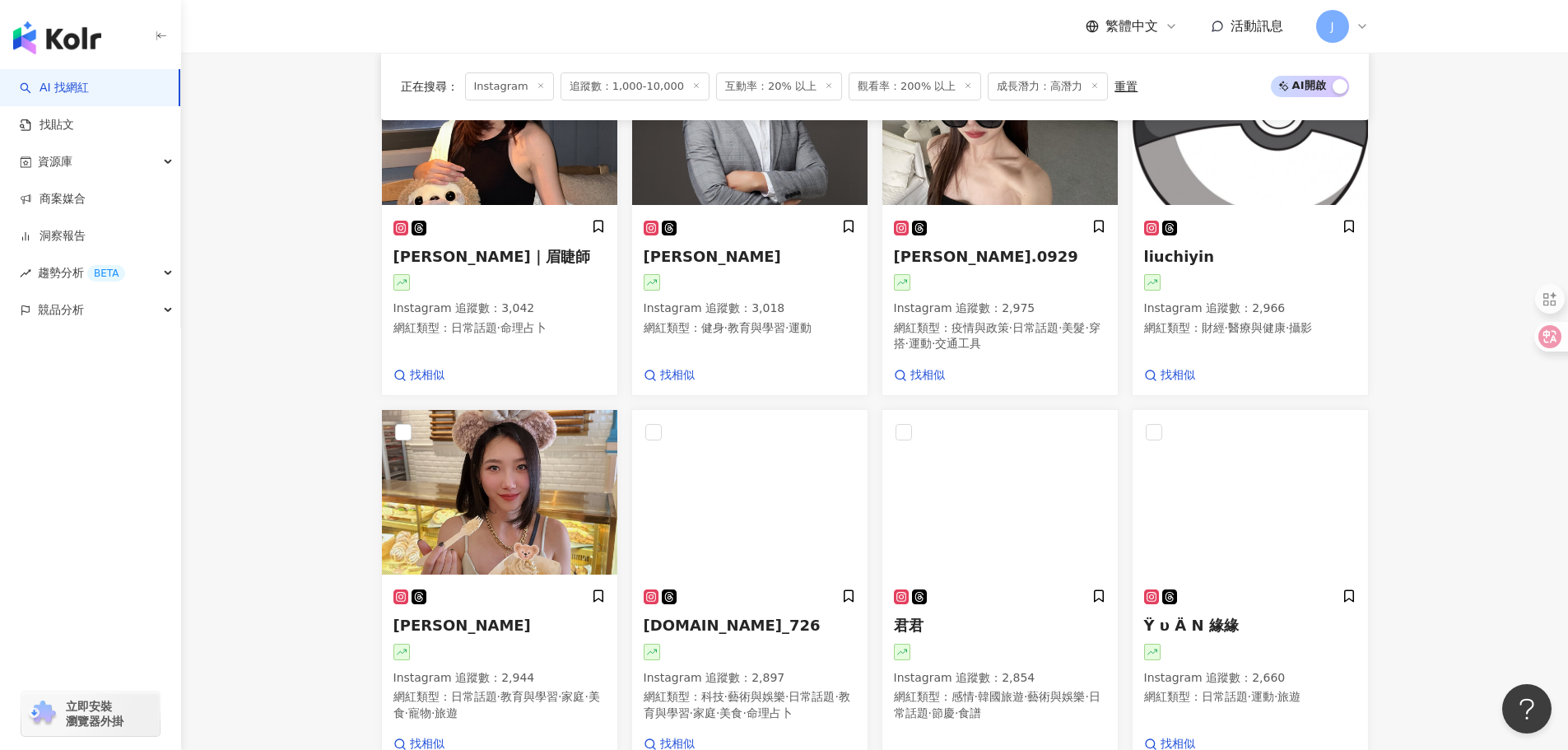
scroll to position [0, 0]
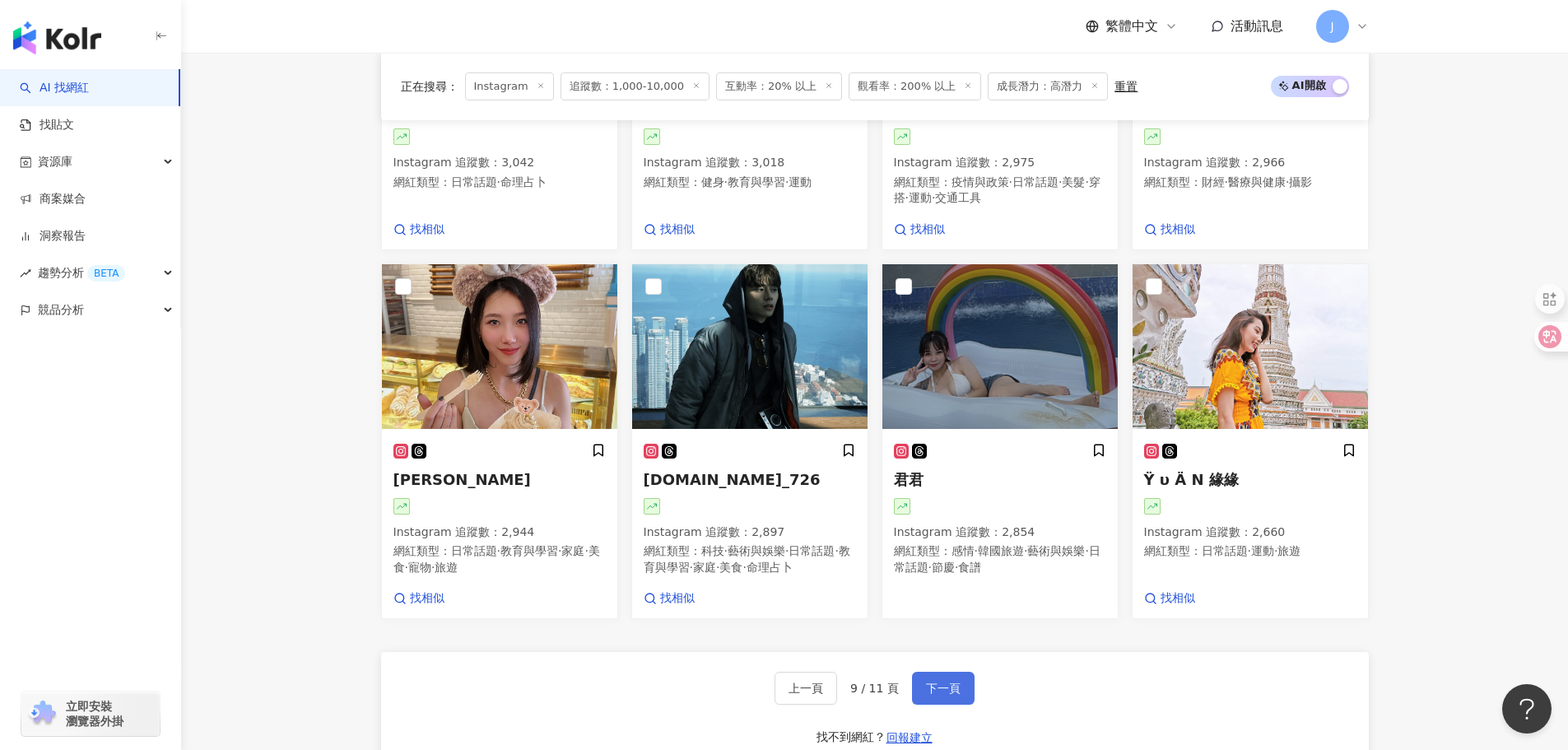
click at [943, 695] on span "下一頁" at bounding box center [943, 688] width 35 height 13
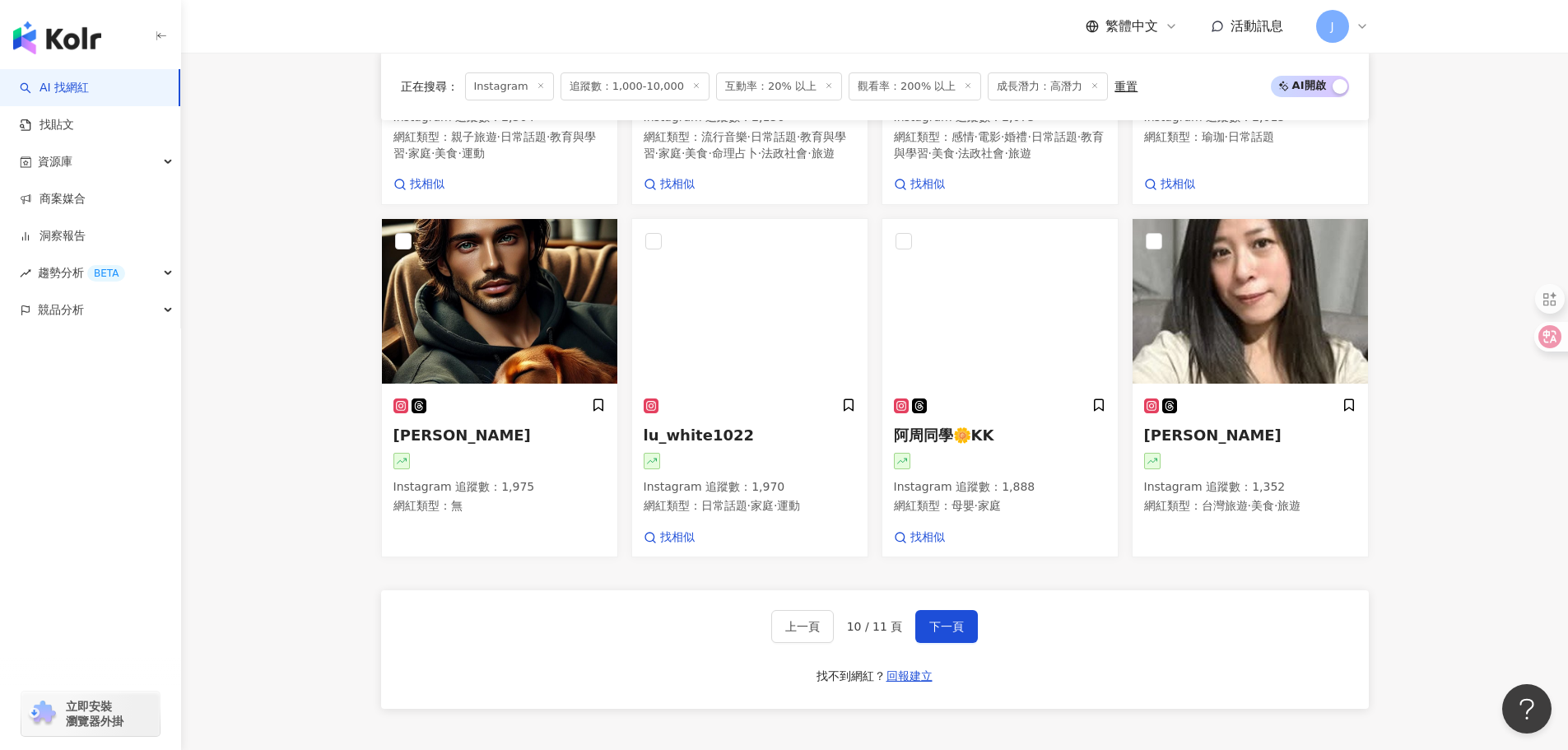
scroll to position [1462, 0]
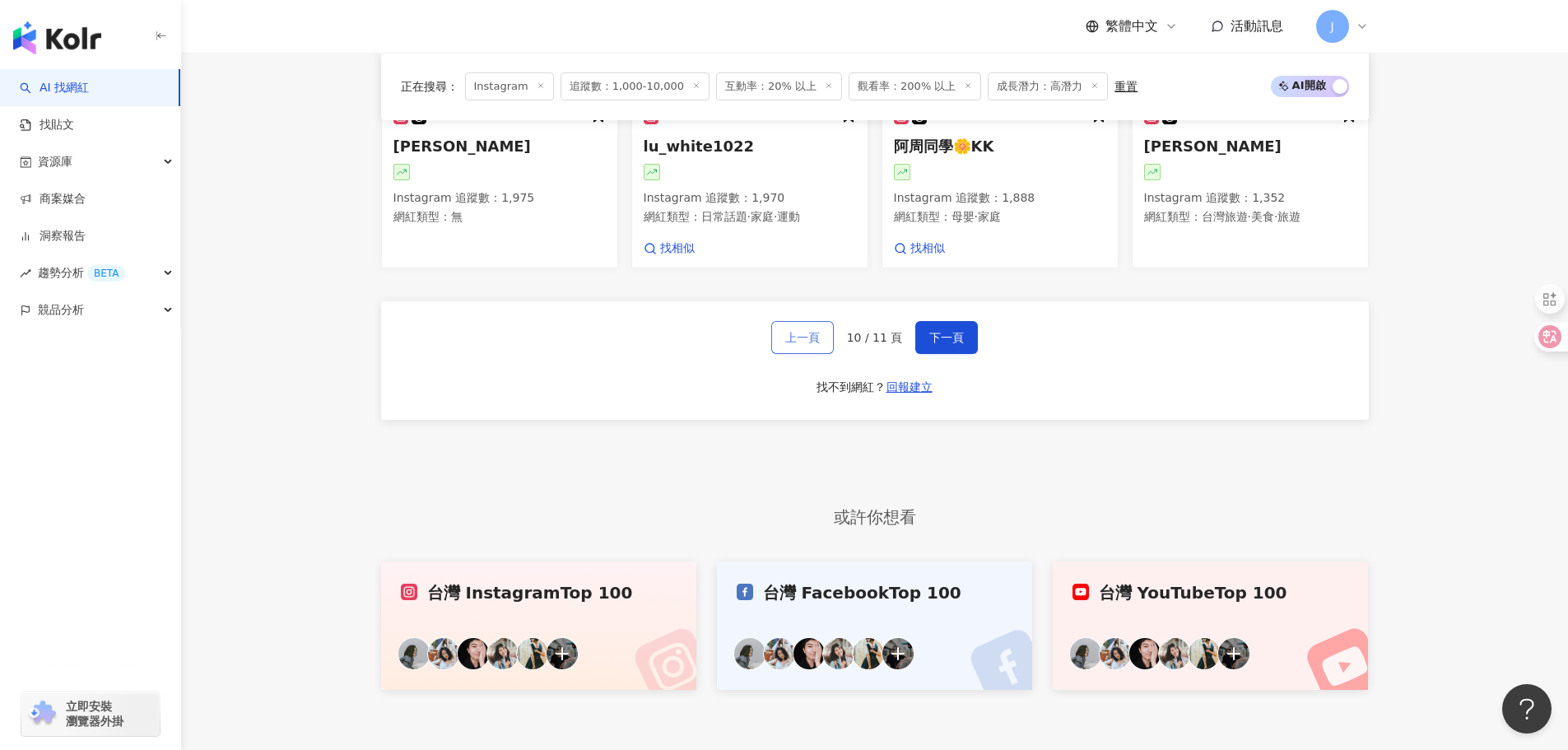
click at [793, 344] on span "上一頁" at bounding box center [802, 338] width 35 height 13
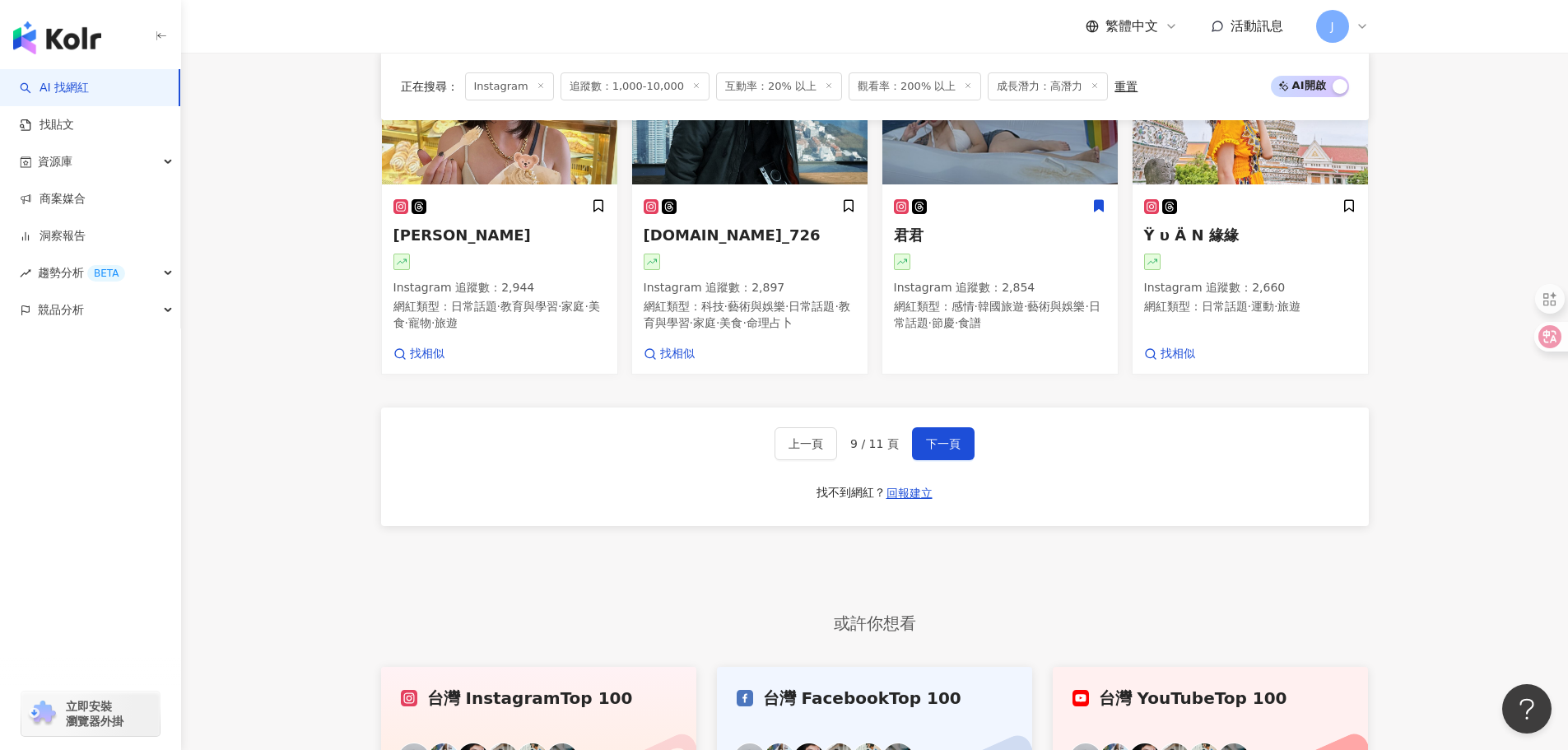
scroll to position [1411, 0]
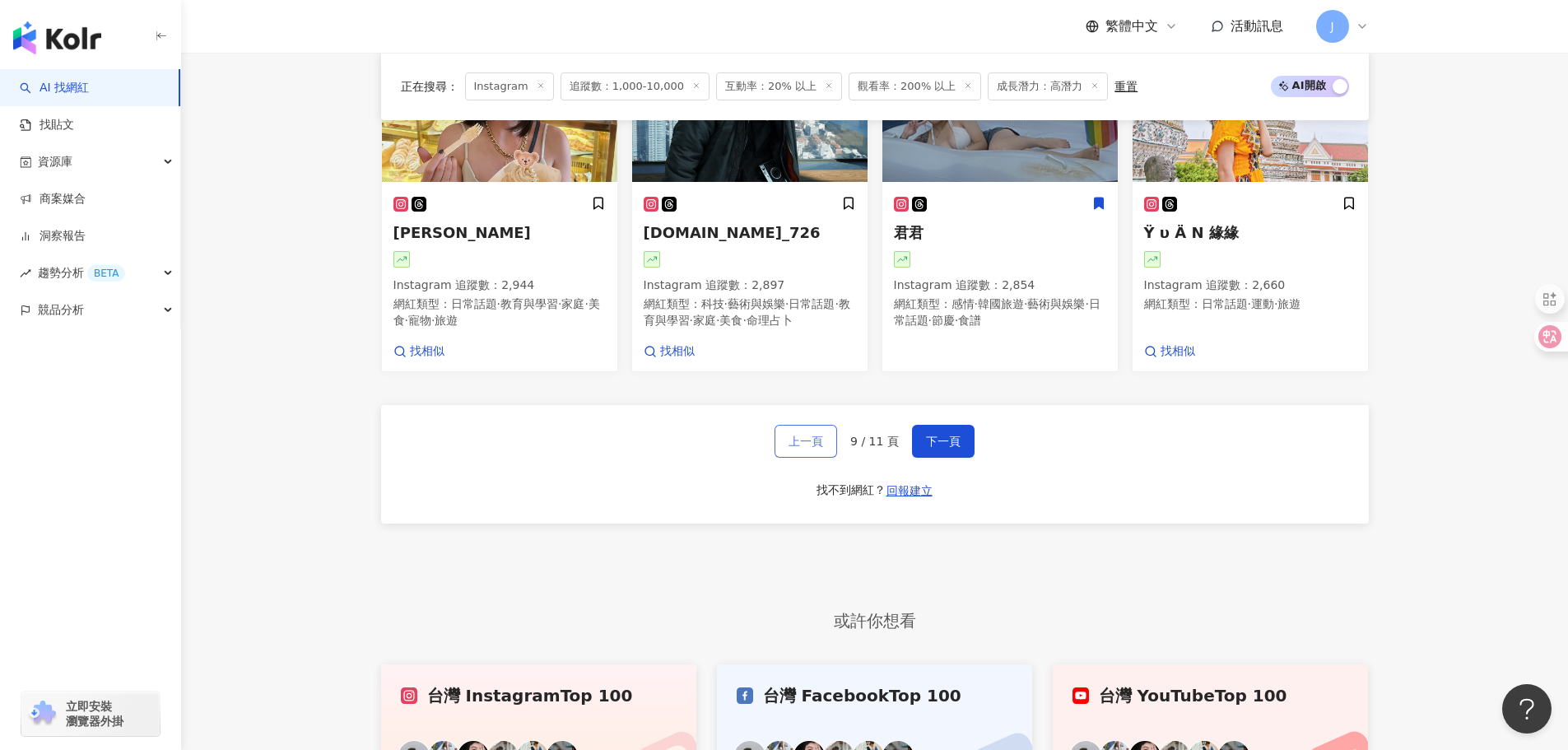
click at [798, 448] on span "上一頁" at bounding box center [806, 441] width 35 height 13
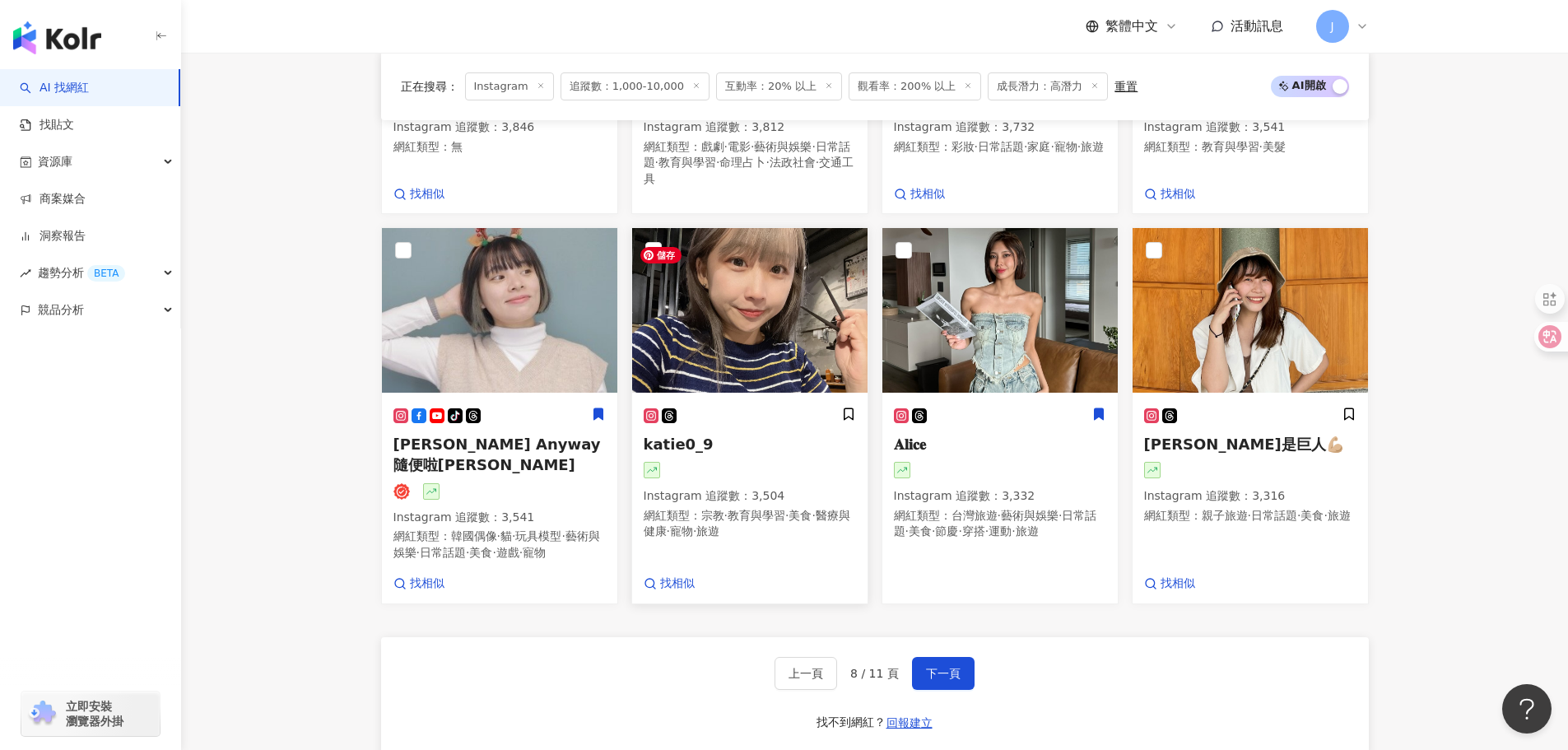
scroll to position [1230, 0]
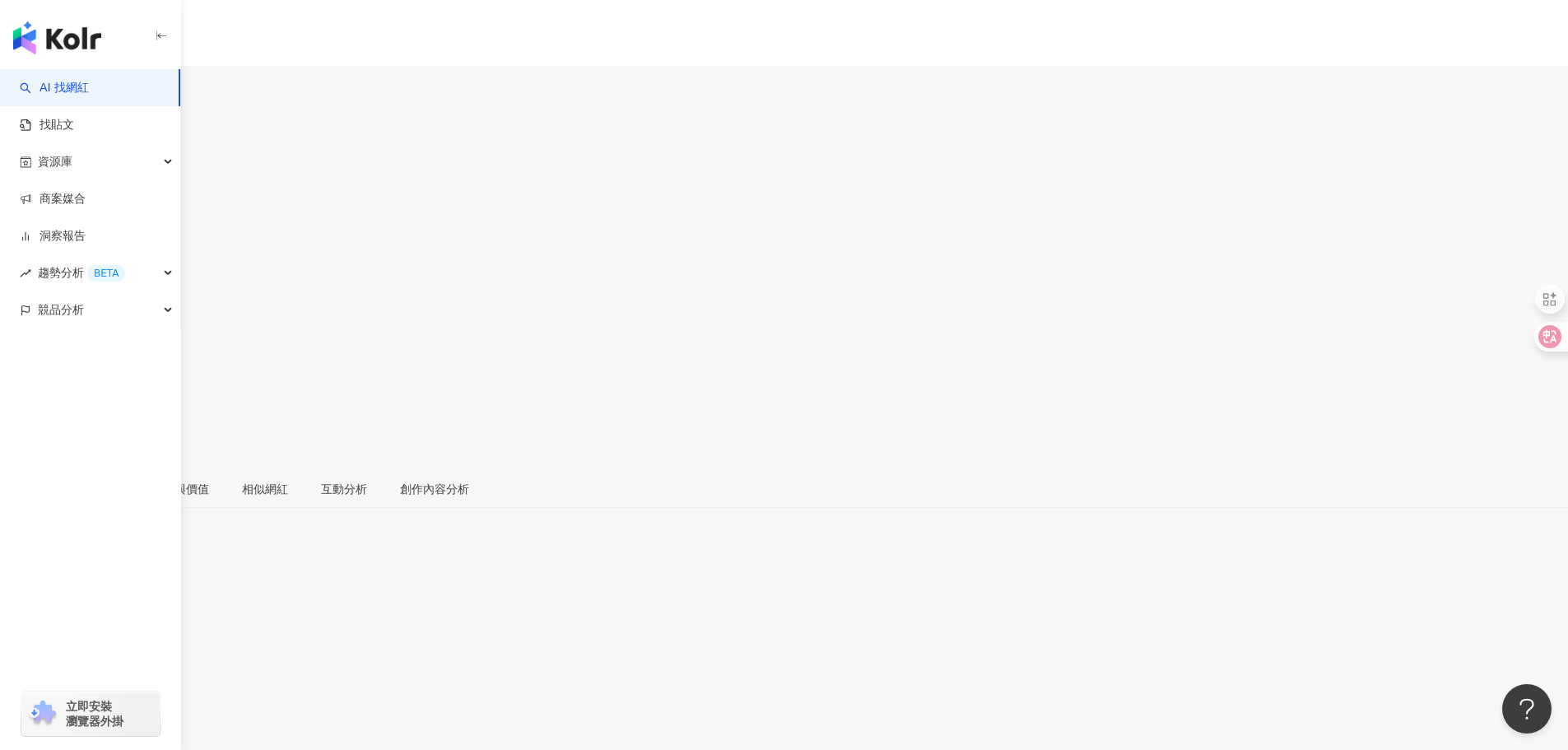
click at [552, 705] on div "CŸ | liuchiyin https://www.instagram.com/liuchiyin/" at bounding box center [784, 740] width 1568 height 69
click at [145, 719] on div "https://www.instagram.com/liuchiyin/" at bounding box center [81, 726] width 129 height 13
click at [241, 719] on div "[URL][DOMAIN_NAME][PERSON_NAME]" at bounding box center [129, 726] width 224 height 13
click at [241, 719] on div "https://www.instagram.com/irene.0929/" at bounding box center [129, 726] width 224 height 13
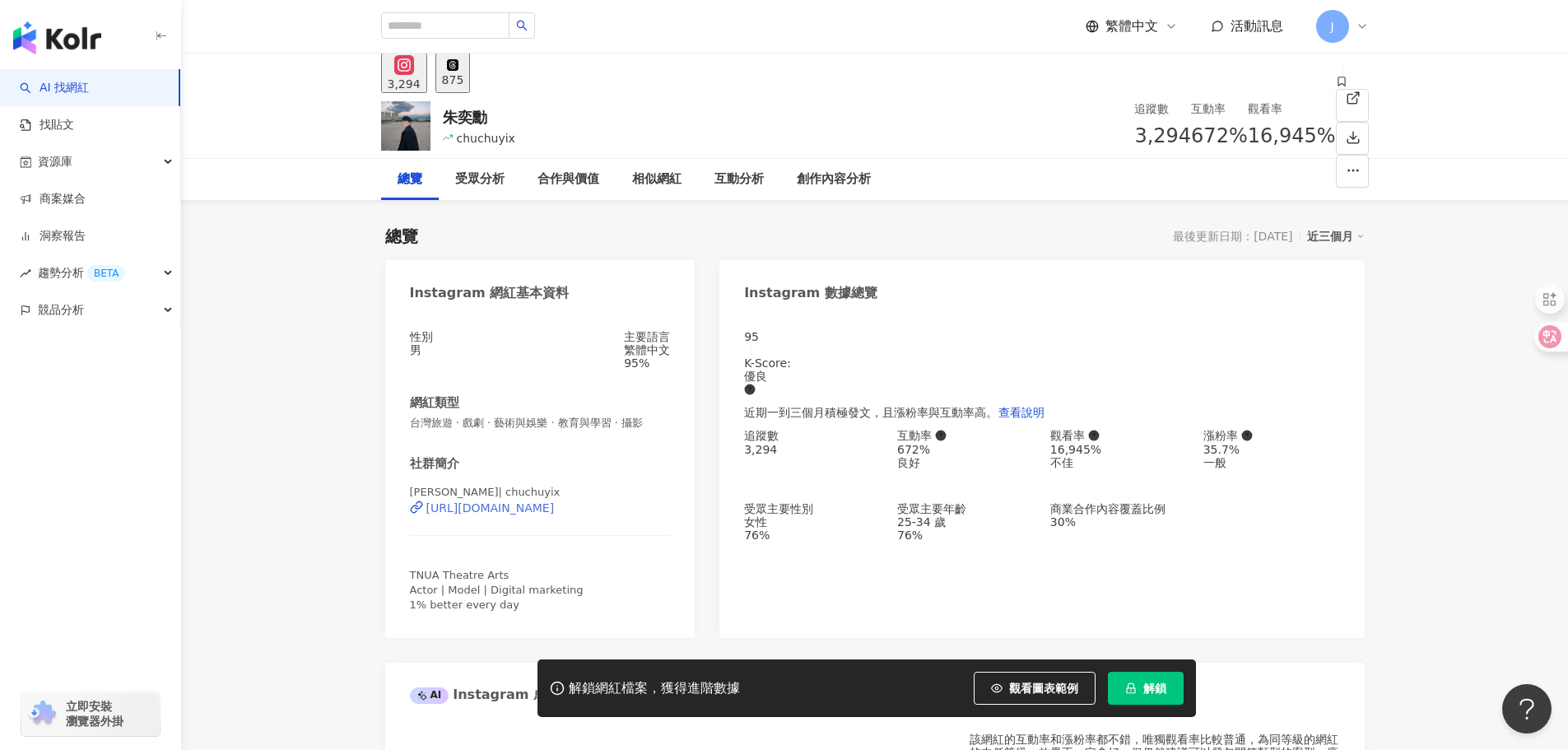
click at [508, 515] on div "https://www.instagram.com/chuchuyix/" at bounding box center [491, 507] width 129 height 13
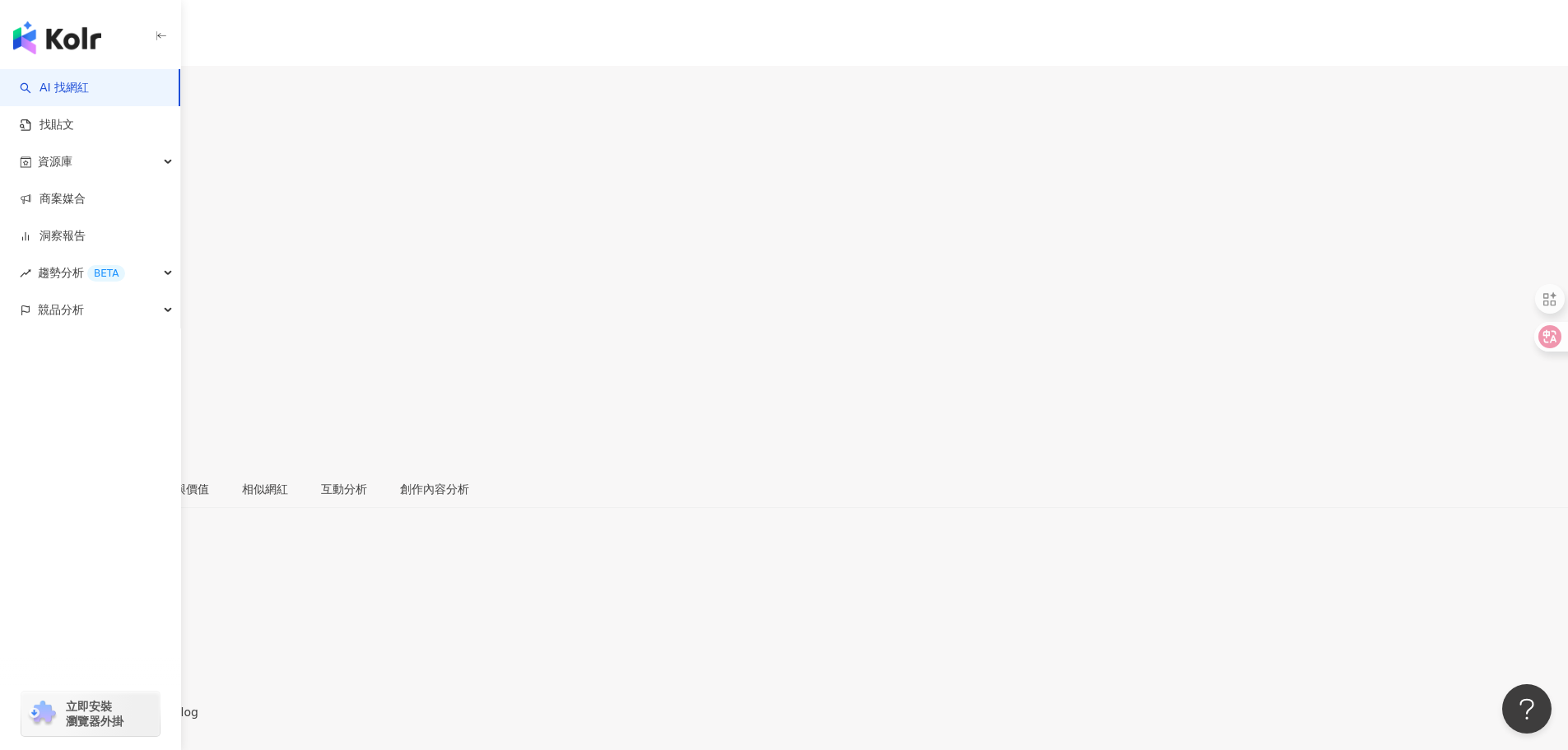
click at [145, 719] on div "https://www.instagram.com/judy421_blog/" at bounding box center [81, 726] width 129 height 13
drag, startPoint x: 425, startPoint y: 511, endPoint x: 667, endPoint y: 530, distance: 242.7
click at [667, 705] on div "姿姿｜美食·景點｜🌷 | judy421_blog https://www.instagram.com/judy421_blog/" at bounding box center [784, 740] width 1568 height 69
click at [638, 705] on div "姿姿｜美食·景點｜🌷 | judy421_blog https://www.instagram.com/judy421_blog/" at bounding box center [784, 740] width 1568 height 69
drag, startPoint x: 425, startPoint y: 515, endPoint x: 663, endPoint y: 530, distance: 238.5
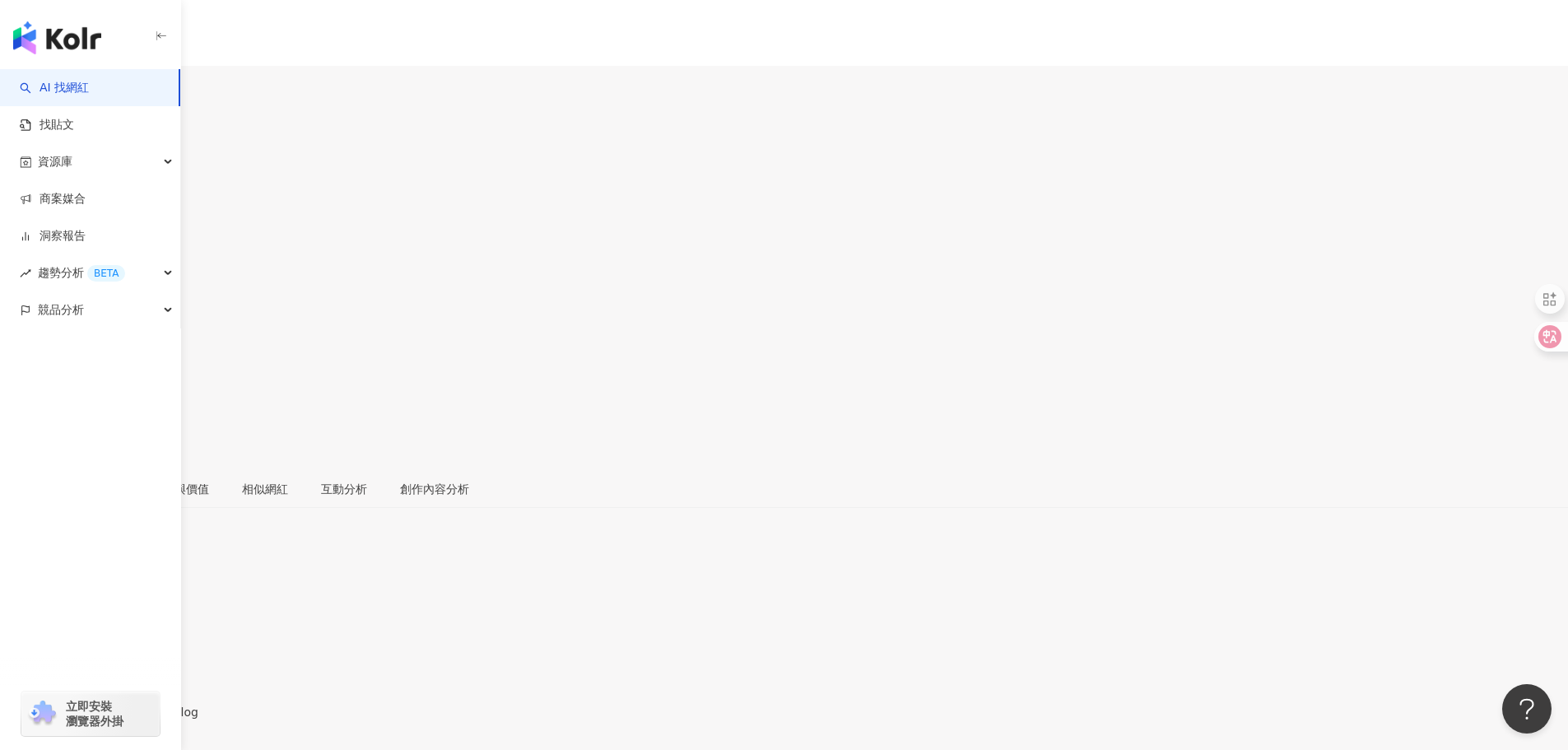
click at [663, 705] on div "姿姿｜美食·景點｜🌷 | judy421_blog https://www.instagram.com/judy421_blog/" at bounding box center [784, 740] width 1568 height 69
copy div "https://www.instagram.com/judy421_blog/"
drag, startPoint x: 458, startPoint y: 500, endPoint x: 493, endPoint y: 501, distance: 35.0
click at [199, 705] on span "姿姿｜美食·景點｜🌷 | judy421_blog" at bounding box center [99, 712] width 199 height 13
copy span "美食·景點"
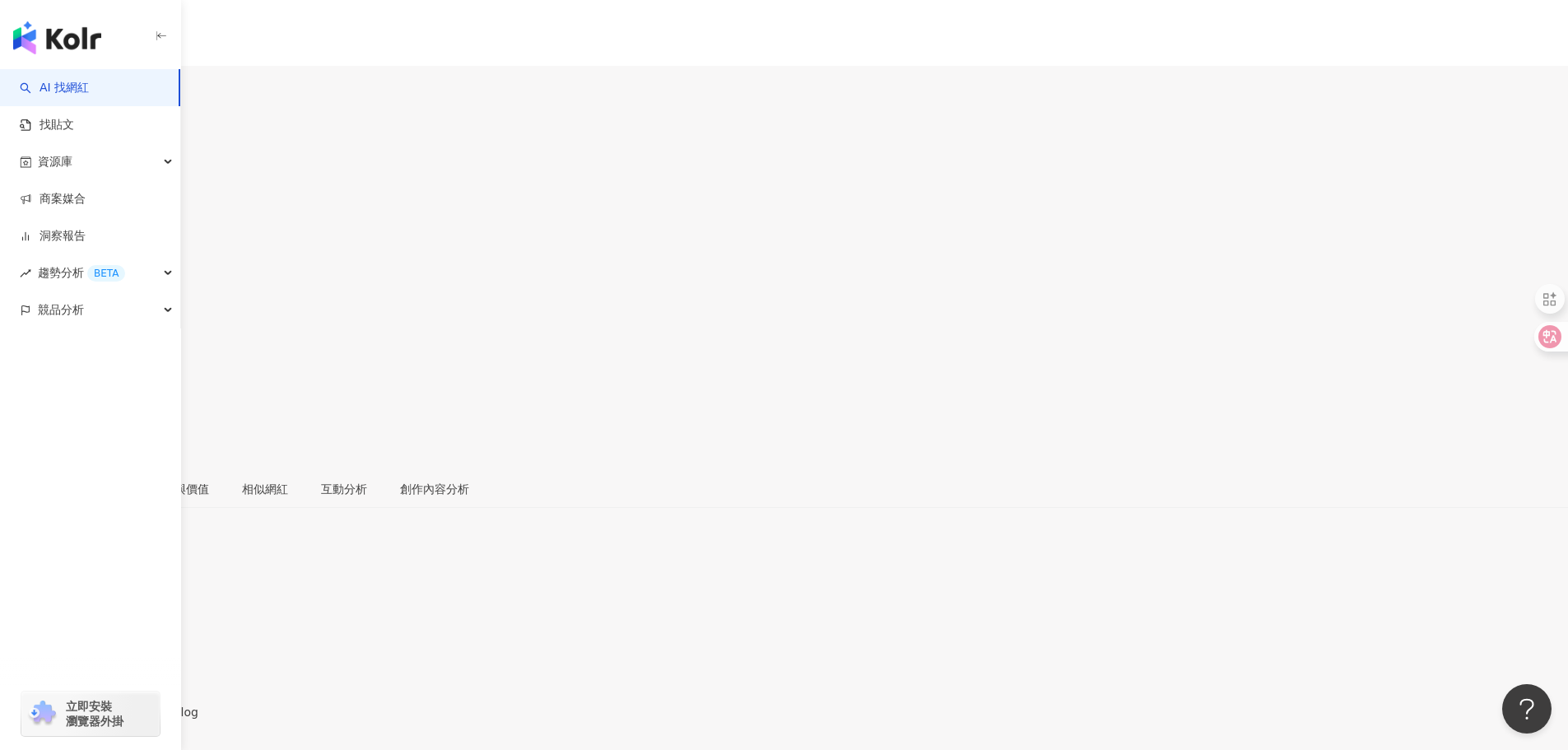
drag, startPoint x: 895, startPoint y: 450, endPoint x: 952, endPoint y: 454, distance: 57.1
copy div "56.9%"
drag, startPoint x: 1048, startPoint y: 459, endPoint x: 1116, endPoint y: 461, distance: 68.0
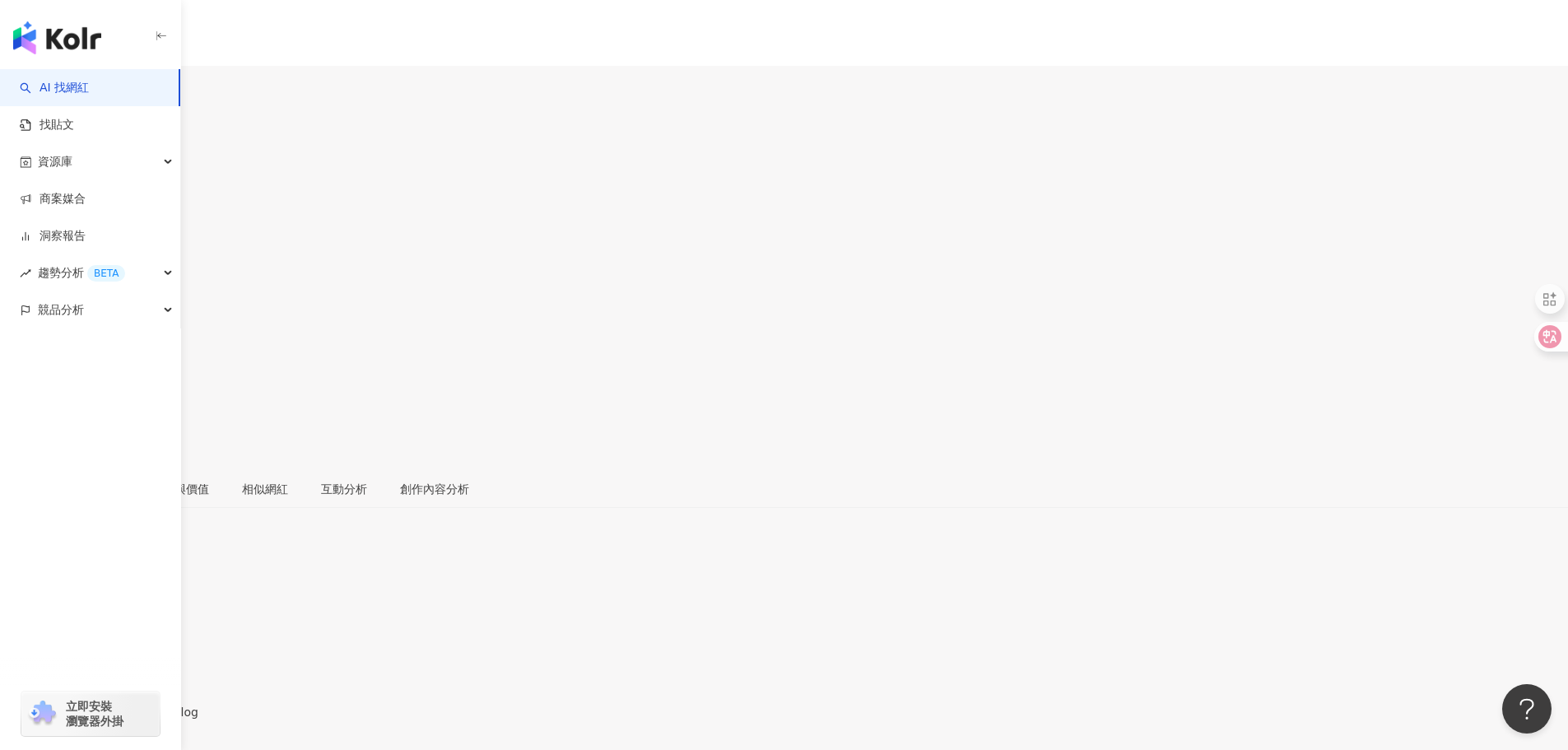
copy div "2,974%"
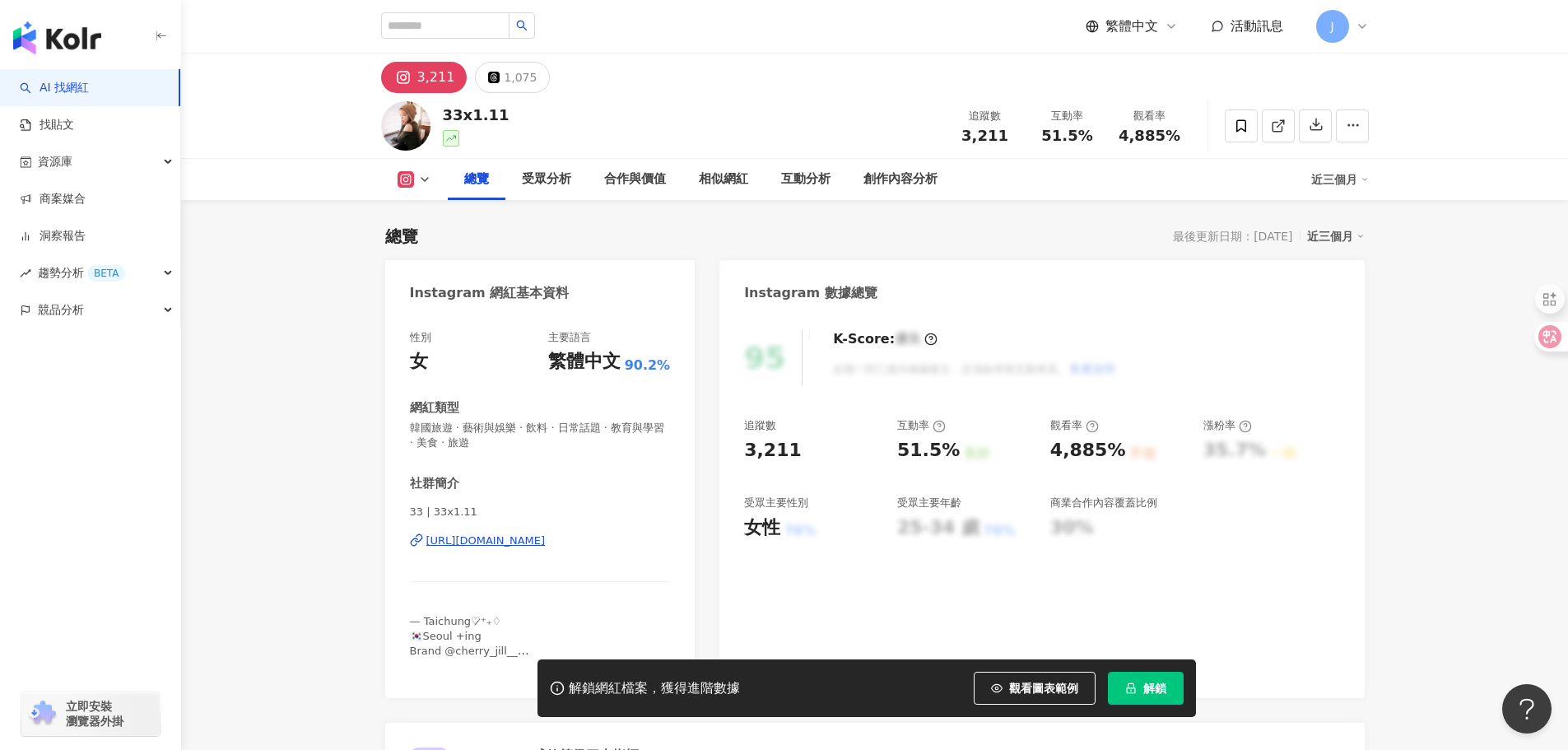
click at [546, 538] on div "https://www.instagram.com/33x1.11/" at bounding box center [486, 541] width 119 height 15
click at [506, 544] on div "https://www.instagram.com/33x1.11/" at bounding box center [486, 541] width 119 height 15
click at [961, 459] on div "51.5% 良好" at bounding box center [965, 451] width 137 height 25
drag, startPoint x: 887, startPoint y: 450, endPoint x: 945, endPoint y: 456, distance: 58.3
click at [945, 456] on div "追蹤數 3,211 互動率 51.5% 良好 觀看率 4,885% 不佳 漲粉率 35.7% 一般 受眾主要性別 女性 76% 受眾主要年齡 25-34 歲 …" at bounding box center [1042, 479] width 595 height 122
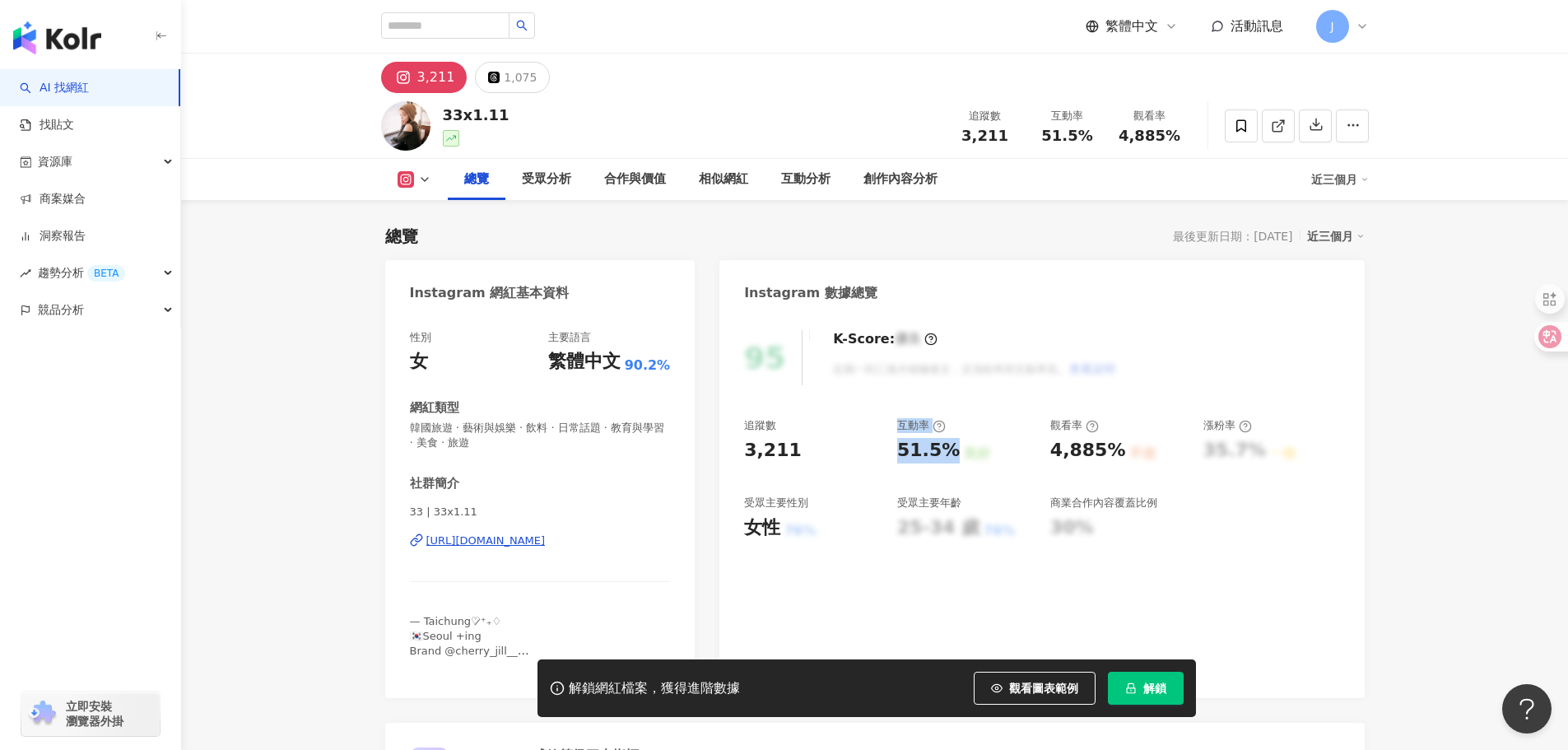
click at [888, 453] on div "追蹤數 3,211 互動率 51.5% 良好 觀看率 4,885% 不佳 漲粉率 35.7% 一般 受眾主要性別 女性 76% 受眾主要年齡 25-34 歲 …" at bounding box center [1042, 479] width 595 height 122
drag, startPoint x: 905, startPoint y: 462, endPoint x: 939, endPoint y: 464, distance: 34.1
click at [939, 464] on div "追蹤數 3,211 互動率 51.5% 良好 觀看率 4,885% 不佳 漲粉率 35.7% 一般 受眾主要性別 女性 76% 受眾主要年齡 25-34 歲 …" at bounding box center [1042, 479] width 595 height 122
drag, startPoint x: 895, startPoint y: 454, endPoint x: 931, endPoint y: 458, distance: 36.2
click at [936, 458] on div "追蹤數 3,211 互動率 51.5% 良好 觀看率 4,885% 不佳 漲粉率 35.7% 一般 受眾主要性別 女性 76% 受眾主要年齡 25-34 歲 …" at bounding box center [1042, 479] width 595 height 122
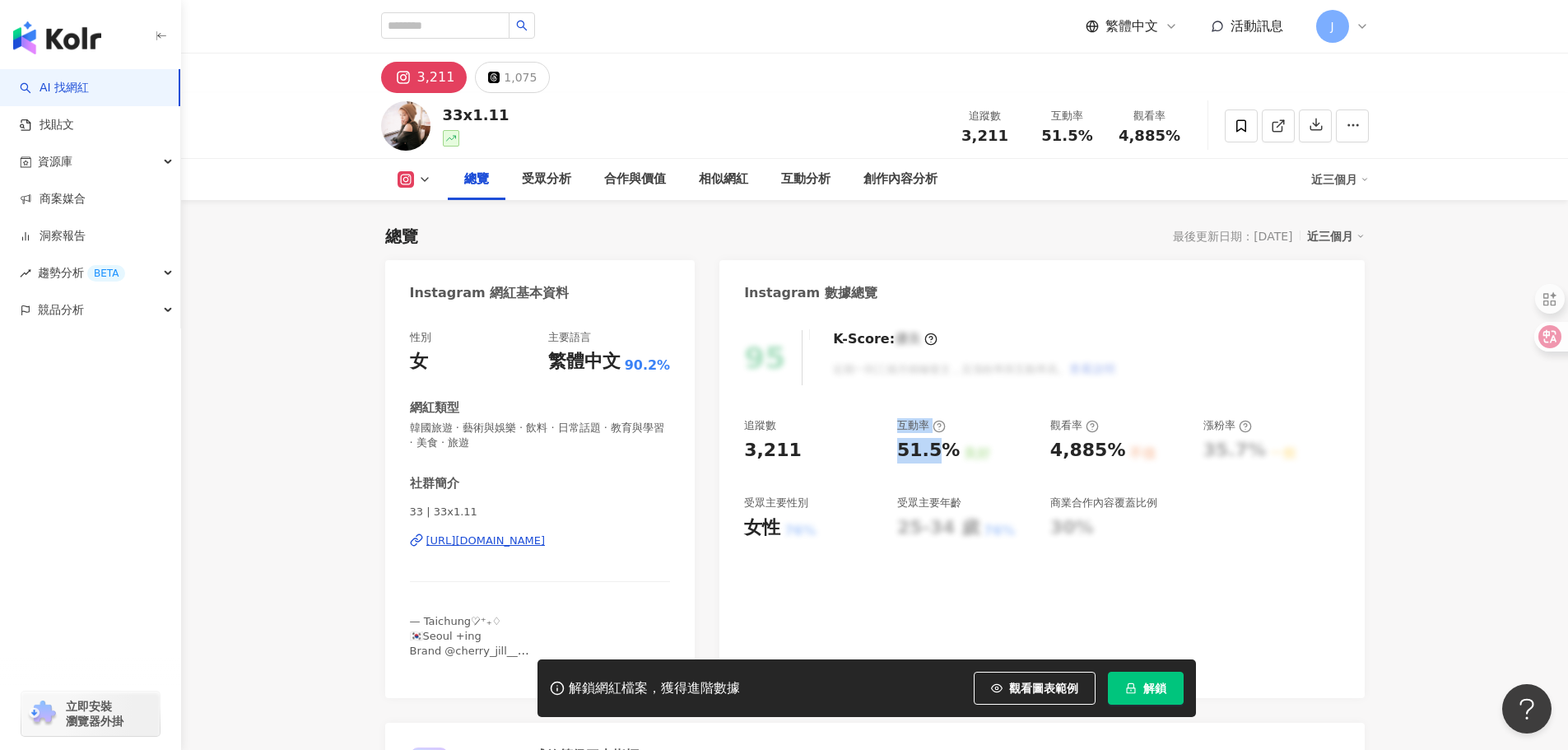
click at [880, 449] on div "3,211" at bounding box center [812, 451] width 137 height 25
drag, startPoint x: 949, startPoint y: 455, endPoint x: 897, endPoint y: 453, distance: 52.0
click at [897, 453] on div "51.5%" at bounding box center [928, 451] width 62 height 25
copy div "51.5%"
drag, startPoint x: 1045, startPoint y: 455, endPoint x: 1111, endPoint y: 459, distance: 66.1
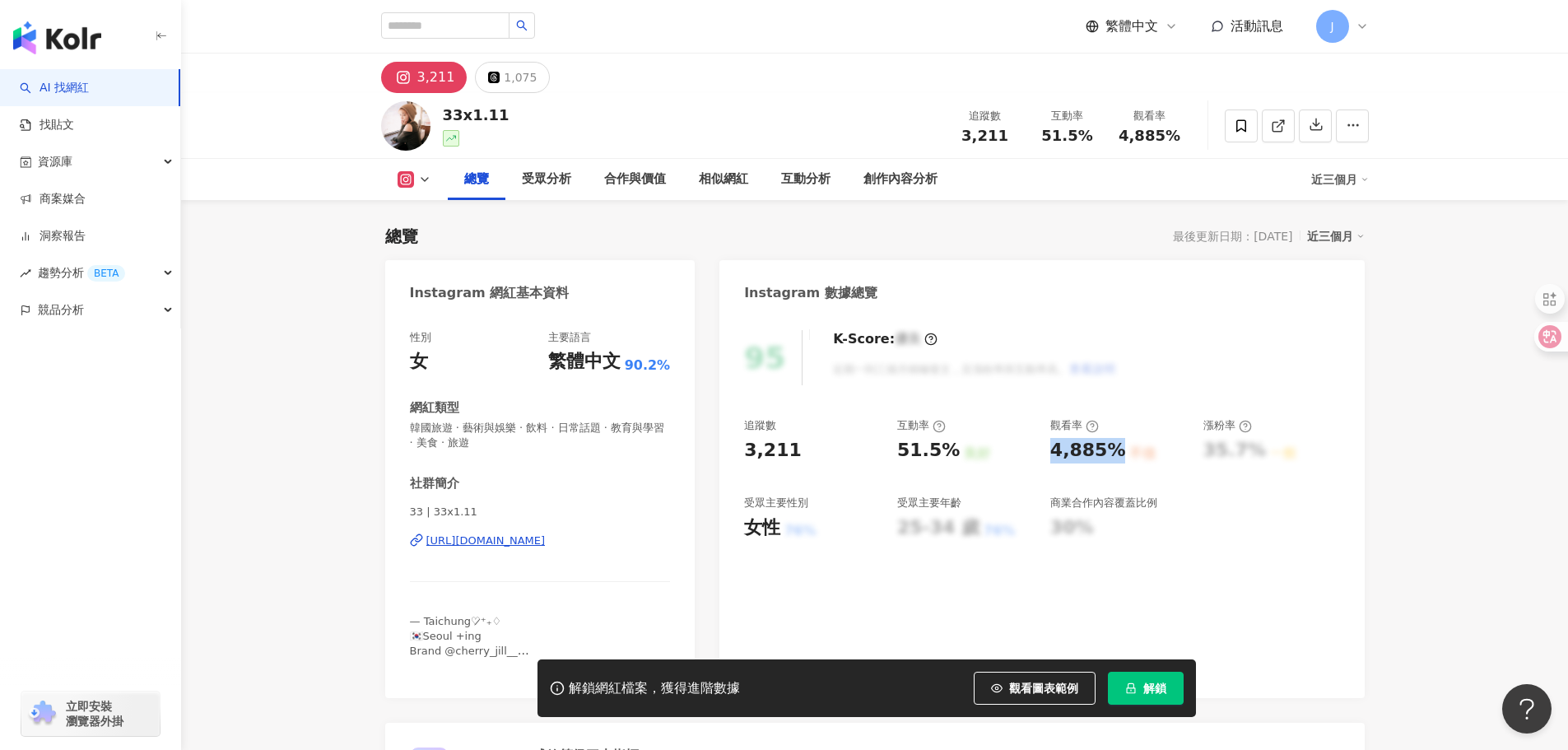
click at [1111, 459] on div "追蹤數 3,211 互動率 51.5% 良好 觀看率 4,885% 不佳 漲粉率 35.7% 一般 受眾主要性別 女性 76% 受眾主要年齡 25-34 歲 …" at bounding box center [1042, 479] width 595 height 122
copy div "4,885%"
drag, startPoint x: 410, startPoint y: 430, endPoint x: 539, endPoint y: 455, distance: 131.4
click at [539, 455] on div "性別 女 主要語言 繁體中文 90.2% 網紅類型 韓國旅遊 · 藝術與娛樂 · 飲料 · 日常話題 · 教育與學習 · 美食 · 旅遊 社群簡介 33 | …" at bounding box center [541, 502] width 261 height 343
copy span "韓國旅遊 · 藝術與娛樂 · 飲料 · 日常話題 · 教育與學習 · 美食 · 旅遊"
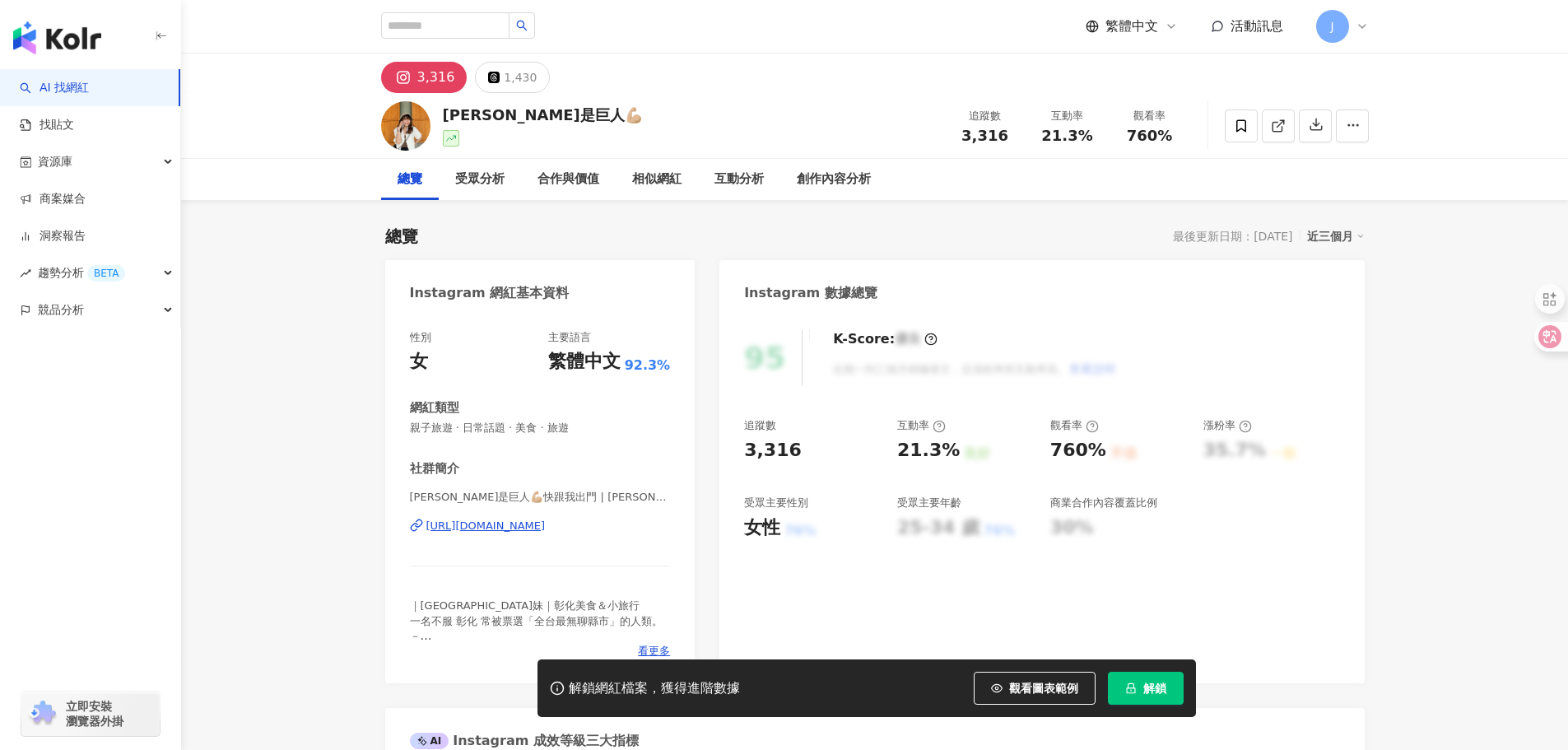
drag, startPoint x: 530, startPoint y: 530, endPoint x: 293, endPoint y: 0, distance: 580.6
click at [530, 530] on div "[URL][DOMAIN_NAME]" at bounding box center [486, 526] width 119 height 15
drag, startPoint x: 427, startPoint y: 515, endPoint x: 629, endPoint y: 536, distance: 203.1
click at [629, 536] on div "[PERSON_NAME]是巨人💪🏼快跟我出門 | [PERSON_NAME] [URL][DOMAIN_NAME]" at bounding box center [541, 537] width 261 height 96
copy div "[URL][DOMAIN_NAME]"
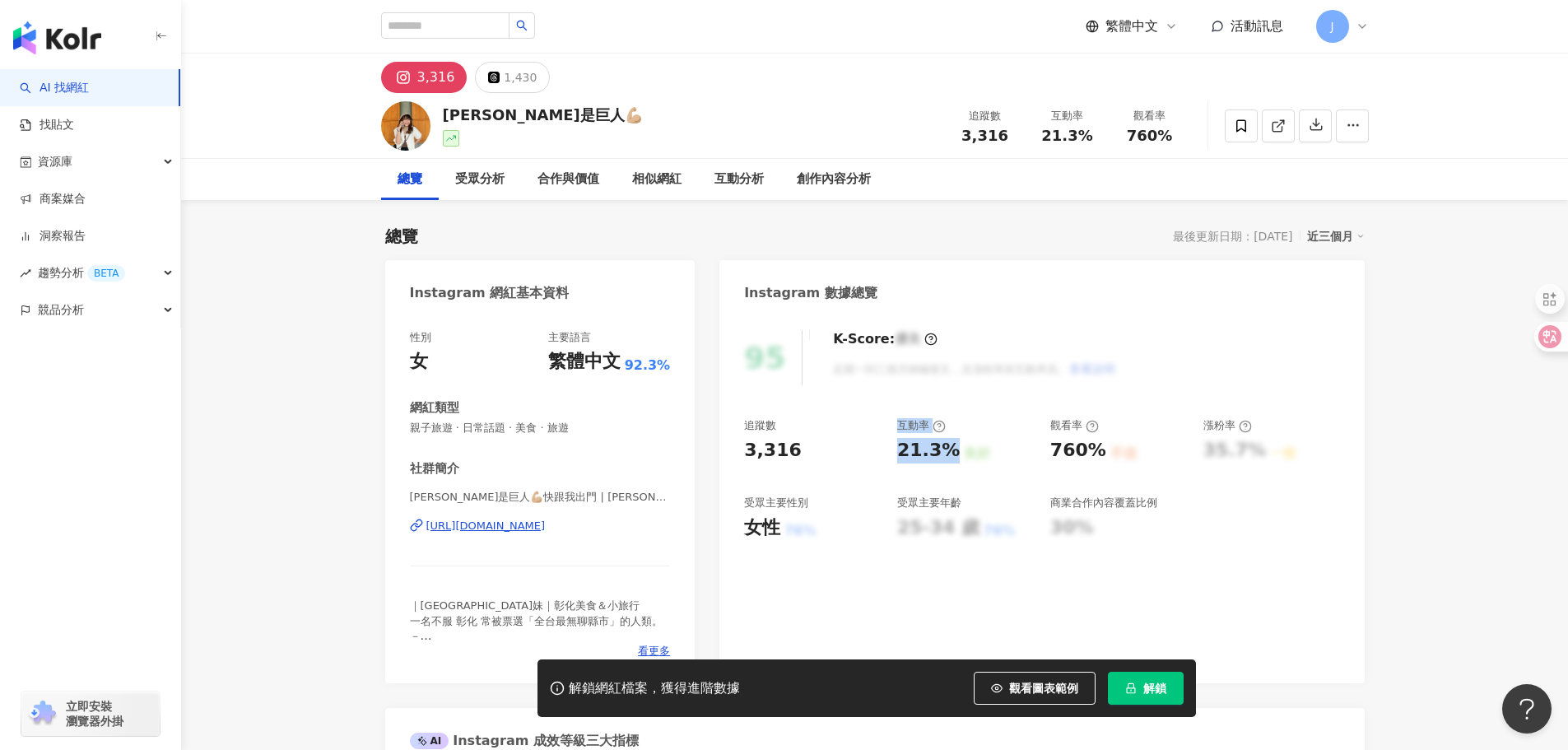
drag, startPoint x: 892, startPoint y: 451, endPoint x: 934, endPoint y: 454, distance: 42.1
click at [942, 453] on div "追蹤數 3,316 互動率 21.3% 良好 觀看率 760% 不佳 漲粉率 35.7% 一般 受眾主要性別 女性 76% 受眾主要年齡 25-34 歲 76…" at bounding box center [1042, 479] width 595 height 122
click at [885, 454] on div "追蹤數 3,316 互動率 21.3% 良好 觀看率 760% 不佳 漲粉率 35.7% 一般 受眾主要性別 女性 76% 受眾主要年齡 25-34 歲 76…" at bounding box center [1042, 479] width 595 height 122
drag, startPoint x: 939, startPoint y: 462, endPoint x: 951, endPoint y: 462, distance: 12.0
click at [951, 462] on div "追蹤數 3,316 互動率 21.3% 良好 觀看率 760% 不佳 漲粉率 35.7% 一般 受眾主要性別 女性 76% 受眾主要年齡 25-34 歲 76…" at bounding box center [1042, 479] width 595 height 122
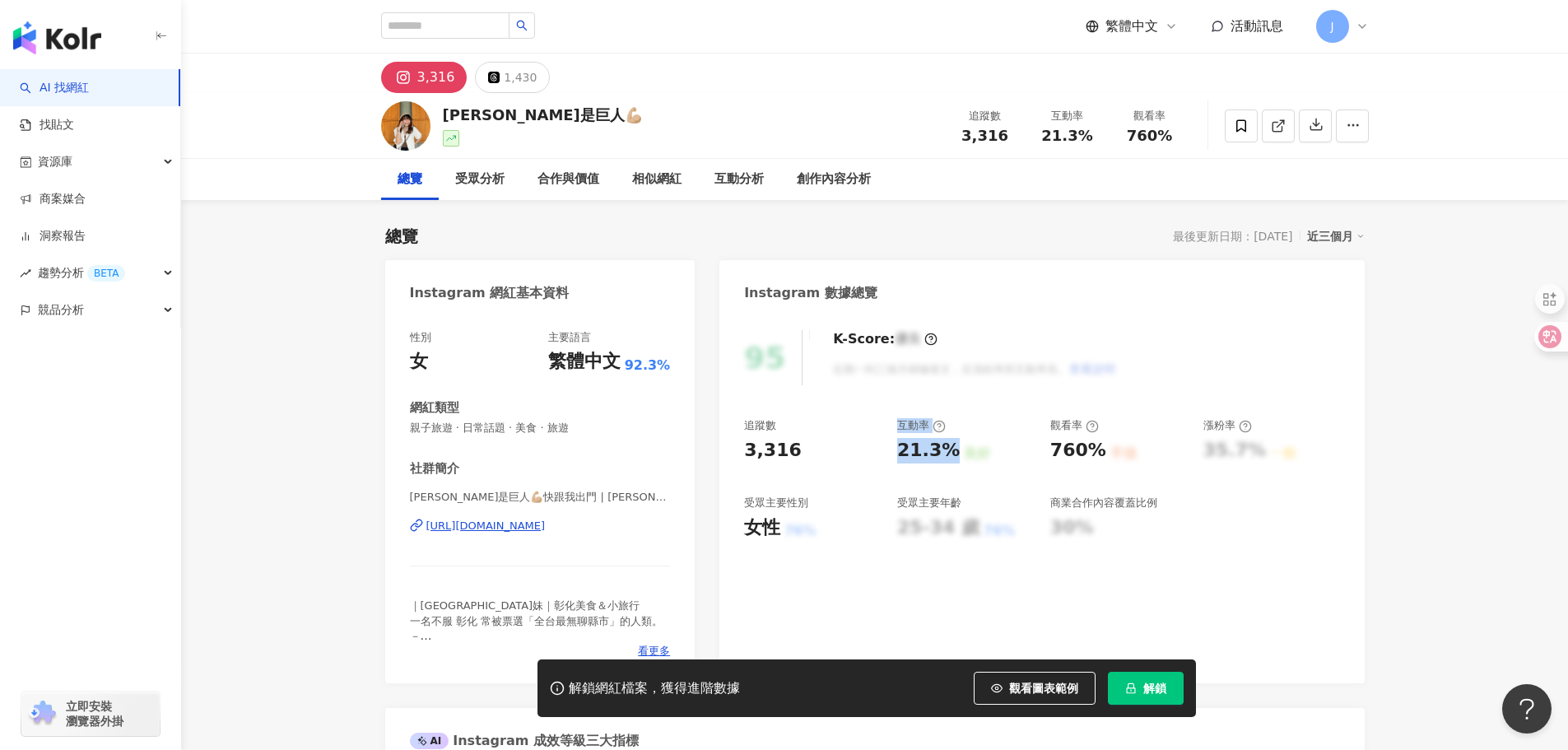
click at [891, 455] on div "追蹤數 3,316 互動率 21.3% 良好 觀看率 760% 不佳 漲粉率 35.7% 一般 受眾主要性別 女性 76% 受眾主要年齡 25-34 歲 76…" at bounding box center [1042, 479] width 595 height 122
drag, startPoint x: 951, startPoint y: 452, endPoint x: 894, endPoint y: 455, distance: 57.1
click at [894, 455] on div "追蹤數 3,316 互動率 21.3% 良好 觀看率 760% 不佳 漲粉率 35.7% 一般 受眾主要性別 女性 76% 受眾主要年齡 25-34 歲 76…" at bounding box center [1042, 479] width 595 height 122
copy div "21.3%"
drag, startPoint x: 1050, startPoint y: 450, endPoint x: 1092, endPoint y: 452, distance: 42.0
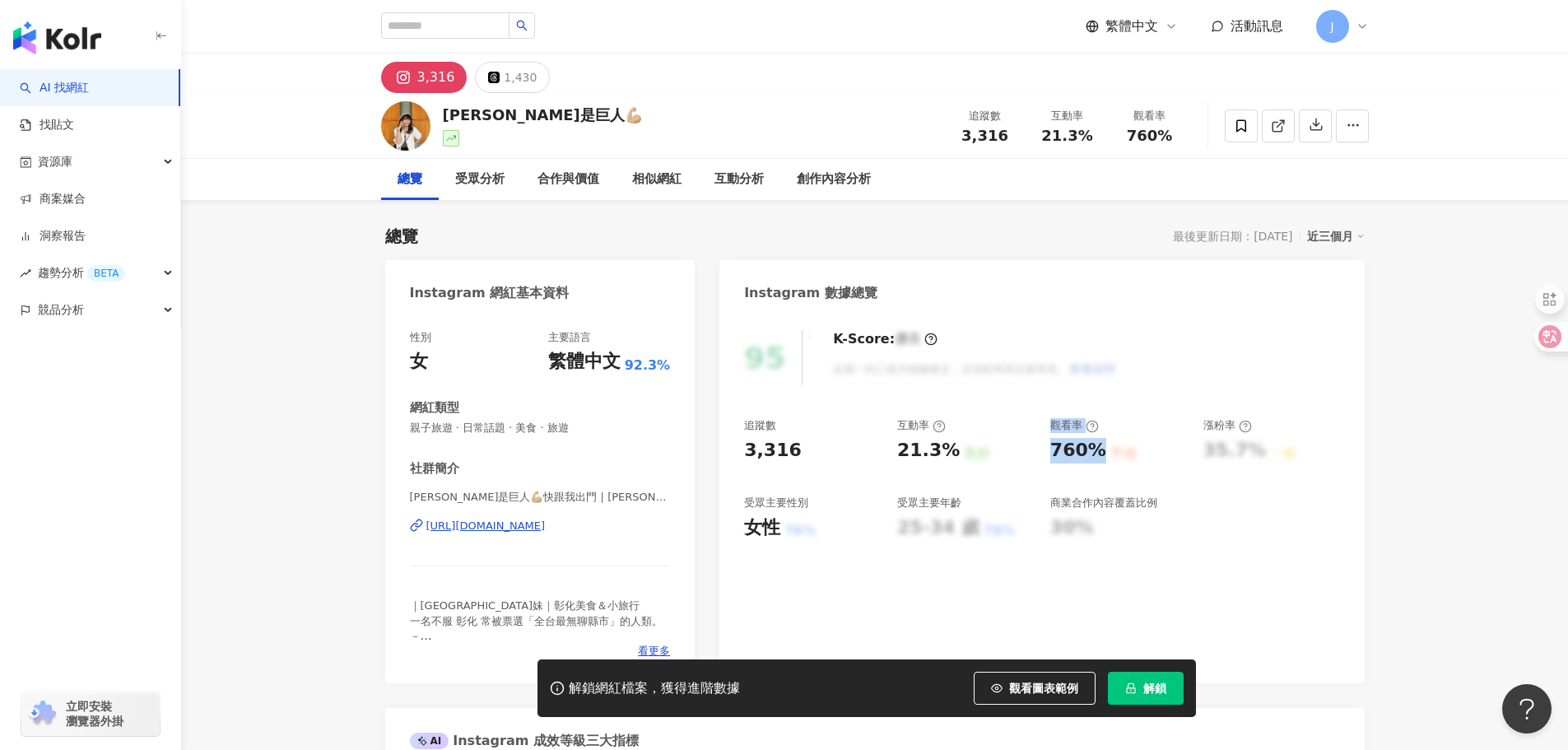
click at [1092, 452] on div "追蹤數 3,316 互動率 21.3% 良好 觀看率 760% 不佳 漲粉率 35.7% 一般 受眾主要性別 女性 76% 受眾主要年齡 25-34 歲 76…" at bounding box center [1042, 479] width 595 height 122
click at [1036, 460] on div "追蹤數 3,316 互動率 21.3% 良好 觀看率 760% 不佳 漲粉率 35.7% 一般 受眾主要性別 女性 76% 受眾主要年齡 25-34 歲 76…" at bounding box center [1042, 479] width 595 height 122
drag, startPoint x: 1097, startPoint y: 455, endPoint x: 1053, endPoint y: 452, distance: 44.1
click at [1053, 452] on div "760%" at bounding box center [1078, 451] width 56 height 25
copy div "760%"
